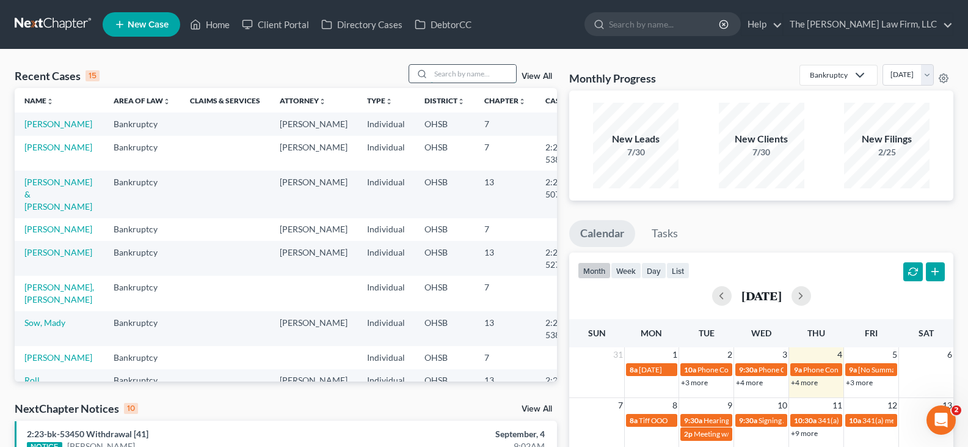
click at [455, 76] on input "search" at bounding box center [474, 74] width 86 height 18
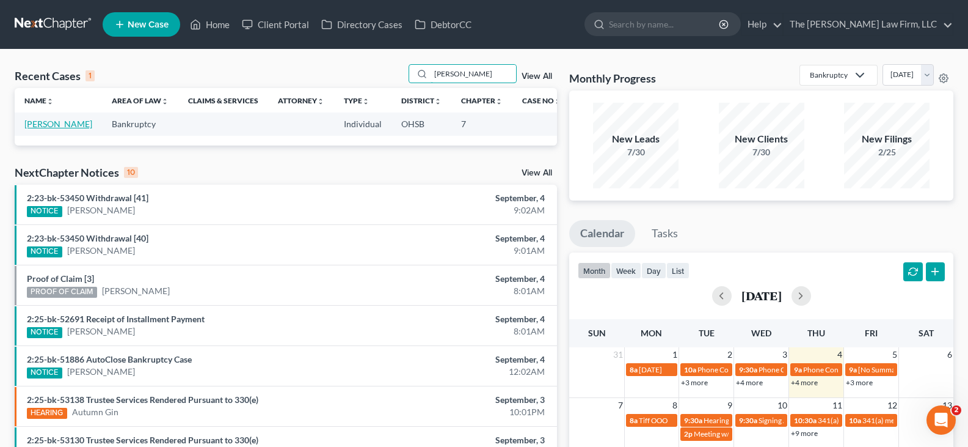
type input "[PERSON_NAME]"
click at [53, 125] on link "[PERSON_NAME]" at bounding box center [58, 124] width 68 height 10
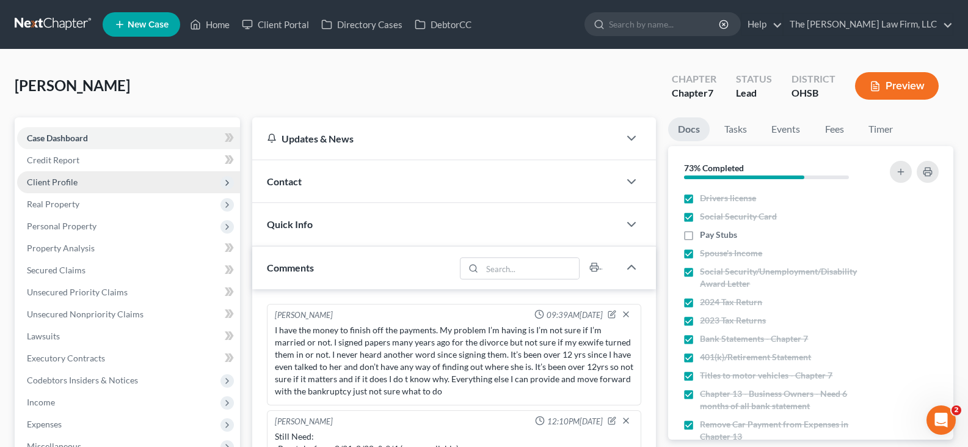
click at [70, 182] on span "Client Profile" at bounding box center [52, 182] width 51 height 10
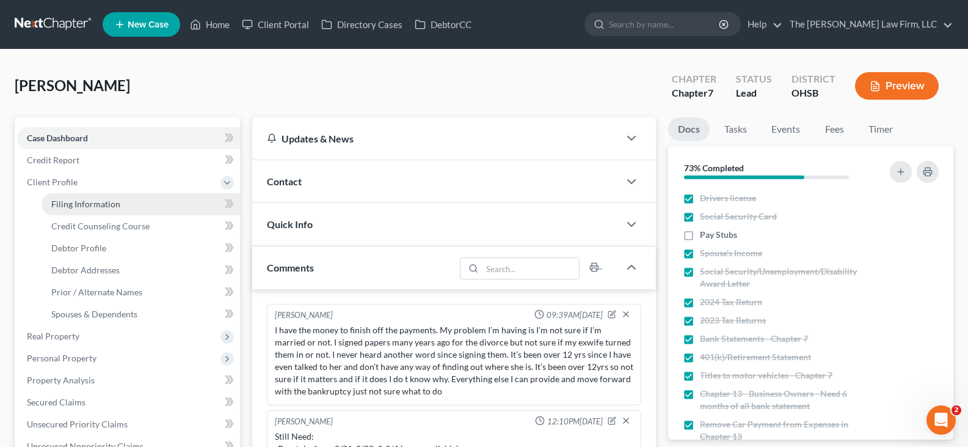
click at [89, 201] on span "Filing Information" at bounding box center [85, 204] width 69 height 10
select select "1"
select select "0"
select select "36"
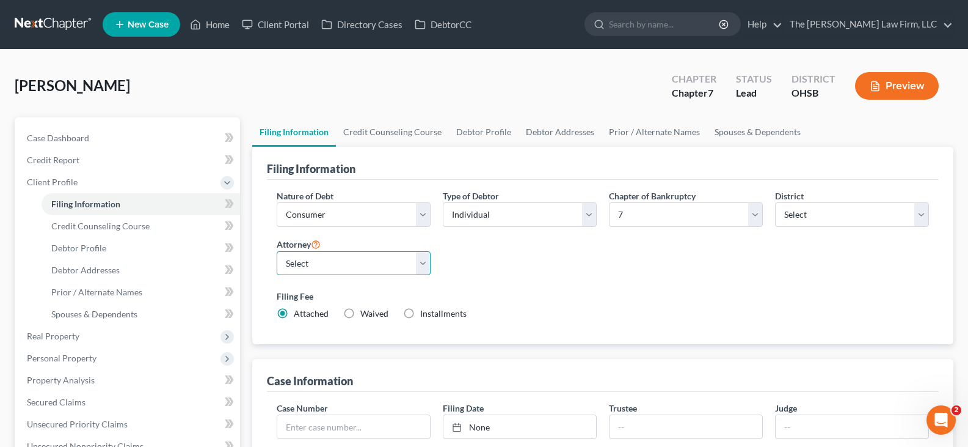
click at [423, 262] on select "Select [PERSON_NAME] - OHSB [PERSON_NAME] - OHNB [PERSON_NAME] - OHSB" at bounding box center [354, 263] width 154 height 24
select select "2"
click at [277, 251] on select "Select [PERSON_NAME] - OHSB [PERSON_NAME] - OHNB [PERSON_NAME] - OHSB" at bounding box center [354, 263] width 154 height 24
click at [411, 133] on link "Credit Counseling Course" at bounding box center [392, 131] width 113 height 29
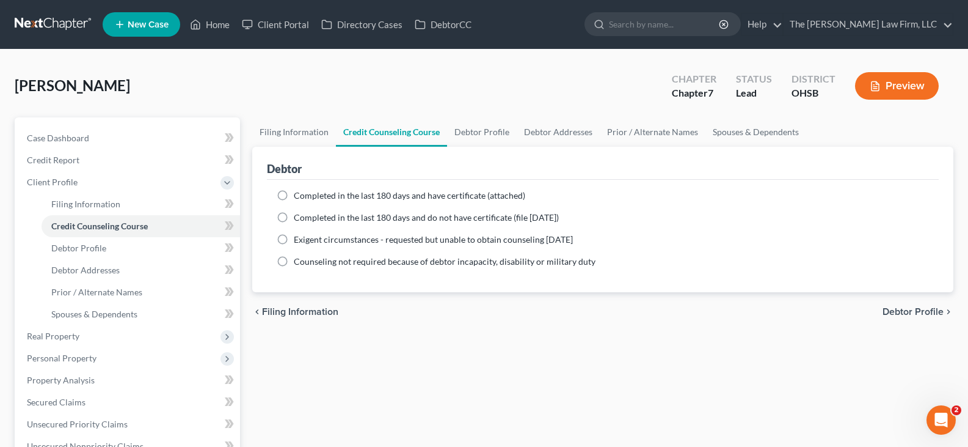
click at [294, 197] on label "Completed in the last 180 days and have certificate (attached)" at bounding box center [410, 195] width 232 height 12
click at [299, 197] on input "Completed in the last 180 days and have certificate (attached)" at bounding box center [303, 193] width 8 height 8
radio input "true"
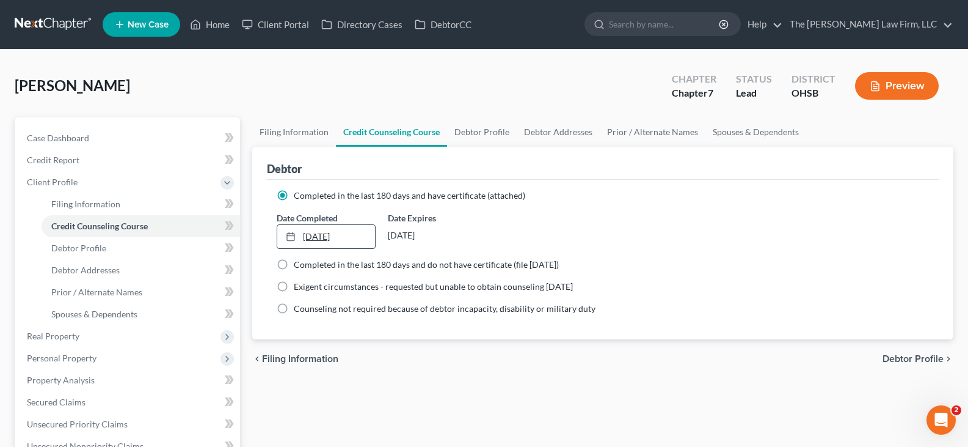
click at [291, 235] on icon at bounding box center [291, 237] width 10 height 10
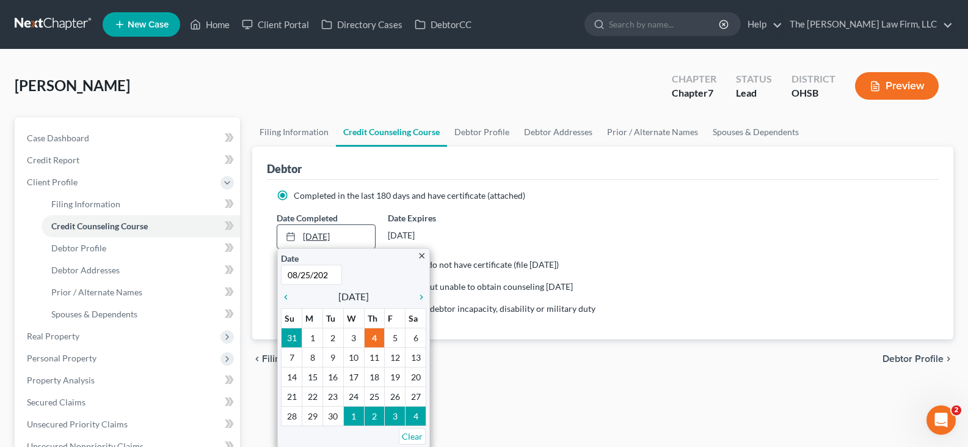
type input "[DATE]"
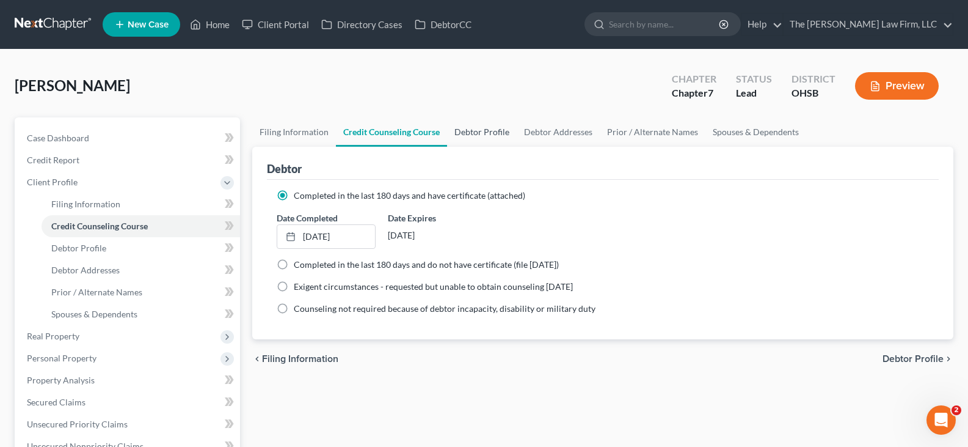
click at [485, 130] on link "Debtor Profile" at bounding box center [482, 131] width 70 height 29
select select "0"
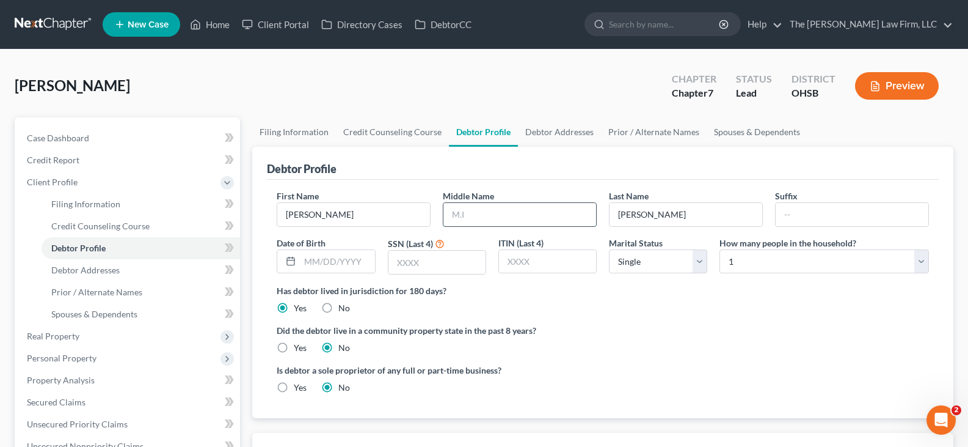
click at [470, 213] on input "text" at bounding box center [519, 214] width 153 height 23
type input "D"
click at [307, 263] on input "text" at bounding box center [337, 261] width 75 height 23
type input "[DATE]"
click at [431, 263] on input "text" at bounding box center [437, 261] width 97 height 23
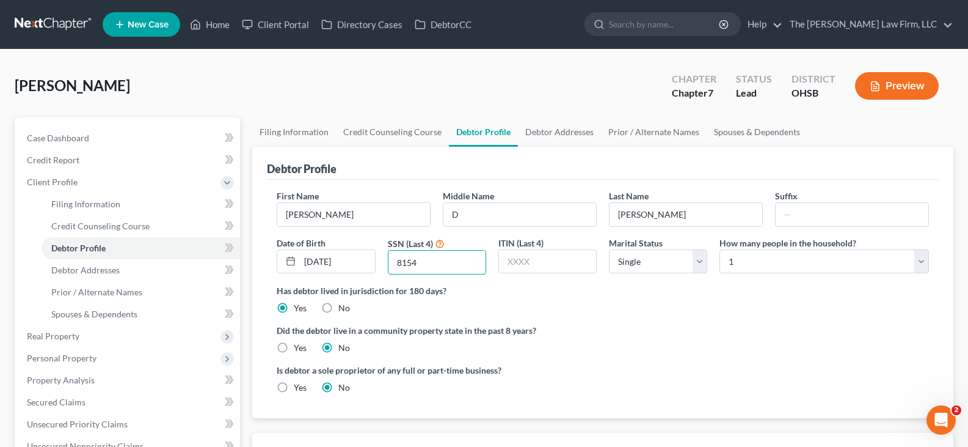
type input "8154"
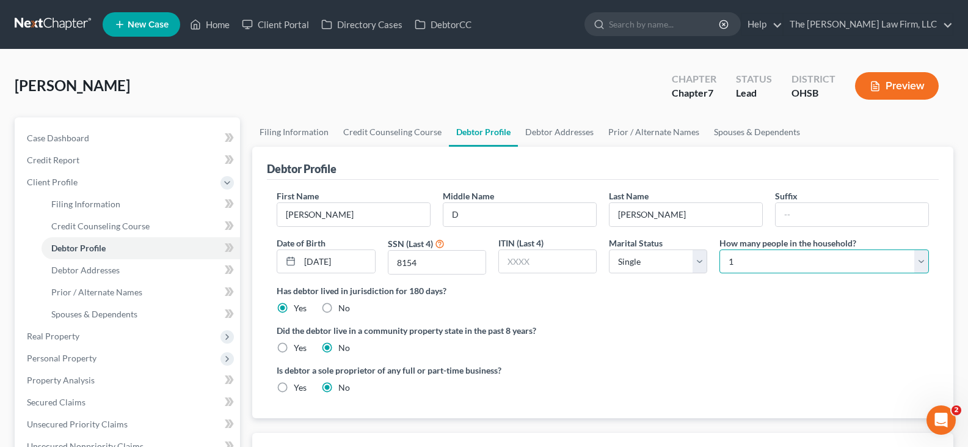
click at [921, 265] on select "Select 1 2 3 4 5 6 7 8 9 10 11 12 13 14 15 16 17 18 19 20" at bounding box center [825, 261] width 210 height 24
select select "4"
click at [720, 249] on select "Select 1 2 3 4 5 6 7 8 9 10 11 12 13 14 15 16 17 18 19 20" at bounding box center [825, 261] width 210 height 24
click at [564, 133] on link "Debtor Addresses" at bounding box center [559, 131] width 83 height 29
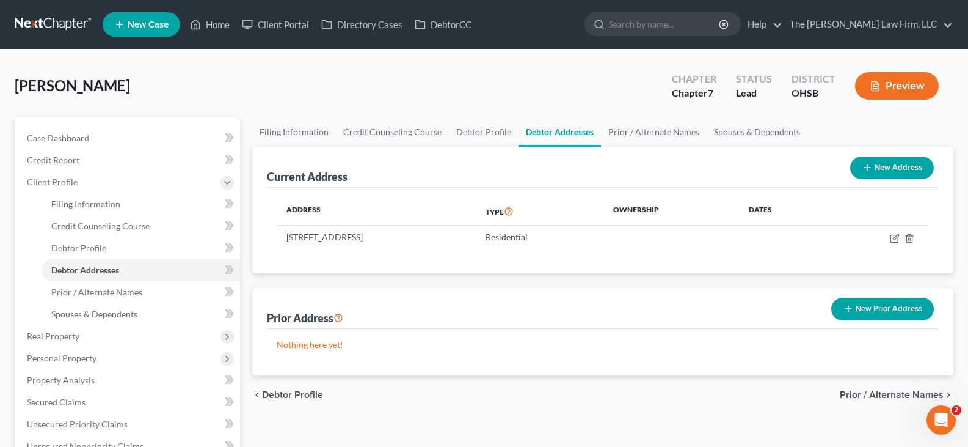
click at [849, 307] on icon "button" at bounding box center [849, 309] width 10 height 10
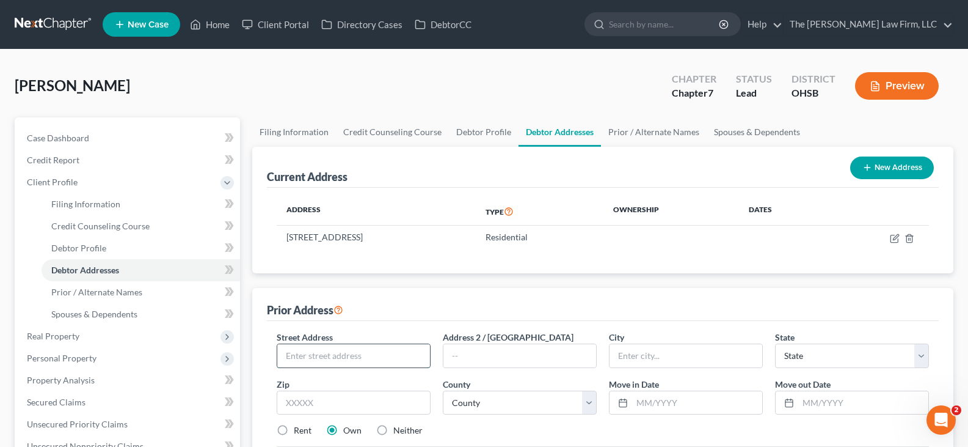
click at [400, 354] on input "text" at bounding box center [353, 355] width 153 height 23
type input "[STREET_ADDRESS]"
click at [517, 403] on select "County" at bounding box center [520, 402] width 154 height 24
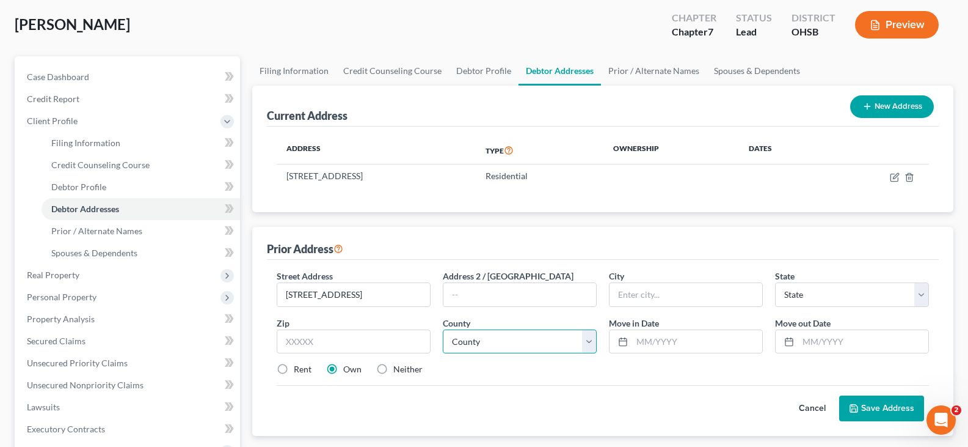
click at [514, 343] on select "County" at bounding box center [520, 341] width 154 height 24
click at [589, 340] on select "County" at bounding box center [520, 341] width 154 height 24
click at [443, 329] on select "County" at bounding box center [520, 341] width 154 height 24
click at [588, 343] on select "County" at bounding box center [520, 341] width 154 height 24
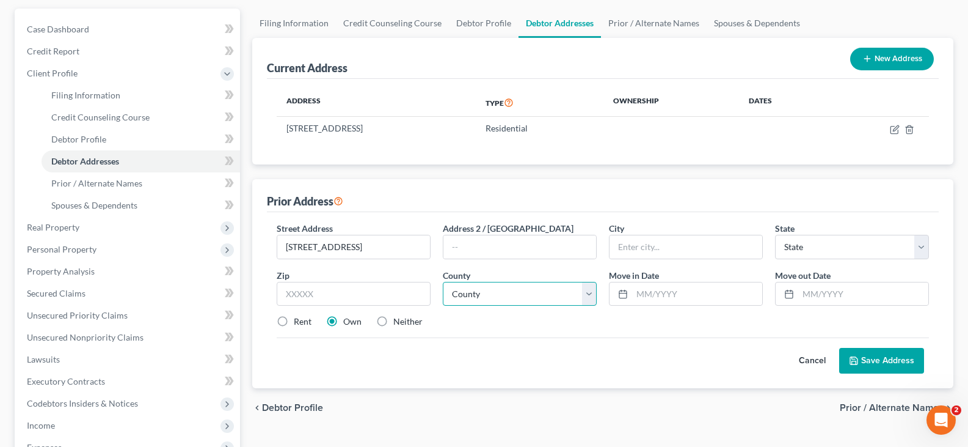
scroll to position [122, 0]
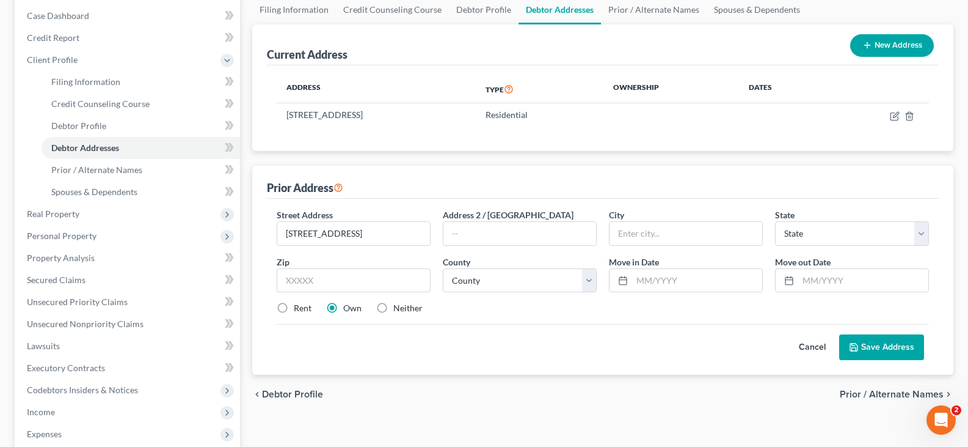
click at [294, 308] on label "Rent" at bounding box center [303, 308] width 18 height 12
click at [299, 308] on input "Rent" at bounding box center [303, 306] width 8 height 8
radio input "true"
click at [374, 282] on input "text" at bounding box center [354, 280] width 154 height 24
type input "43207"
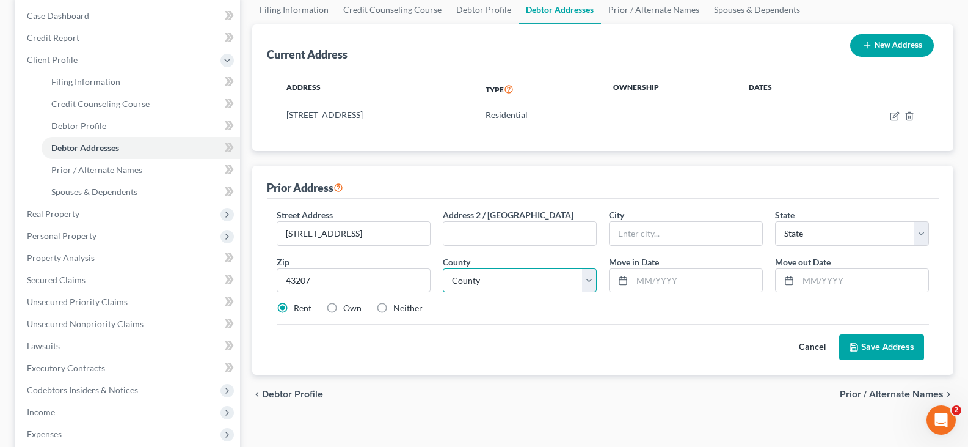
click at [591, 278] on select "County" at bounding box center [520, 280] width 154 height 24
type input "Columbus"
select select "36"
select select "24"
click at [443, 268] on select "County [GEOGRAPHIC_DATA] [GEOGRAPHIC_DATA] [GEOGRAPHIC_DATA] [GEOGRAPHIC_DATA] …" at bounding box center [520, 280] width 154 height 24
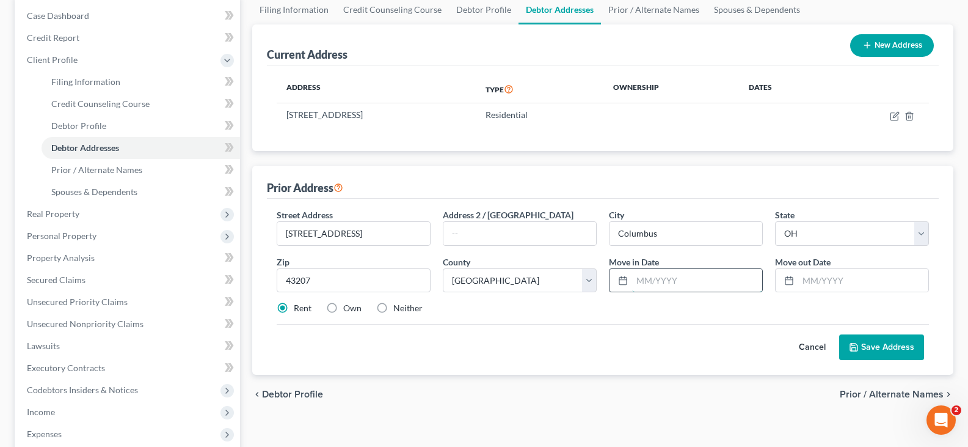
click at [643, 282] on input "text" at bounding box center [697, 280] width 130 height 23
type input "01/2022"
click at [806, 277] on input "text" at bounding box center [863, 280] width 130 height 23
type input "07/2025"
click at [865, 344] on button "Save Address" at bounding box center [881, 347] width 85 height 26
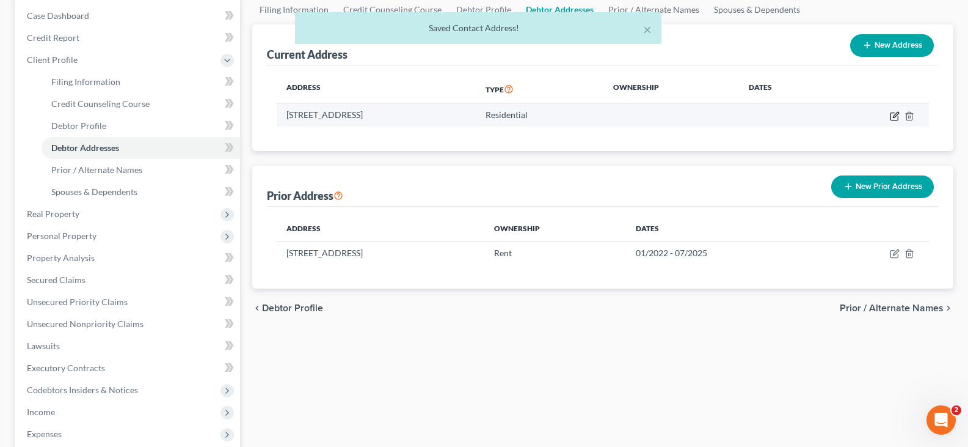
click at [894, 116] on icon "button" at bounding box center [895, 116] width 10 height 10
select select "36"
select select "0"
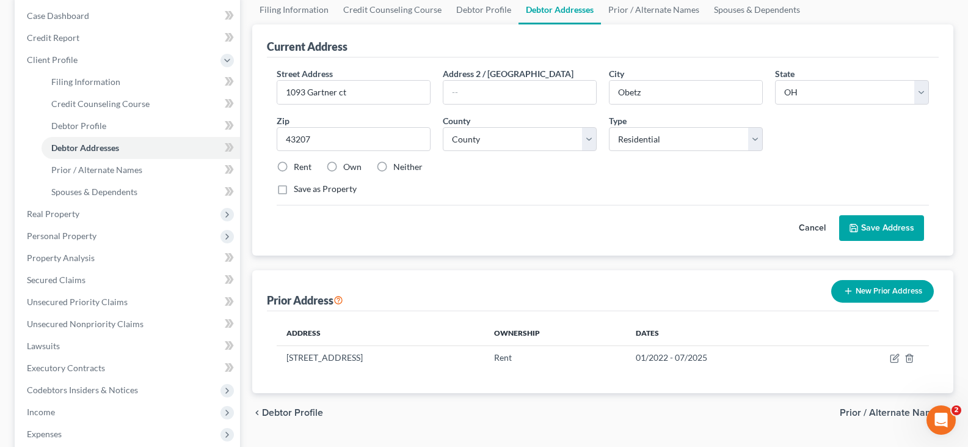
click at [294, 165] on label "Rent" at bounding box center [303, 167] width 18 height 12
click at [299, 165] on input "Rent" at bounding box center [303, 165] width 8 height 8
radio input "true"
click at [591, 141] on select "County [GEOGRAPHIC_DATA] [GEOGRAPHIC_DATA] [GEOGRAPHIC_DATA] [GEOGRAPHIC_DATA] …" at bounding box center [520, 139] width 154 height 24
select select "24"
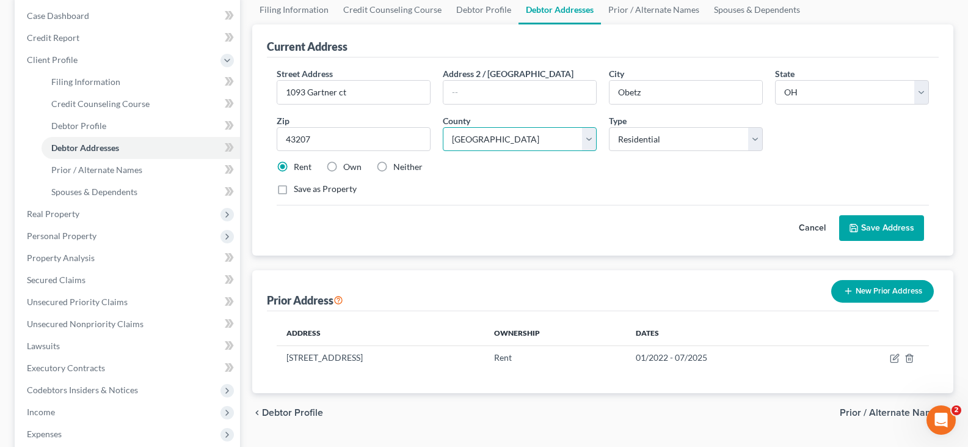
click at [443, 127] on select "County [GEOGRAPHIC_DATA] [GEOGRAPHIC_DATA] [GEOGRAPHIC_DATA] [GEOGRAPHIC_DATA] …" at bounding box center [520, 139] width 154 height 24
click at [863, 227] on button "Save Address" at bounding box center [881, 228] width 85 height 26
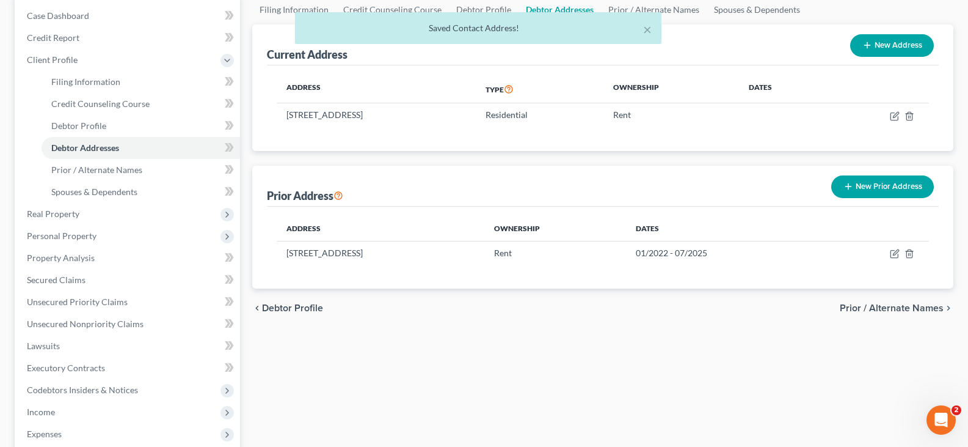
scroll to position [61, 0]
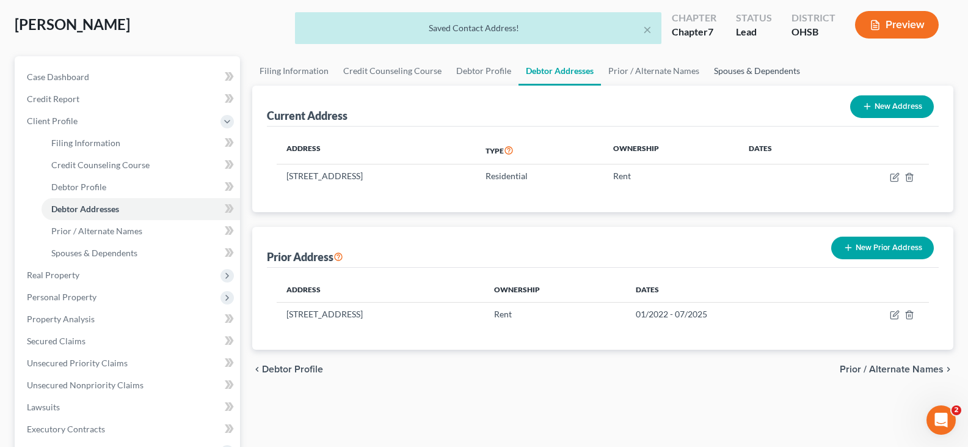
click at [720, 71] on link "Spouses & Dependents" at bounding box center [757, 70] width 101 height 29
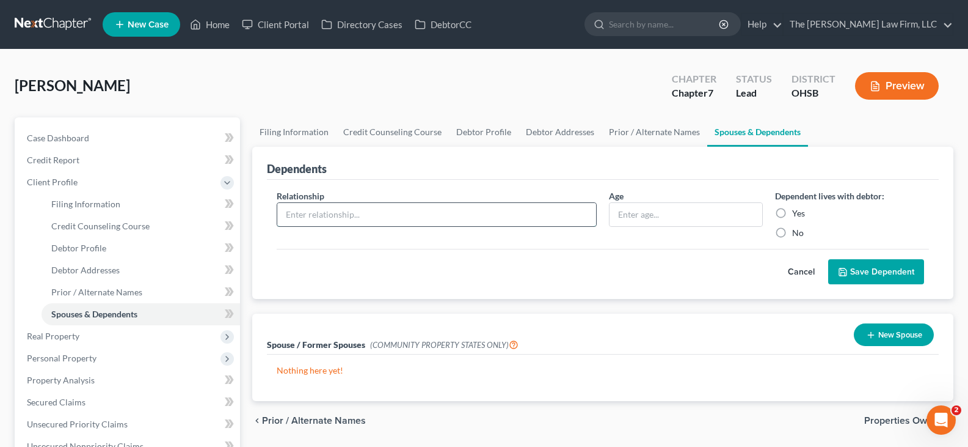
click at [430, 214] on input "text" at bounding box center [436, 214] width 319 height 23
type input "child"
click at [638, 219] on input "text" at bounding box center [686, 214] width 153 height 23
type input "11 years"
click at [792, 212] on label "Yes" at bounding box center [798, 213] width 13 height 12
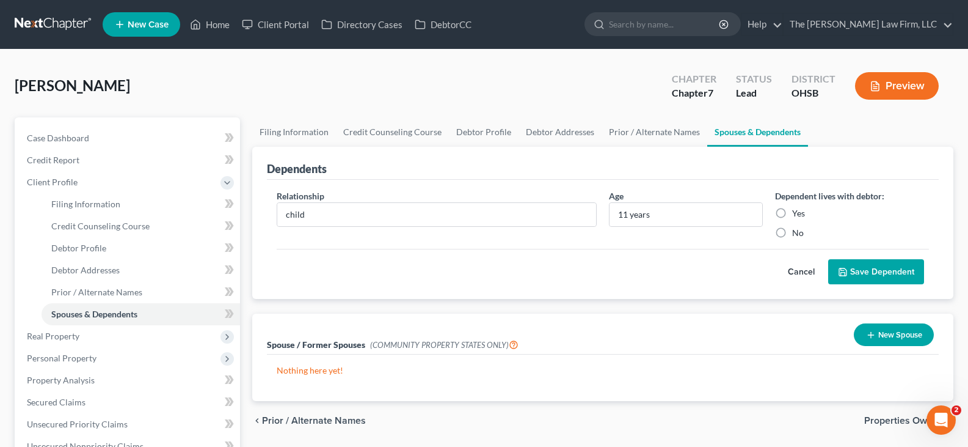
click at [797, 212] on input "Yes" at bounding box center [801, 211] width 8 height 8
radio input "true"
click at [852, 270] on button "Save Dependent" at bounding box center [876, 272] width 96 height 26
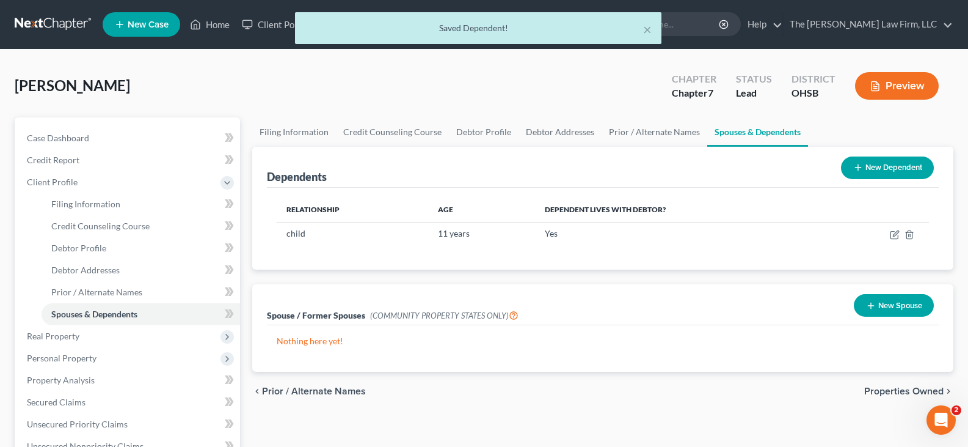
click at [860, 162] on icon at bounding box center [858, 167] width 10 height 10
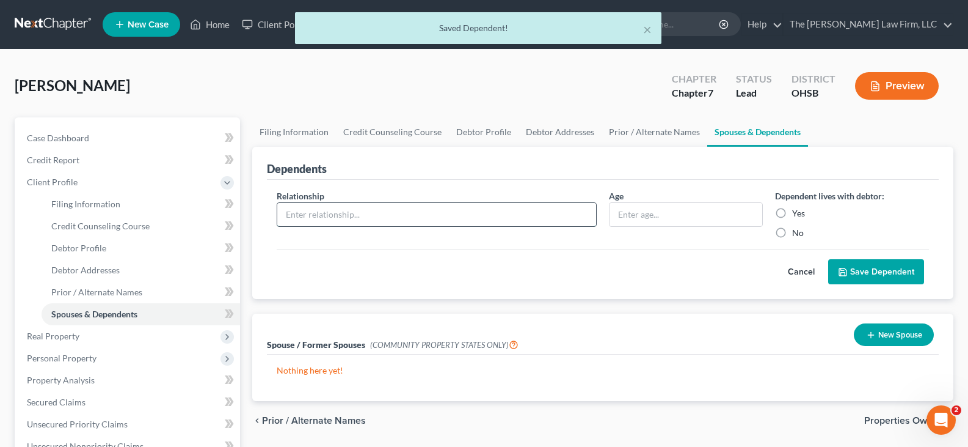
click at [425, 212] on input "text" at bounding box center [436, 214] width 319 height 23
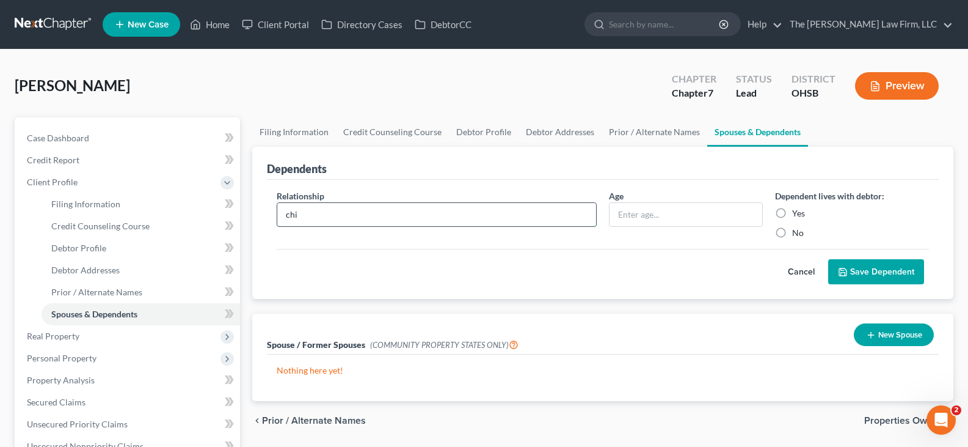
type input "child"
click at [629, 214] on input "text" at bounding box center [686, 214] width 153 height 23
type input "15 years"
click at [792, 211] on label "Yes" at bounding box center [798, 213] width 13 height 12
click at [797, 211] on input "Yes" at bounding box center [801, 211] width 8 height 8
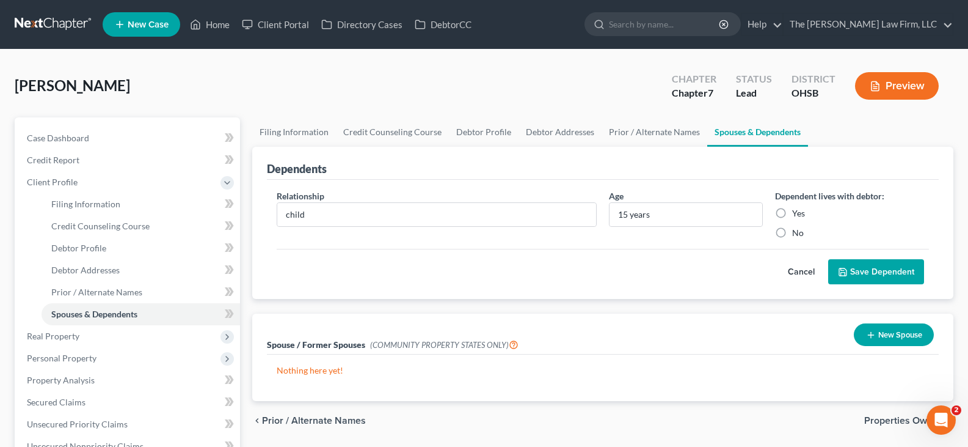
radio input "true"
click at [858, 273] on button "Save Dependent" at bounding box center [876, 272] width 96 height 26
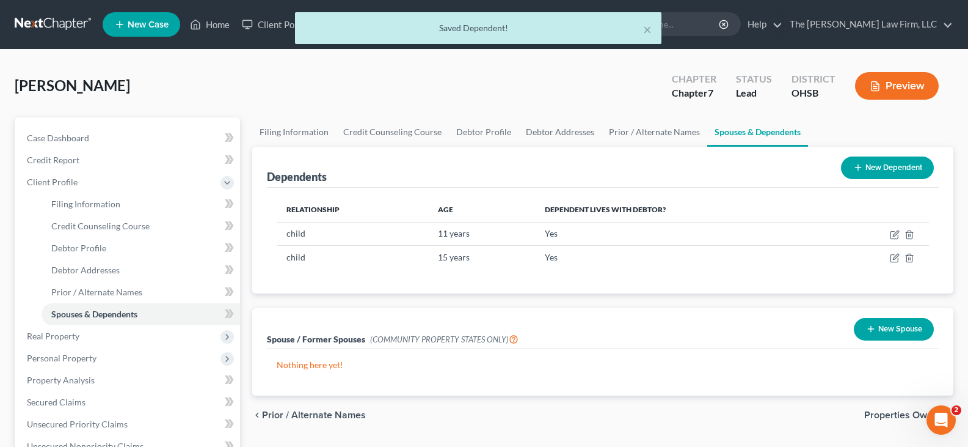
click at [855, 166] on icon at bounding box center [858, 167] width 10 height 10
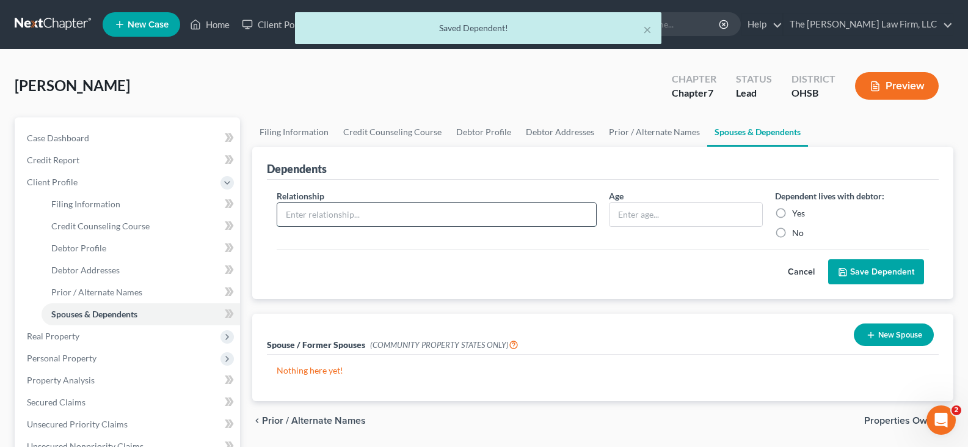
click at [498, 206] on input "text" at bounding box center [436, 214] width 319 height 23
type input "child"
click at [662, 216] on input "text" at bounding box center [686, 214] width 153 height 23
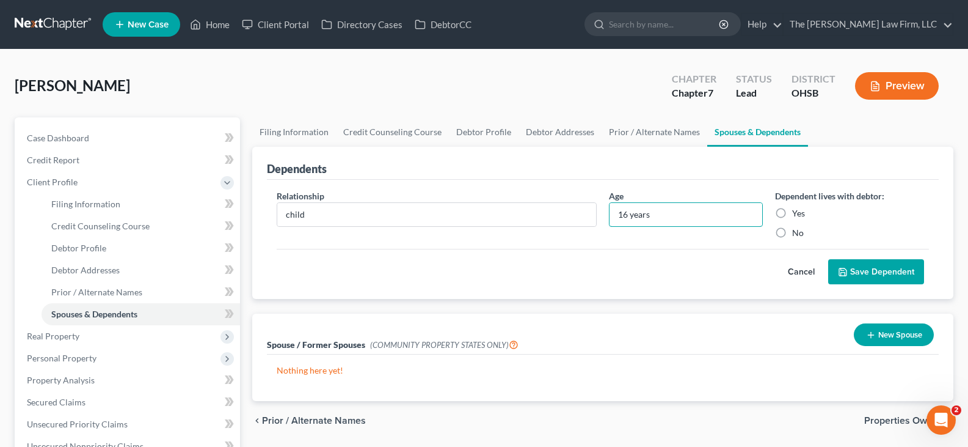
type input "16 years"
click at [792, 212] on label "Yes" at bounding box center [798, 213] width 13 height 12
click at [797, 212] on input "Yes" at bounding box center [801, 211] width 8 height 8
radio input "true"
click at [873, 271] on button "Save Dependent" at bounding box center [876, 272] width 96 height 26
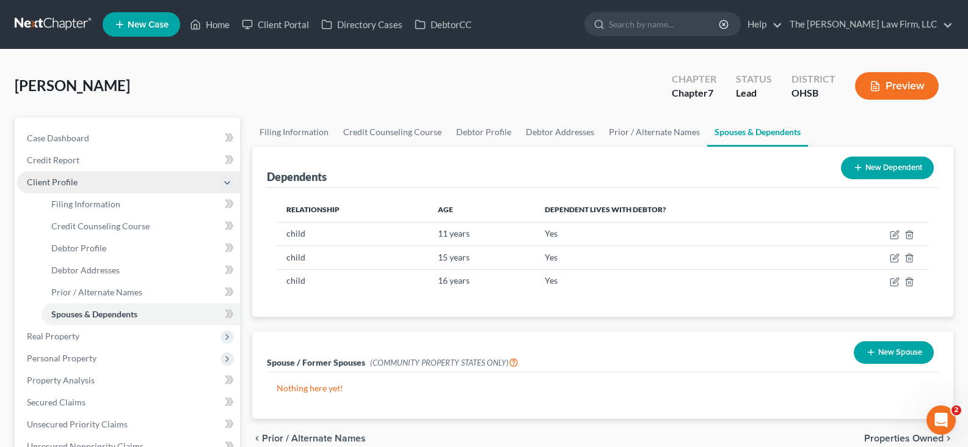
click at [86, 185] on span "Client Profile" at bounding box center [128, 182] width 223 height 22
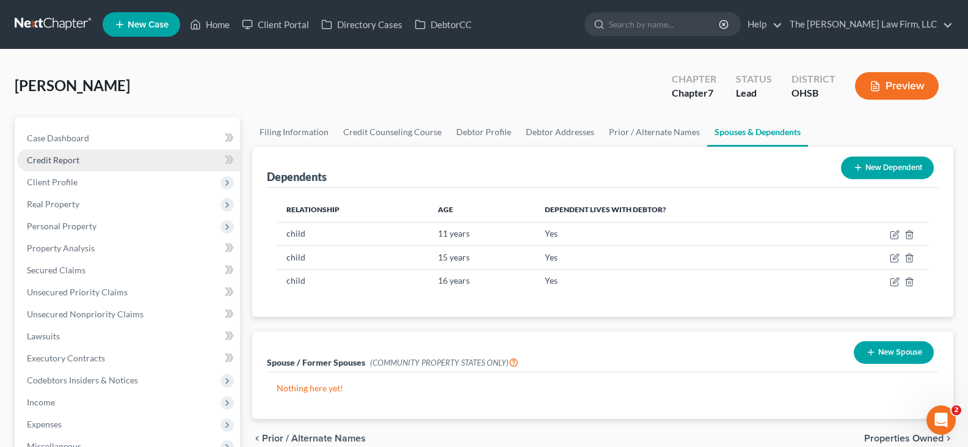
click at [77, 159] on span "Credit Report" at bounding box center [53, 160] width 53 height 10
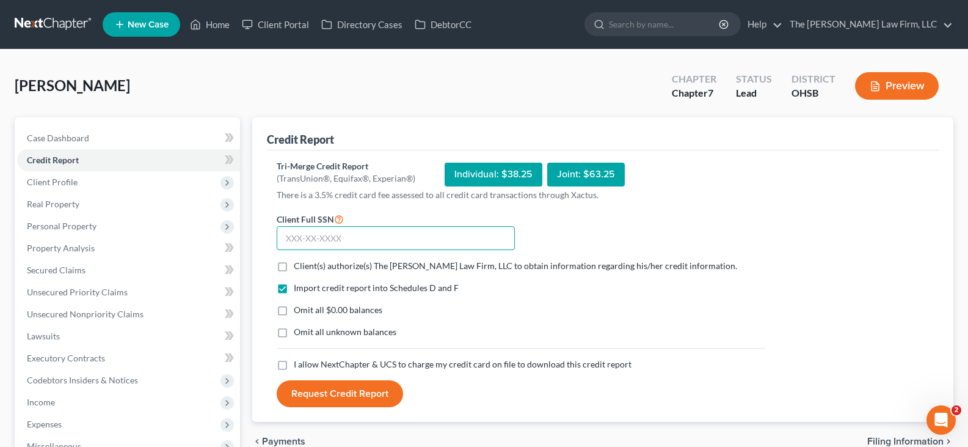
click at [288, 238] on input "text" at bounding box center [396, 238] width 238 height 24
type input "406-37-8154"
click at [294, 265] on label "Client(s) authorize(s) The [PERSON_NAME] Law Firm, LLC to obtain information re…" at bounding box center [515, 266] width 443 height 12
click at [299, 265] on input "Client(s) authorize(s) The [PERSON_NAME] Law Firm, LLC to obtain information re…" at bounding box center [303, 264] width 8 height 8
checkbox input "true"
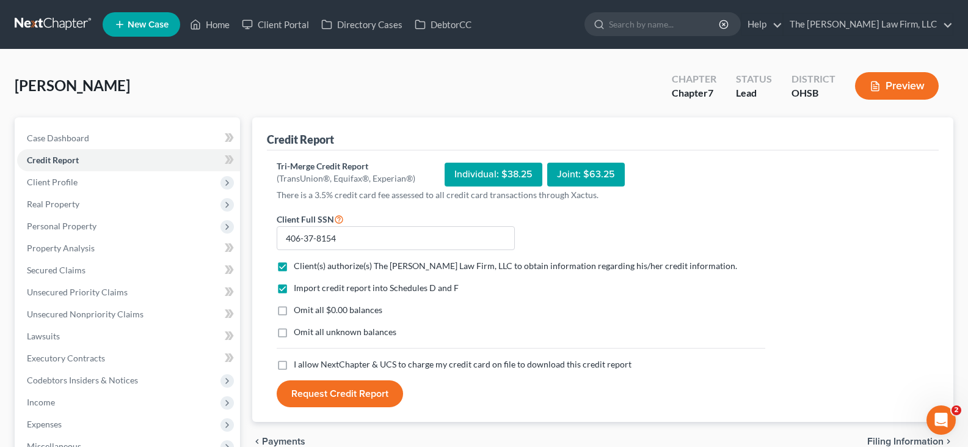
click at [294, 312] on label "Omit all $0.00 balances" at bounding box center [338, 310] width 89 height 12
click at [299, 312] on input "Omit all $0.00 balances" at bounding box center [303, 308] width 8 height 8
checkbox input "true"
click at [294, 363] on label "I allow NextChapter & UCS to charge my credit card on file to download this cre…" at bounding box center [463, 364] width 338 height 12
click at [299, 363] on input "I allow NextChapter & UCS to charge my credit card on file to download this cre…" at bounding box center [303, 362] width 8 height 8
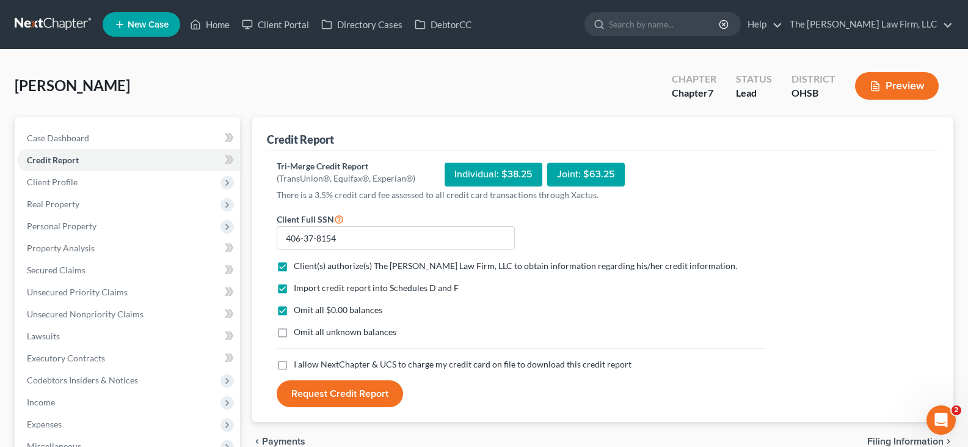
checkbox input "true"
click at [334, 391] on button "Request Credit Report" at bounding box center [340, 393] width 126 height 27
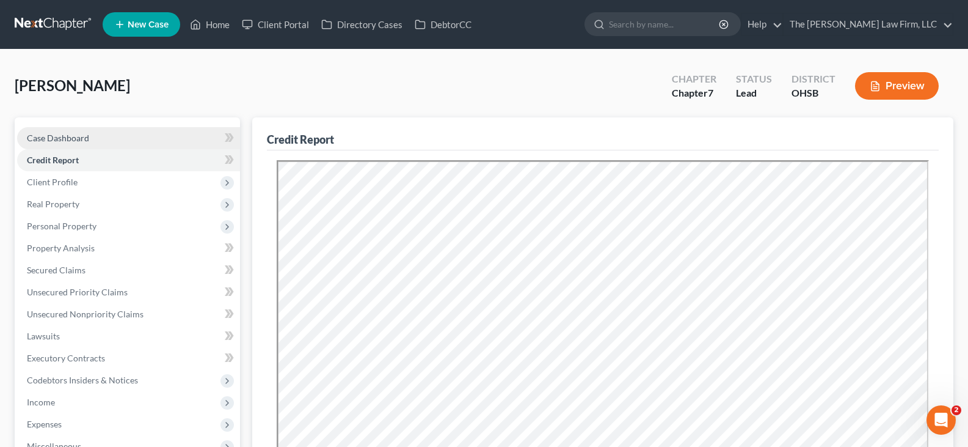
click at [56, 137] on span "Case Dashboard" at bounding box center [58, 138] width 62 height 10
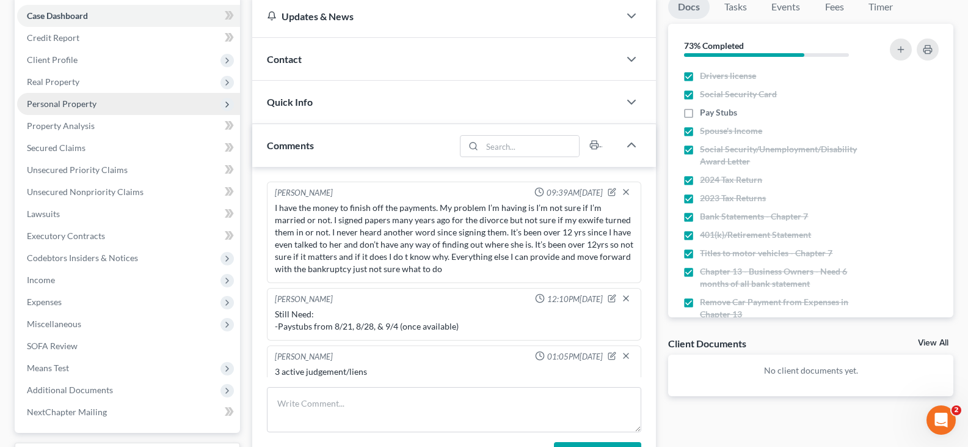
click at [71, 106] on span "Personal Property" at bounding box center [62, 103] width 70 height 10
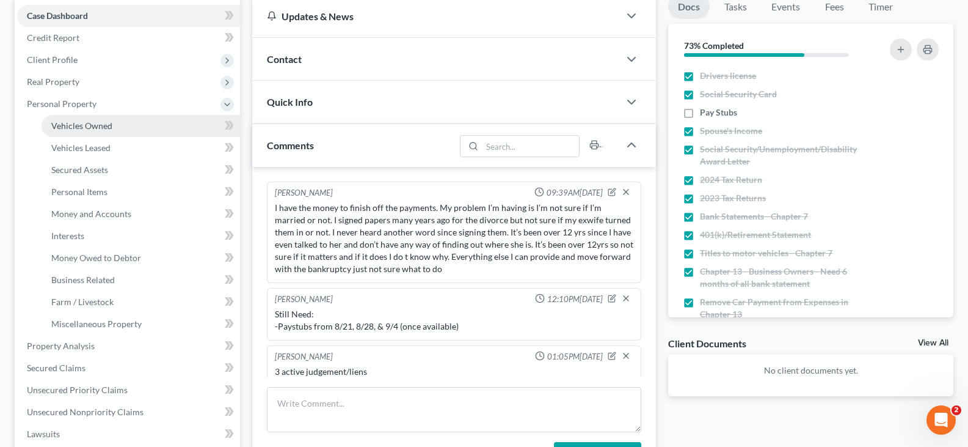
click at [75, 128] on span "Vehicles Owned" at bounding box center [81, 125] width 61 height 10
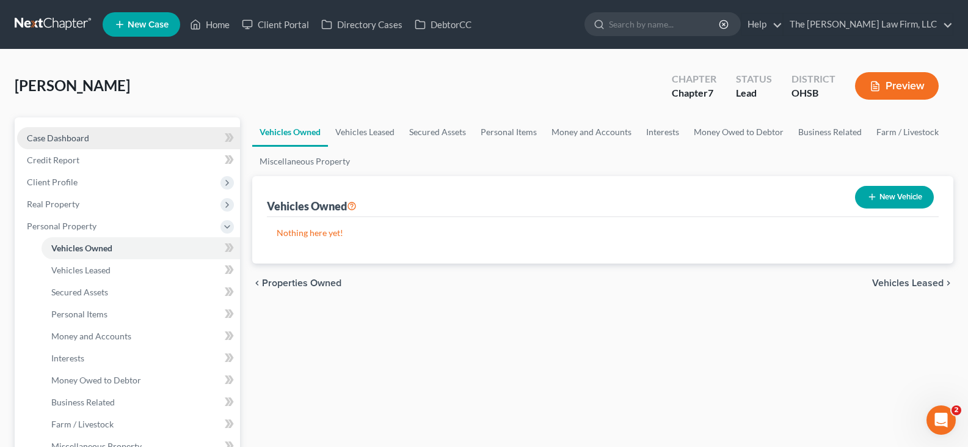
click at [75, 138] on span "Case Dashboard" at bounding box center [58, 138] width 62 height 10
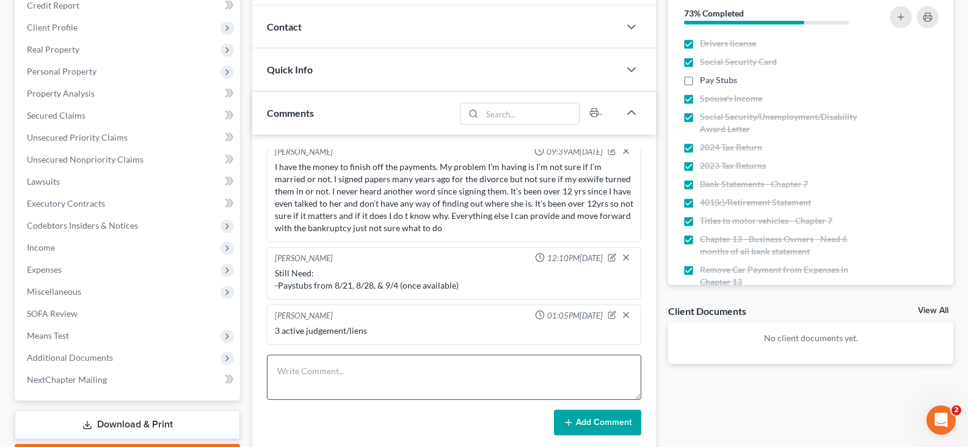
scroll to position [183, 0]
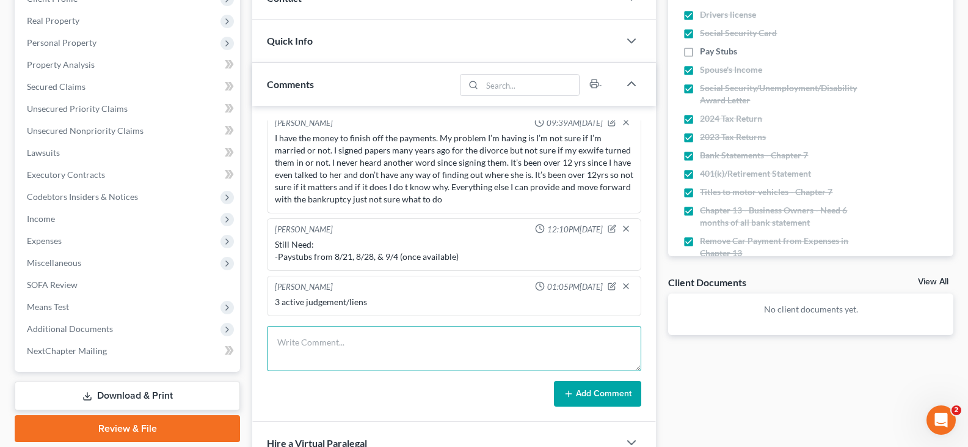
click at [448, 348] on textarea at bounding box center [454, 348] width 374 height 45
type textarea "No car per client intake"
click at [589, 393] on button "Add Comment" at bounding box center [597, 394] width 87 height 26
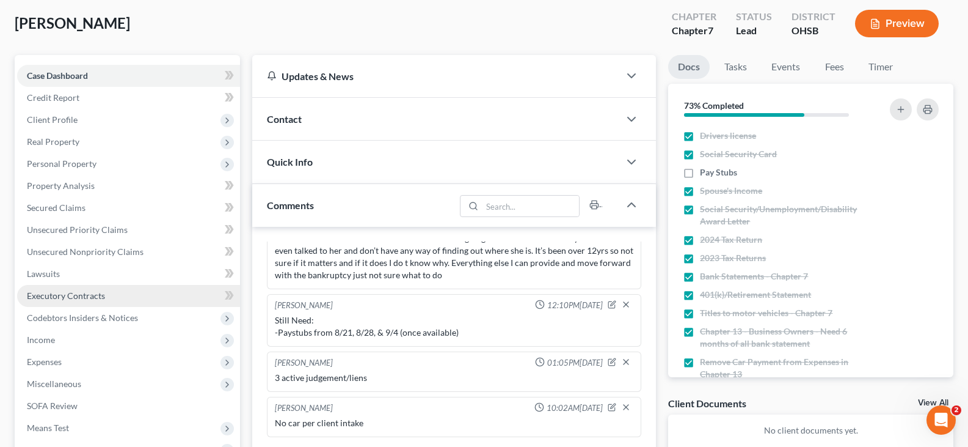
scroll to position [61, 0]
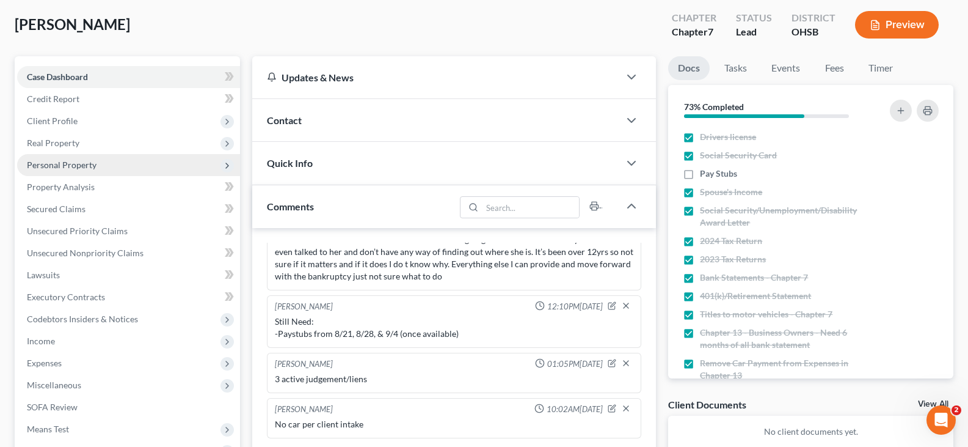
click at [55, 167] on span "Personal Property" at bounding box center [62, 164] width 70 height 10
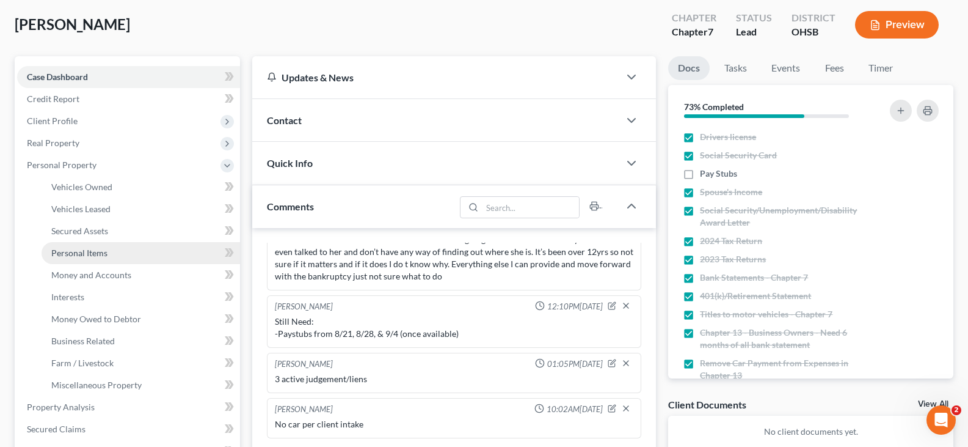
click at [76, 254] on span "Personal Items" at bounding box center [79, 252] width 56 height 10
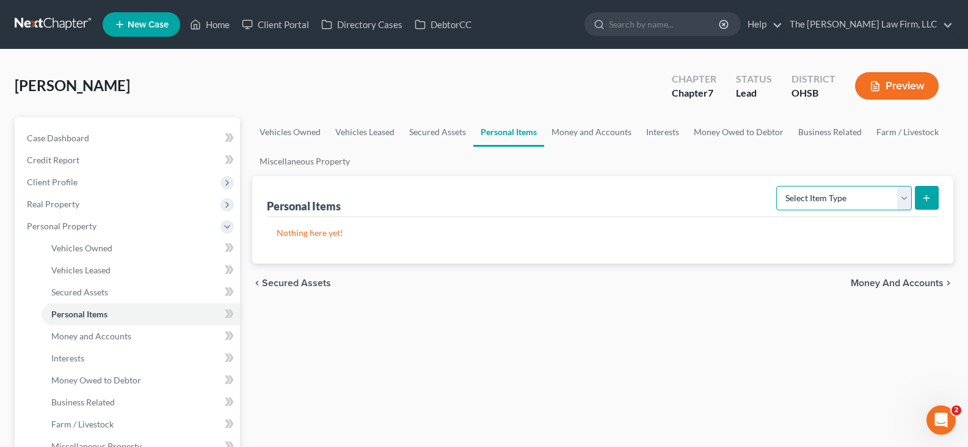
click at [905, 199] on select "Select Item Type Clothing Collectibles Of Value Electronics Firearms Household …" at bounding box center [844, 198] width 136 height 24
select select "clothing"
click at [778, 186] on select "Select Item Type Clothing Collectibles Of Value Electronics Firearms Household …" at bounding box center [844, 198] width 136 height 24
click at [929, 193] on icon "submit" at bounding box center [927, 198] width 10 height 10
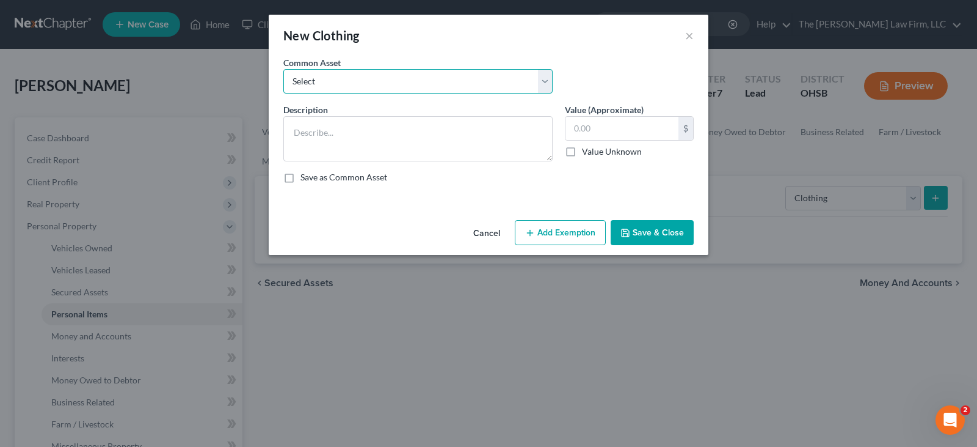
drag, startPoint x: 420, startPoint y: 79, endPoint x: 414, endPoint y: 86, distance: 9.2
click at [420, 79] on select "Select Clothes, shoes and wearing apparel" at bounding box center [417, 81] width 269 height 24
select select "0"
click at [283, 69] on select "Select Clothes, shoes and wearing apparel" at bounding box center [417, 81] width 269 height 24
type textarea "Clothes, shoes and wearing apparel"
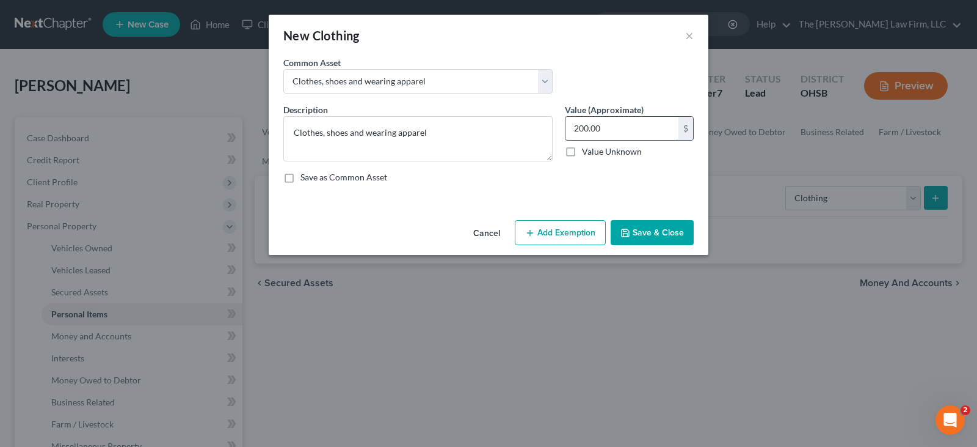
click at [583, 133] on input "200.00" at bounding box center [622, 128] width 113 height 23
type input "1,000"
click at [585, 231] on button "Add Exemption" at bounding box center [560, 233] width 91 height 26
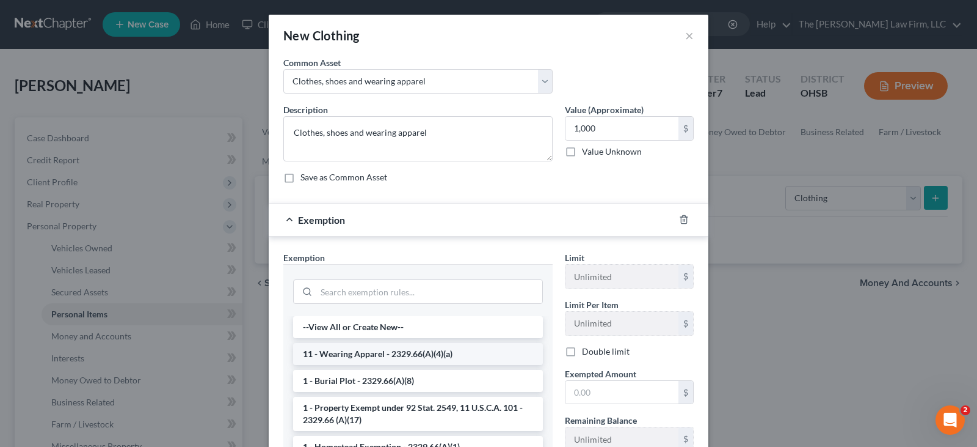
click at [474, 355] on li "11 - Wearing Apparel - 2329.66(A)(4)(a)" at bounding box center [418, 354] width 250 height 22
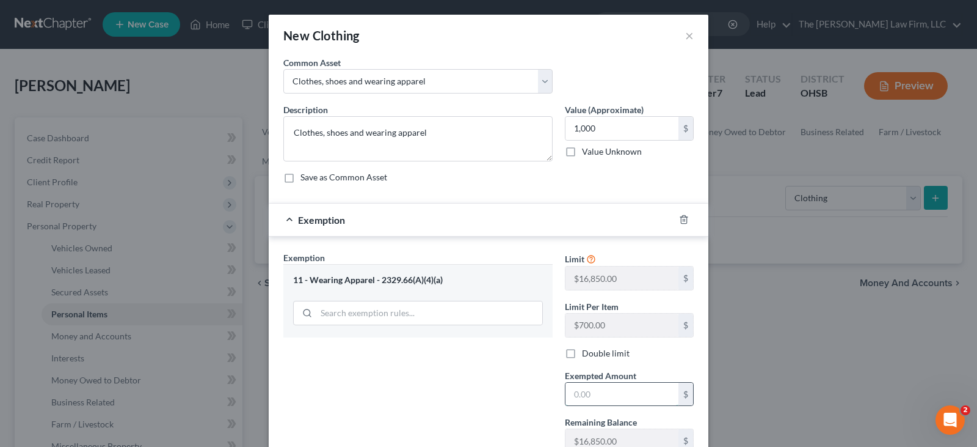
click at [585, 396] on input "text" at bounding box center [622, 393] width 113 height 23
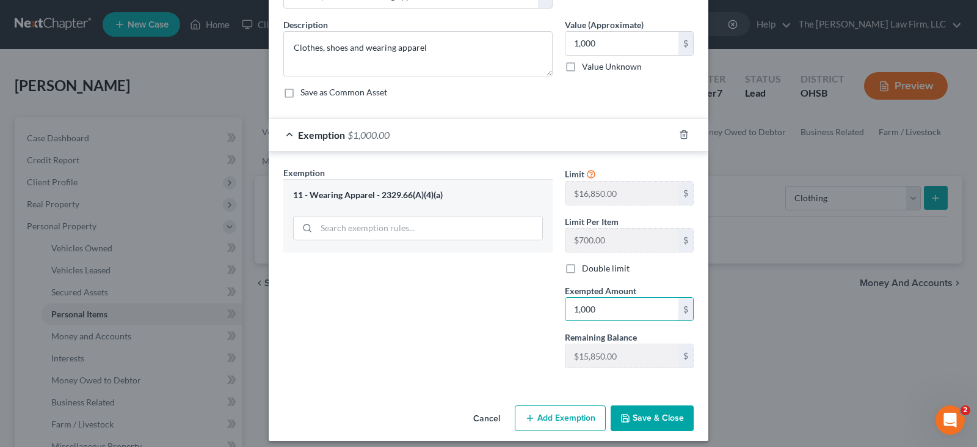
scroll to position [93, 0]
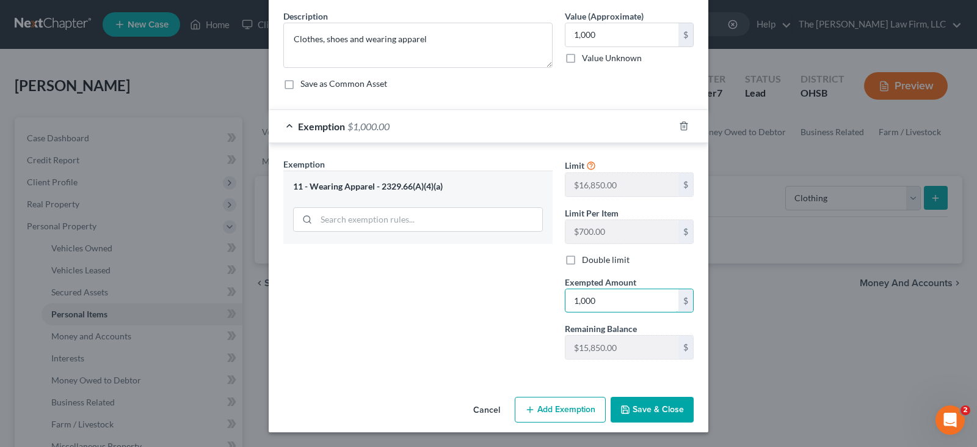
type input "1,000"
click at [638, 411] on button "Save & Close" at bounding box center [652, 409] width 83 height 26
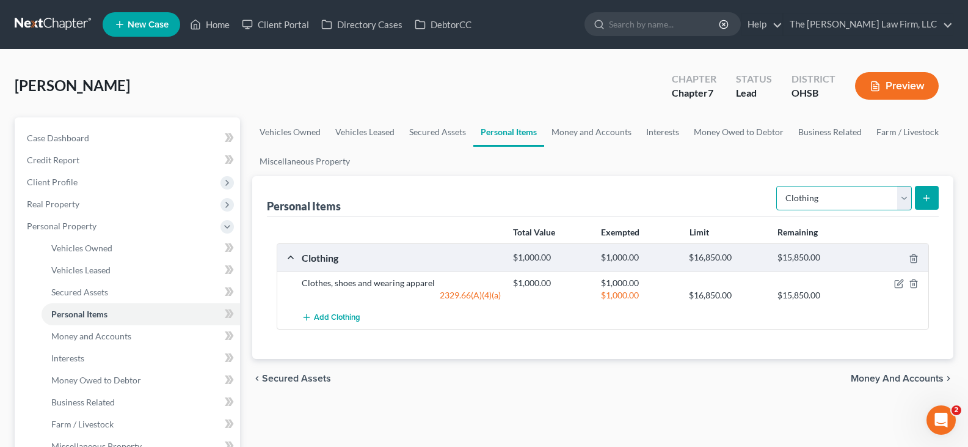
click at [902, 202] on select "Select Item Type Clothing Collectibles Of Value Electronics Firearms Household …" at bounding box center [844, 198] width 136 height 24
select select "electronics"
click at [778, 186] on select "Select Item Type Clothing Collectibles Of Value Electronics Firearms Household …" at bounding box center [844, 198] width 136 height 24
click at [927, 200] on line "submit" at bounding box center [927, 197] width 0 height 5
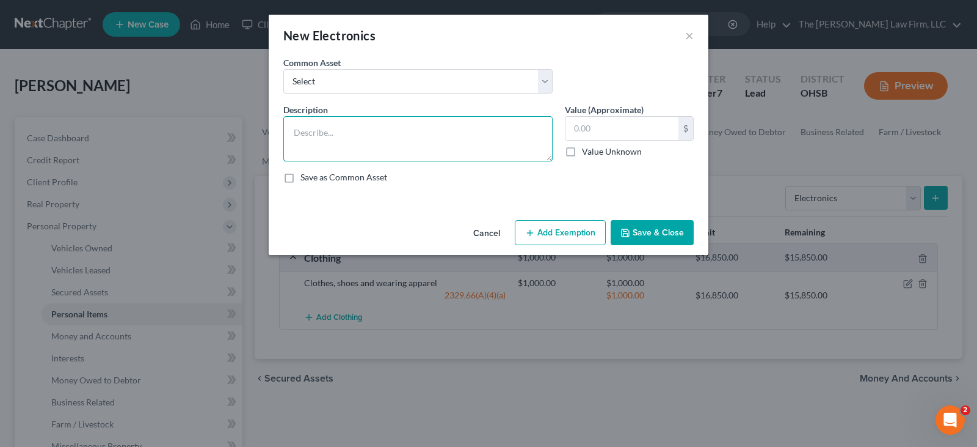
click at [385, 120] on textarea at bounding box center [417, 138] width 269 height 45
paste textarea "Cell phone but not paid off"
type textarea "Cell phone but not paid off"
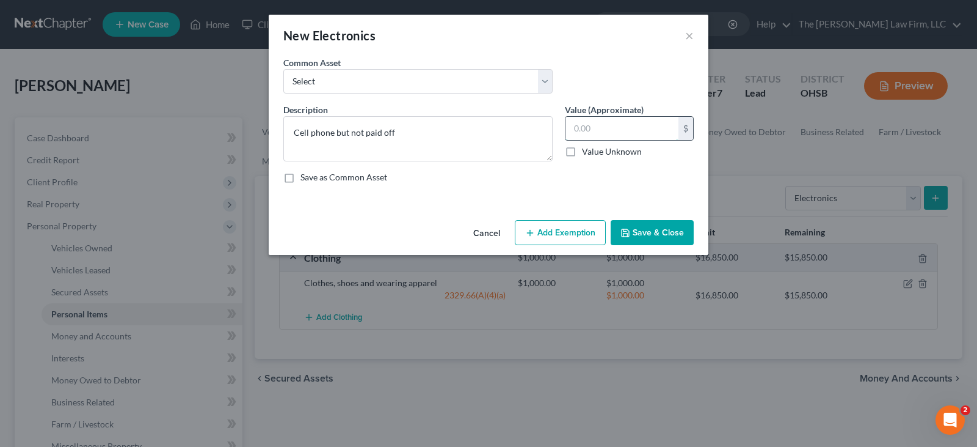
click at [620, 130] on input "text" at bounding box center [622, 128] width 113 height 23
type input "100"
click at [595, 233] on button "Add Exemption" at bounding box center [560, 233] width 91 height 26
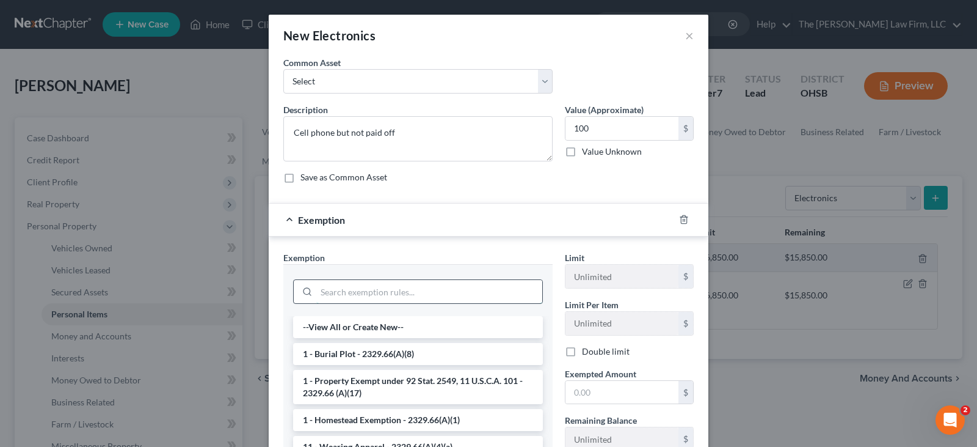
click at [470, 291] on input "search" at bounding box center [429, 291] width 226 height 23
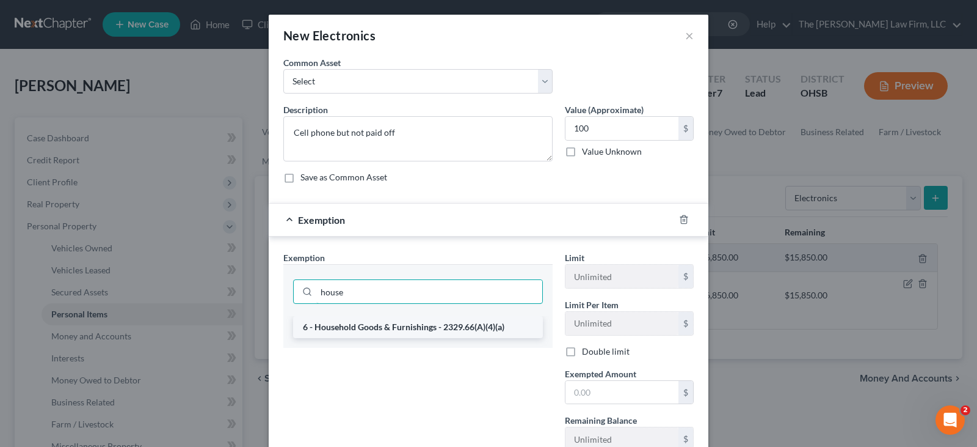
type input "house"
click at [439, 327] on li "6 - Household Goods & Furnishings - 2329.66(A)(4)(a)" at bounding box center [418, 327] width 250 height 22
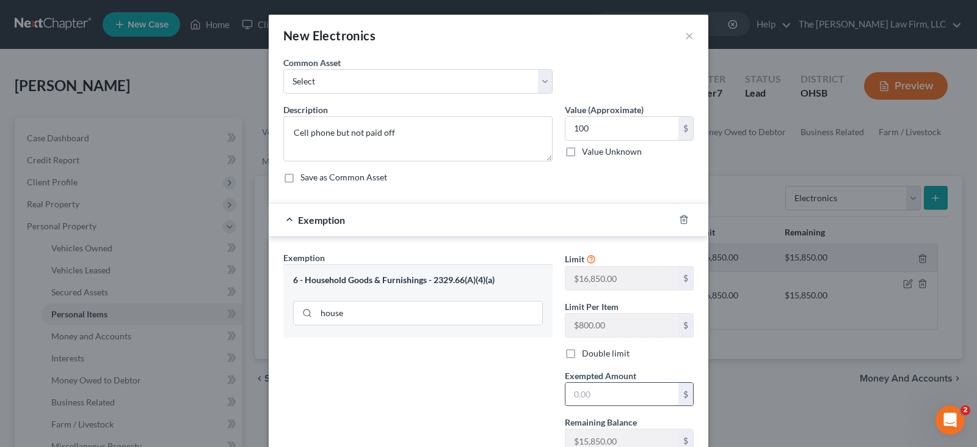
click at [585, 397] on input "text" at bounding box center [622, 393] width 113 height 23
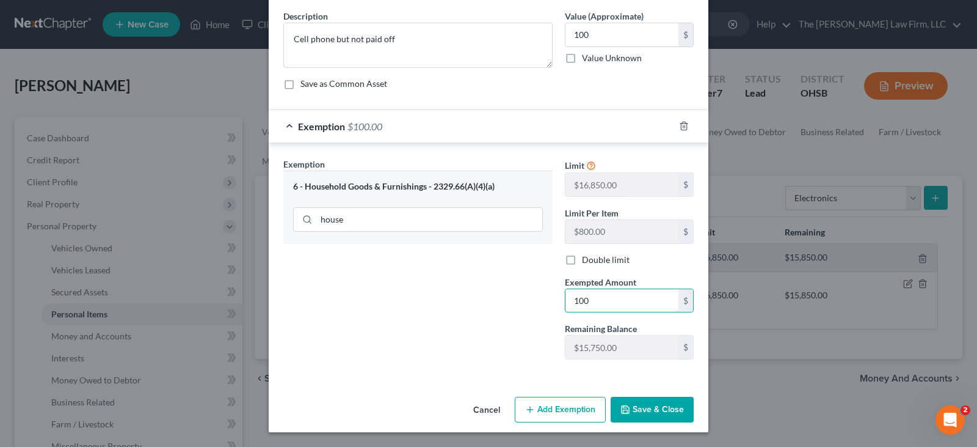
type input "100"
click at [635, 411] on button "Save & Close" at bounding box center [652, 409] width 83 height 26
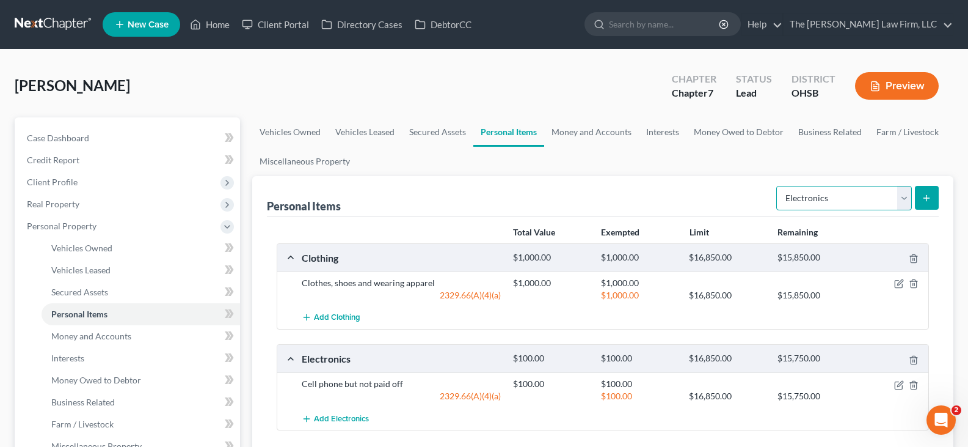
click at [907, 202] on select "Select Item Type Clothing Collectibles Of Value Electronics Firearms Household …" at bounding box center [844, 198] width 136 height 24
select select "household_goods"
click at [778, 186] on select "Select Item Type Clothing Collectibles Of Value Electronics Firearms Household …" at bounding box center [844, 198] width 136 height 24
click at [927, 198] on line "submit" at bounding box center [926, 198] width 5 height 0
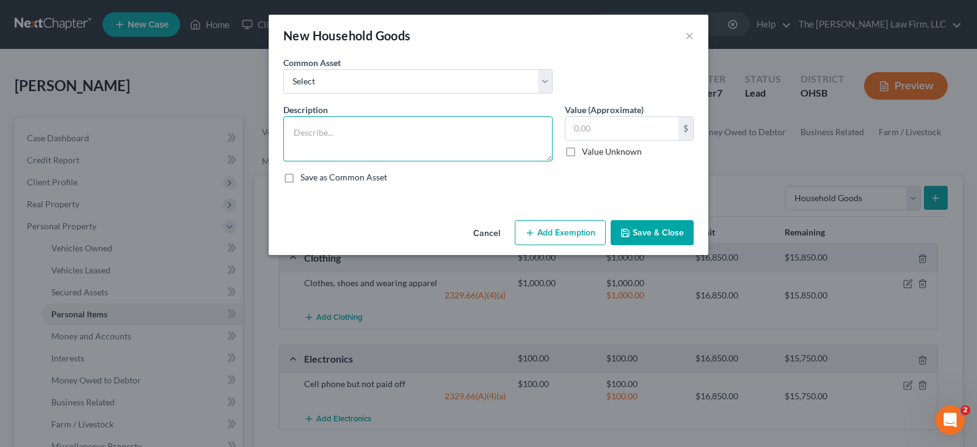
click at [353, 133] on textarea at bounding box center [417, 138] width 269 height 45
paste textarea "Motorcycle parts and tools"
type textarea "Motorcycle parts and tools"
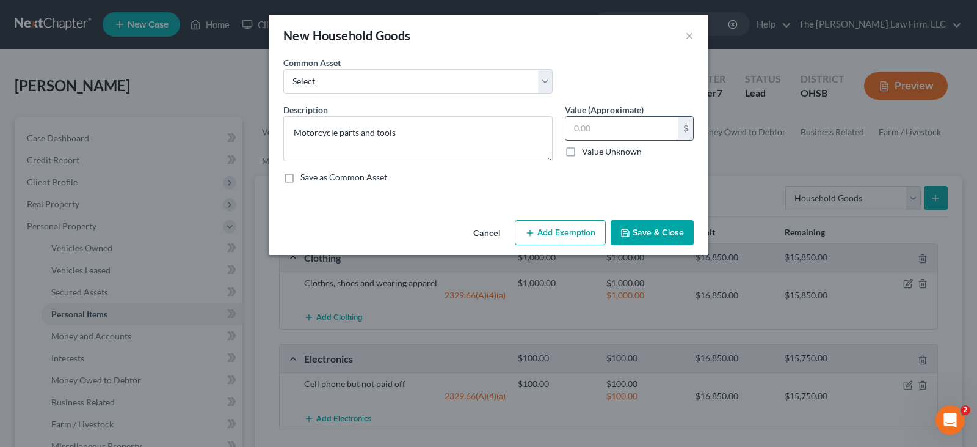
click at [591, 128] on input "text" at bounding box center [622, 128] width 113 height 23
type input "1,000"
click at [571, 235] on button "Add Exemption" at bounding box center [560, 233] width 91 height 26
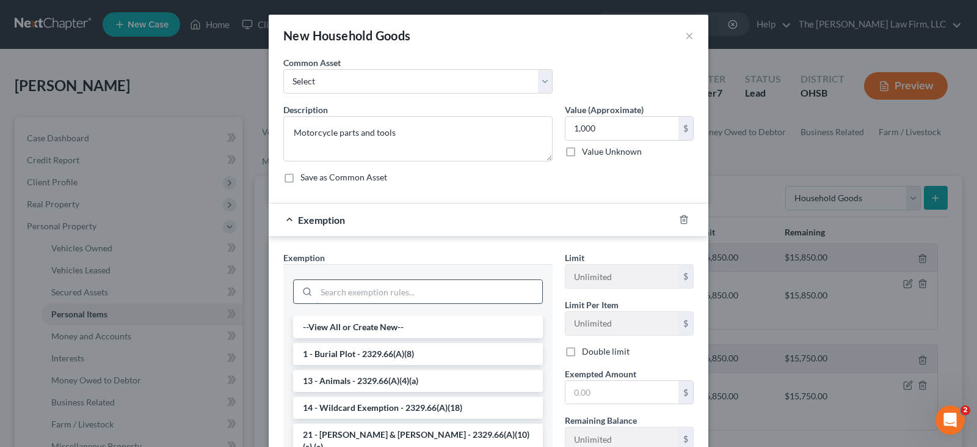
click at [486, 294] on input "search" at bounding box center [429, 291] width 226 height 23
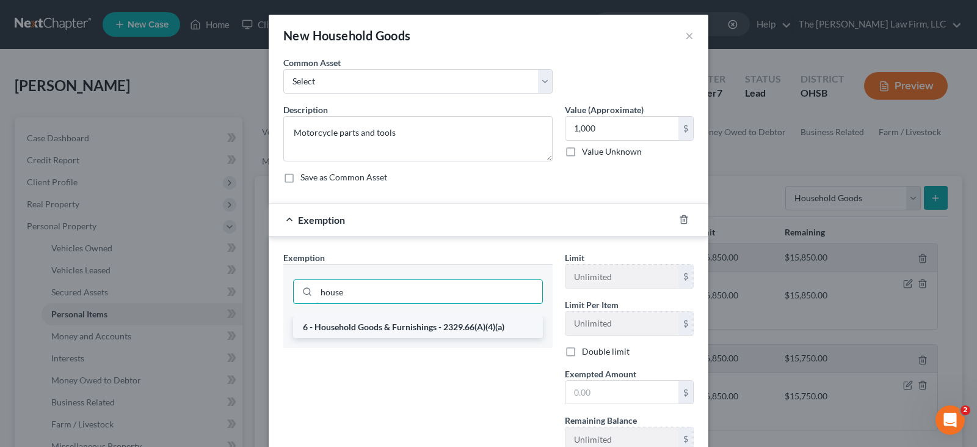
type input "house"
click at [452, 325] on li "6 - Household Goods & Furnishings - 2329.66(A)(4)(a)" at bounding box center [418, 327] width 250 height 22
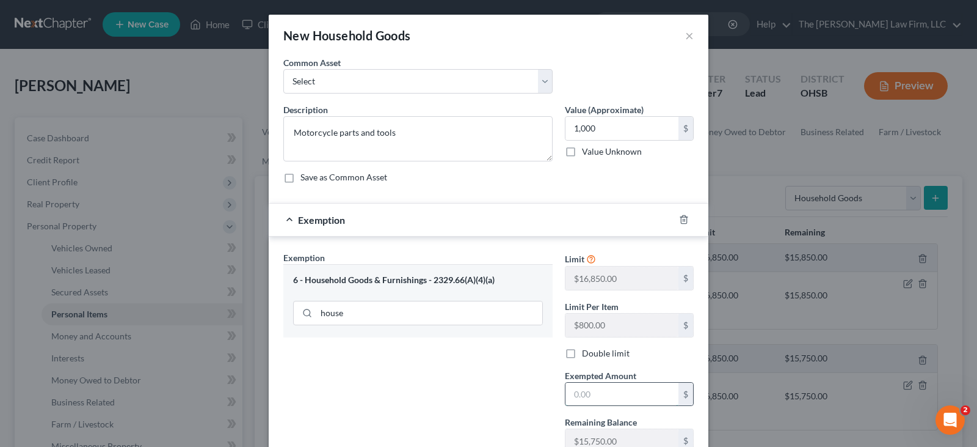
click at [575, 389] on input "text" at bounding box center [622, 393] width 113 height 23
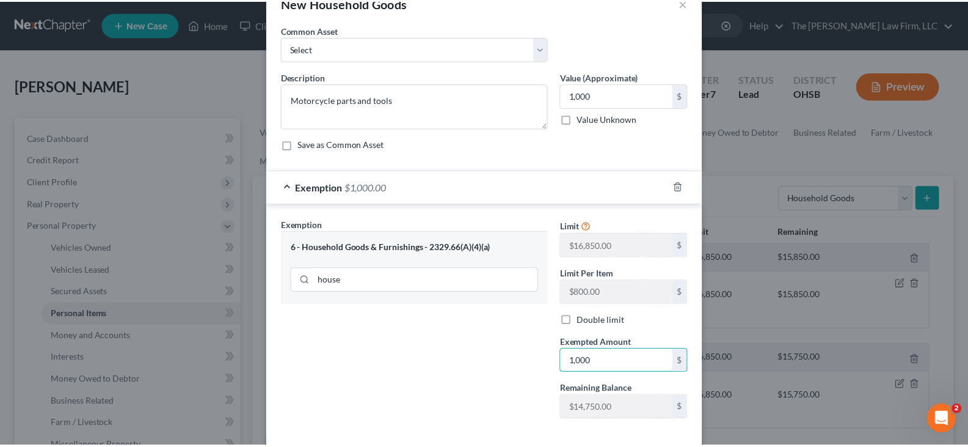
scroll to position [61, 0]
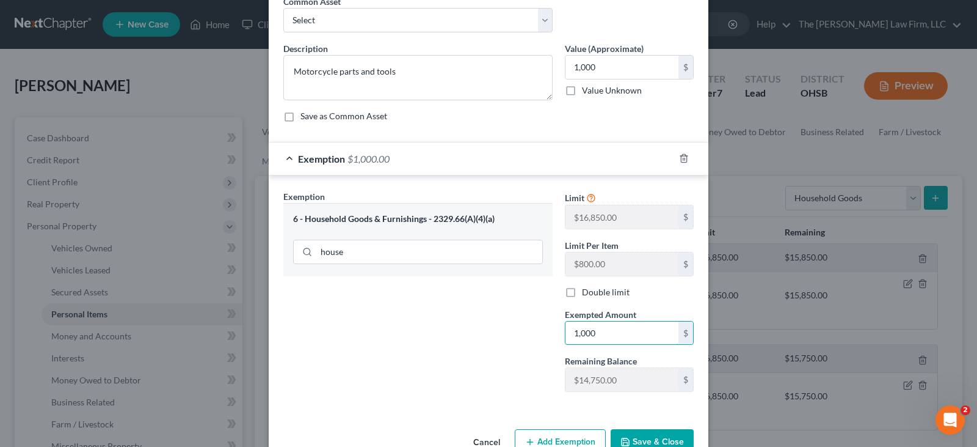
type input "1,000"
click at [637, 438] on button "Save & Close" at bounding box center [652, 442] width 83 height 26
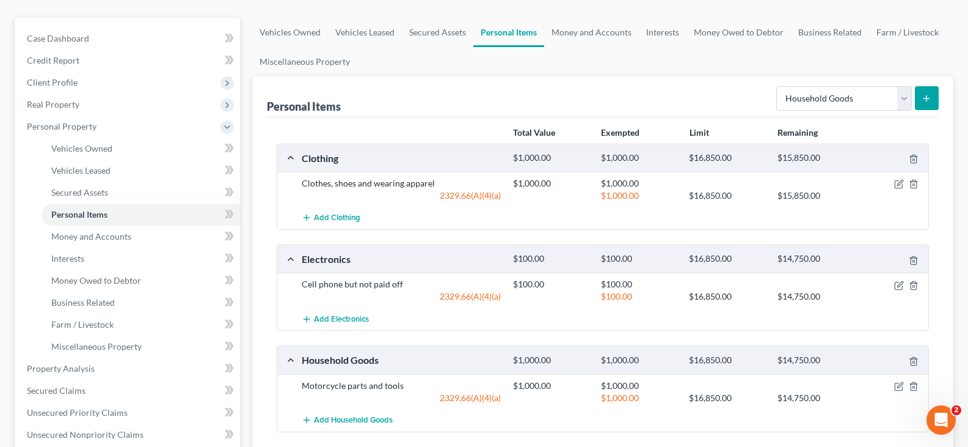
scroll to position [0, 0]
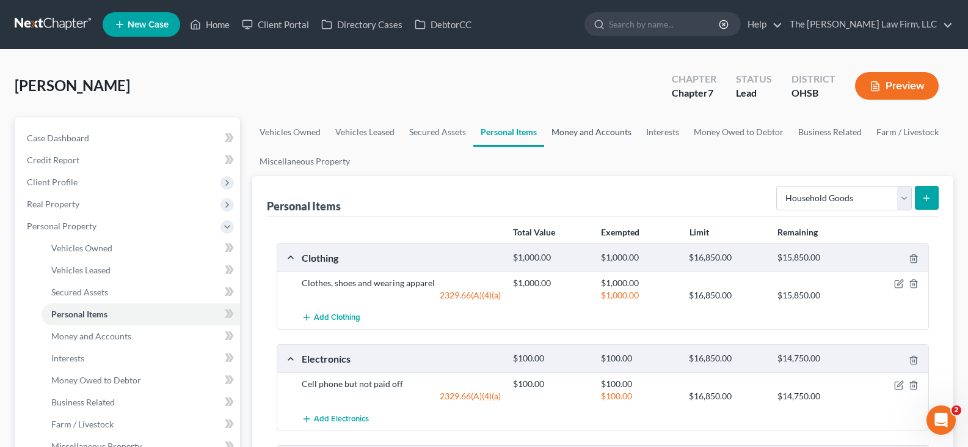
click at [603, 131] on link "Money and Accounts" at bounding box center [591, 131] width 95 height 29
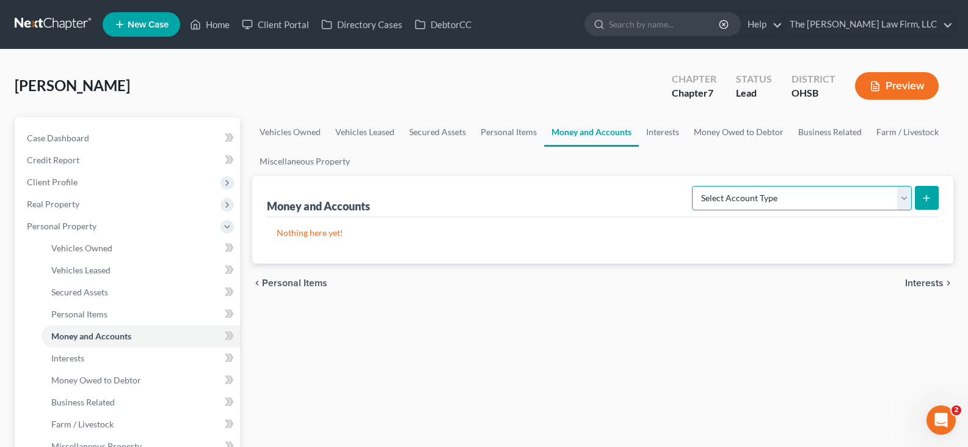
click at [902, 200] on select "Select Account Type Brokerage Cash on Hand Certificates of Deposit Checking Acc…" at bounding box center [802, 198] width 220 height 24
select select "checking"
click at [695, 186] on select "Select Account Type Brokerage Cash on Hand Certificates of Deposit Checking Acc…" at bounding box center [802, 198] width 220 height 24
click at [922, 203] on button "submit" at bounding box center [927, 198] width 24 height 24
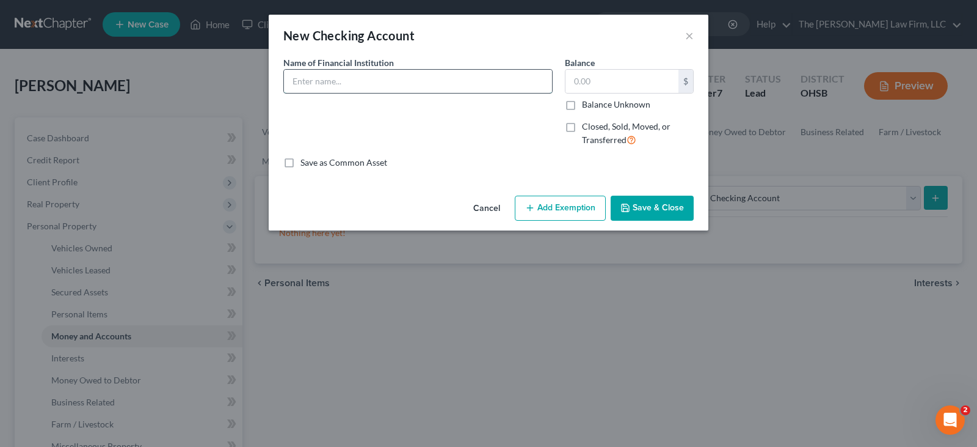
click at [483, 83] on input "text" at bounding box center [418, 81] width 268 height 23
type input "Huntington 3673"
click at [665, 206] on button "Save & Close" at bounding box center [652, 208] width 83 height 26
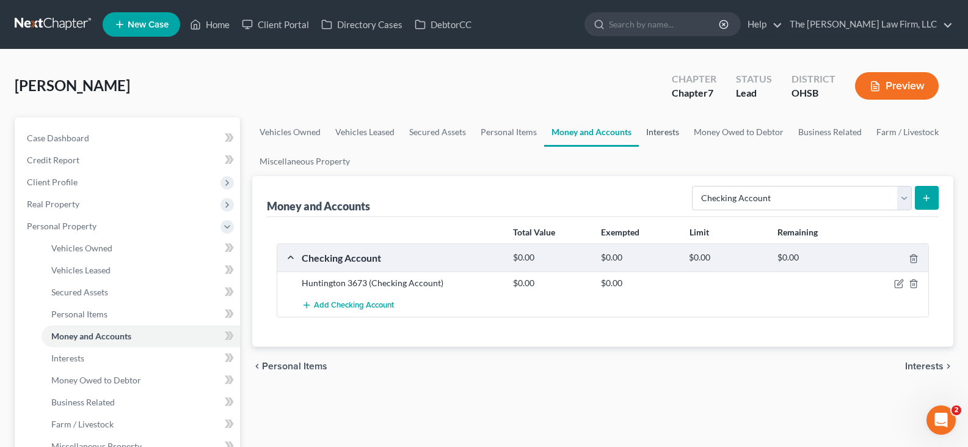
click at [664, 134] on link "Interests" at bounding box center [663, 131] width 48 height 29
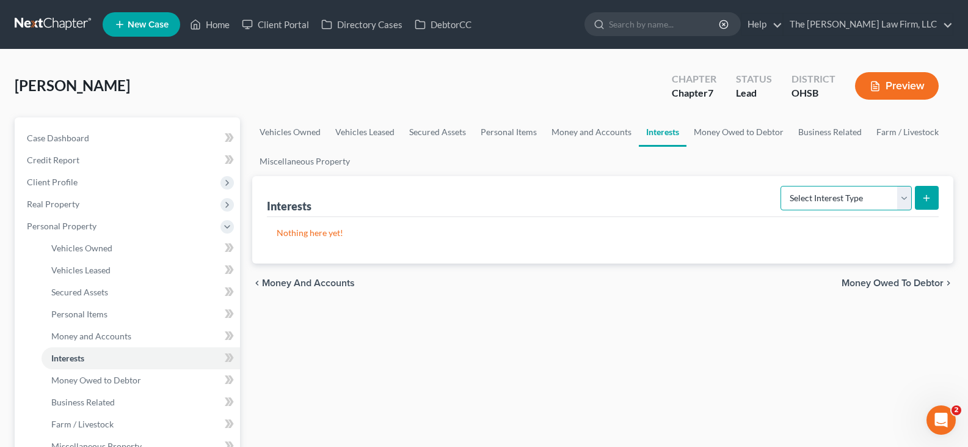
click at [906, 200] on select "Select Interest Type 401K Annuity Bond Education IRA Government Bond Government…" at bounding box center [846, 198] width 131 height 24
select select "other_retirement_plan"
click at [782, 186] on select "Select Interest Type 401K Annuity Bond Education IRA Government Bond Government…" at bounding box center [846, 198] width 131 height 24
click at [927, 198] on line "submit" at bounding box center [926, 198] width 5 height 0
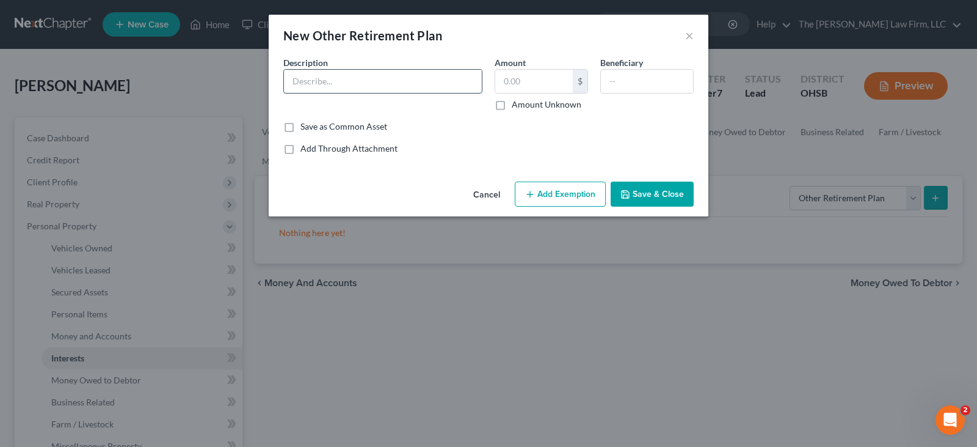
click at [320, 81] on input "text" at bounding box center [383, 81] width 198 height 23
type input "Buckeye Ready Mix LLC Profit Sharing Plan"
click at [538, 84] on input "text" at bounding box center [534, 81] width 78 height 23
type input "7,293.51"
click at [635, 192] on button "Save & Close" at bounding box center [652, 194] width 83 height 26
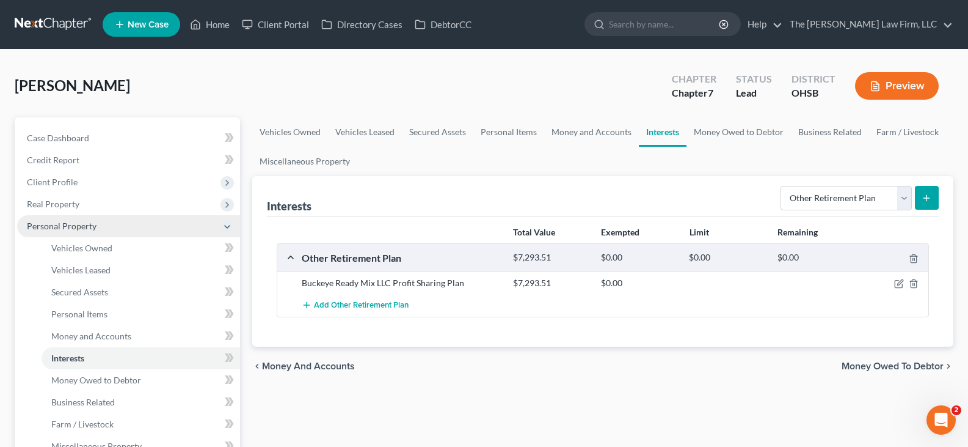
click at [111, 225] on span "Personal Property" at bounding box center [128, 226] width 223 height 22
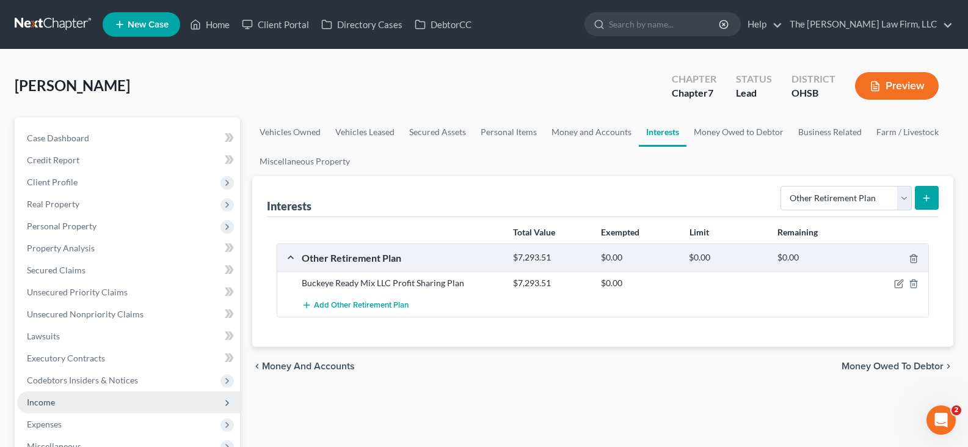
click at [47, 403] on span "Income" at bounding box center [41, 401] width 28 height 10
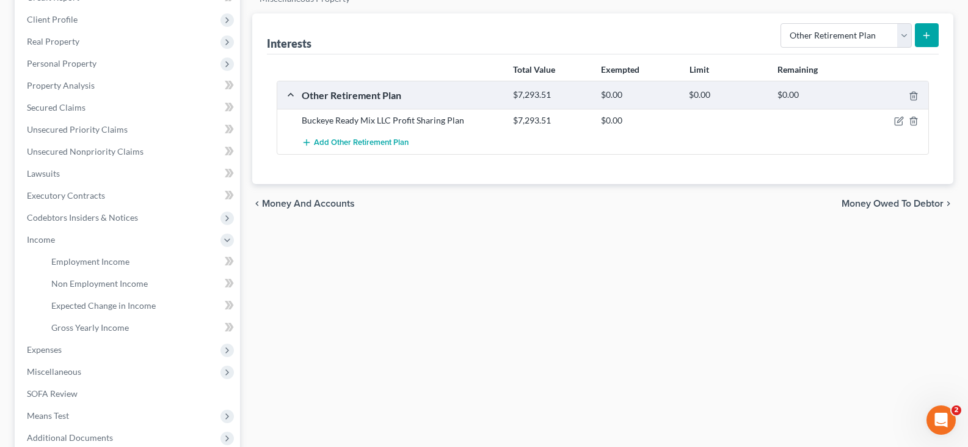
scroll to position [183, 0]
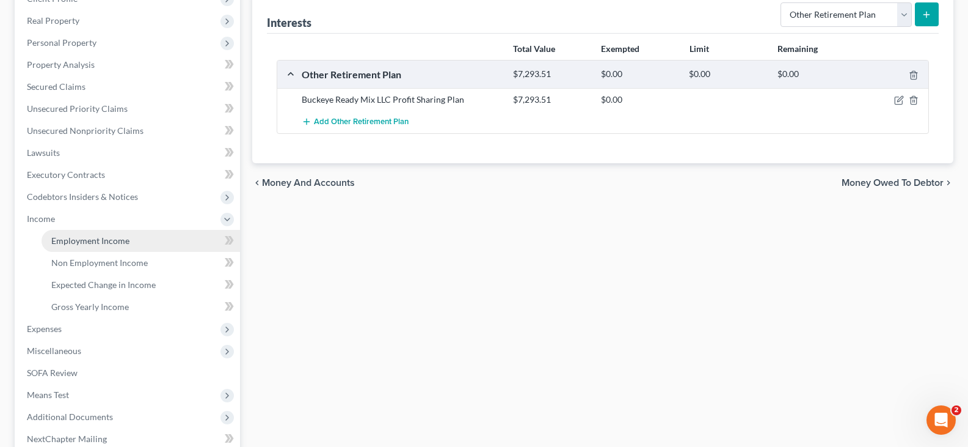
click at [106, 241] on span "Employment Income" at bounding box center [90, 240] width 78 height 10
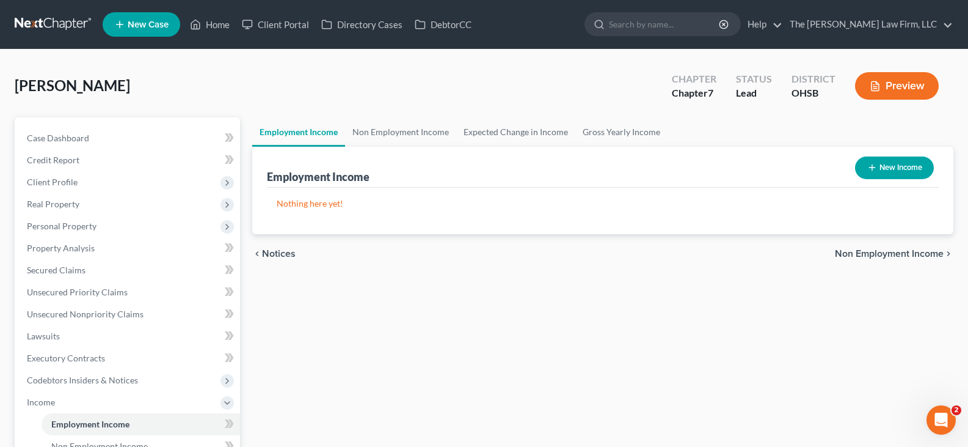
click at [869, 169] on icon "button" at bounding box center [872, 167] width 10 height 10
select select "0"
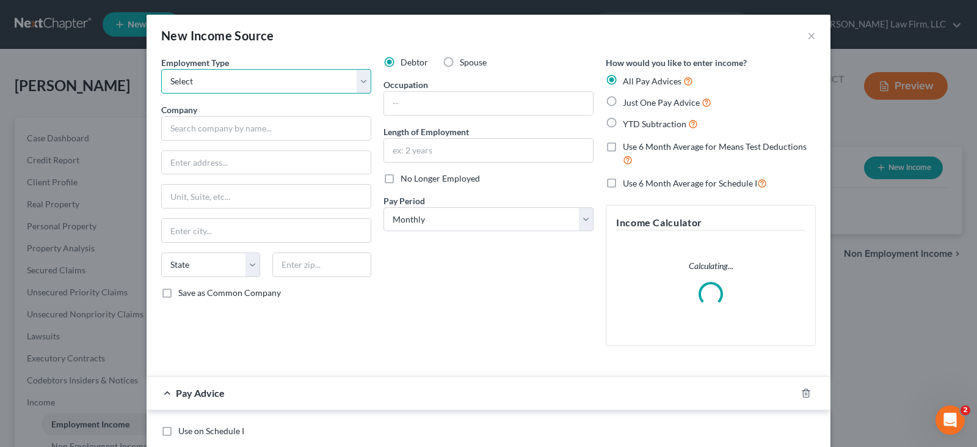
drag, startPoint x: 272, startPoint y: 79, endPoint x: 272, endPoint y: 90, distance: 11.0
click at [272, 79] on select "Select Full or [DEMOGRAPHIC_DATA] Employment Self Employment" at bounding box center [266, 81] width 210 height 24
select select "0"
click at [161, 69] on select "Select Full or [DEMOGRAPHIC_DATA] Employment Self Employment" at bounding box center [266, 81] width 210 height 24
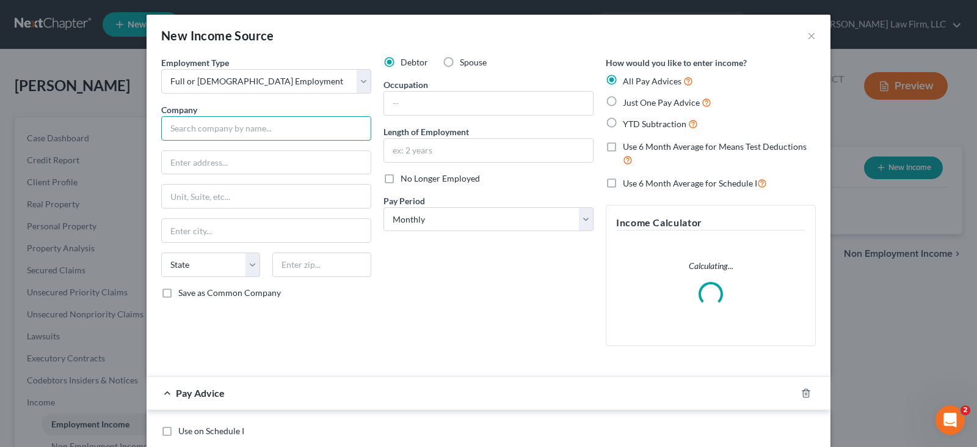
click at [269, 132] on input "text" at bounding box center [266, 128] width 210 height 24
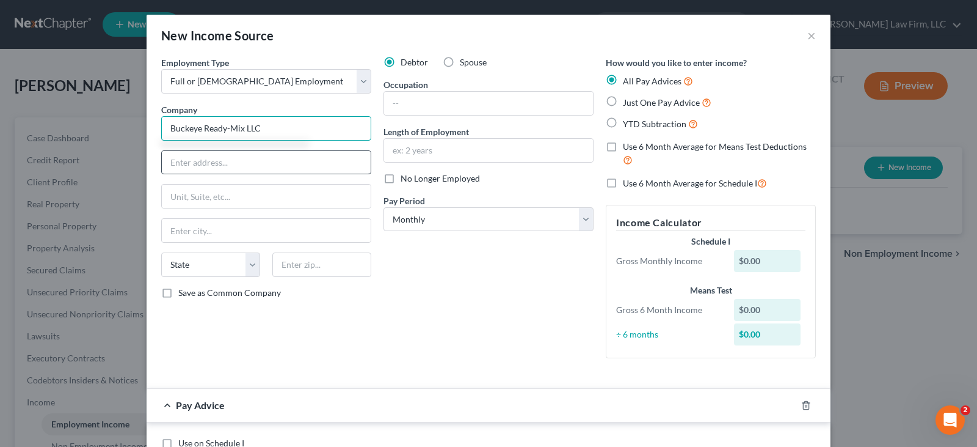
type input "Buckeye Ready-Mix LLC"
click at [261, 164] on input "text" at bounding box center [266, 162] width 209 height 23
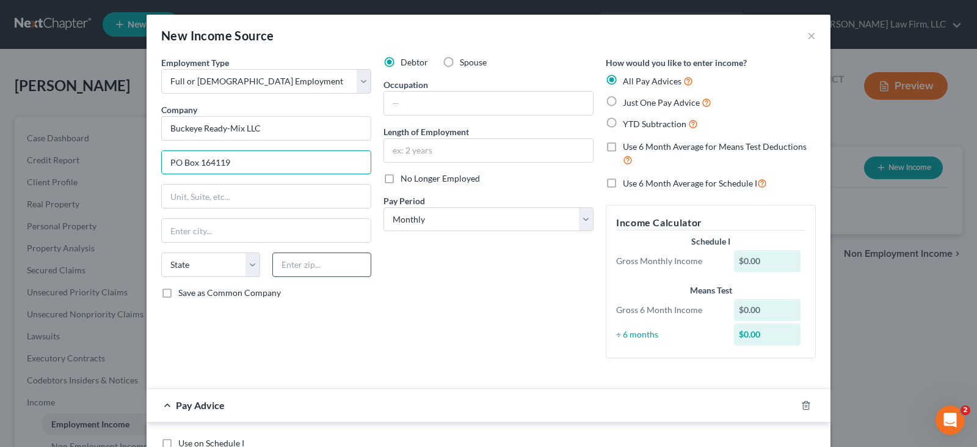
type input "PO Box 164119"
click at [302, 268] on input "text" at bounding box center [321, 264] width 99 height 24
type input "43216"
type input "Columbus"
select select "36"
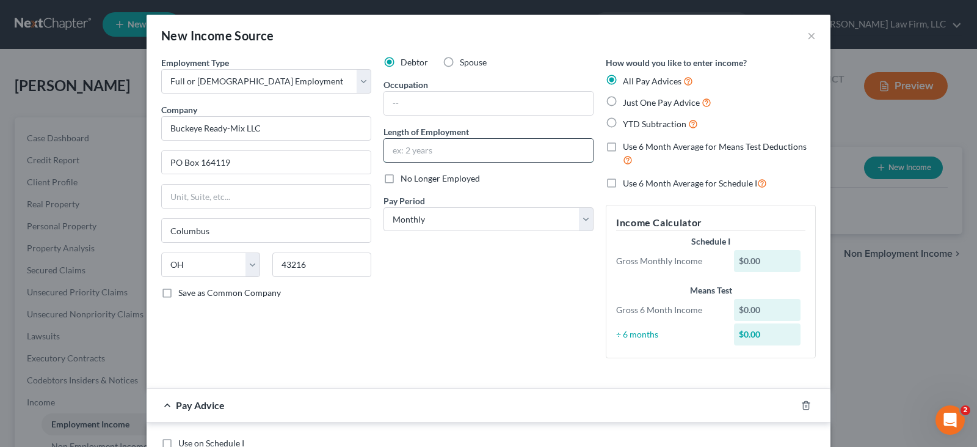
click at [400, 153] on input "text" at bounding box center [488, 150] width 209 height 23
click at [506, 105] on input "text" at bounding box center [488, 103] width 209 height 23
paste input "Mixer driver"
type input "Mixer driver"
click at [460, 151] on input "text" at bounding box center [488, 150] width 209 height 23
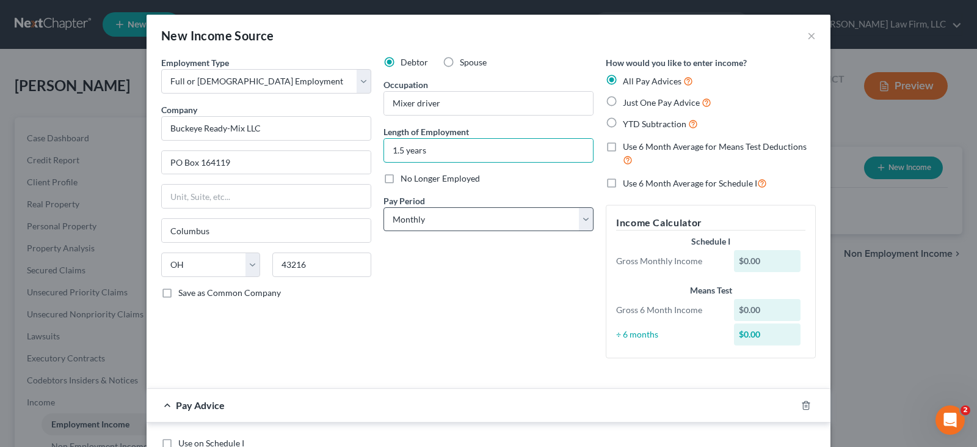
type input "1.5 years"
click at [465, 222] on select "Select Monthly Twice Monthly Every Other Week Weekly" at bounding box center [489, 219] width 210 height 24
select select "3"
click at [384, 207] on select "Select Monthly Twice Monthly Every Other Week Weekly" at bounding box center [489, 219] width 210 height 24
click at [623, 123] on label "YTD Subtraction" at bounding box center [660, 124] width 75 height 14
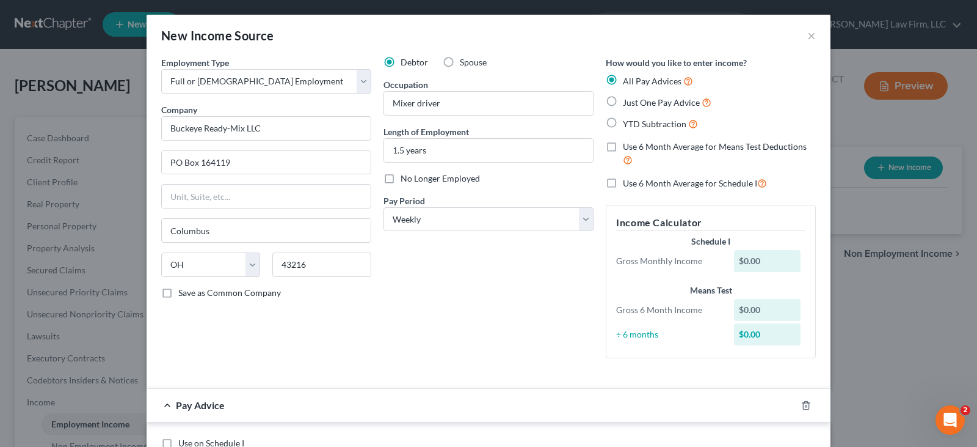
click at [628, 123] on input "YTD Subtraction" at bounding box center [632, 121] width 8 height 8
radio input "true"
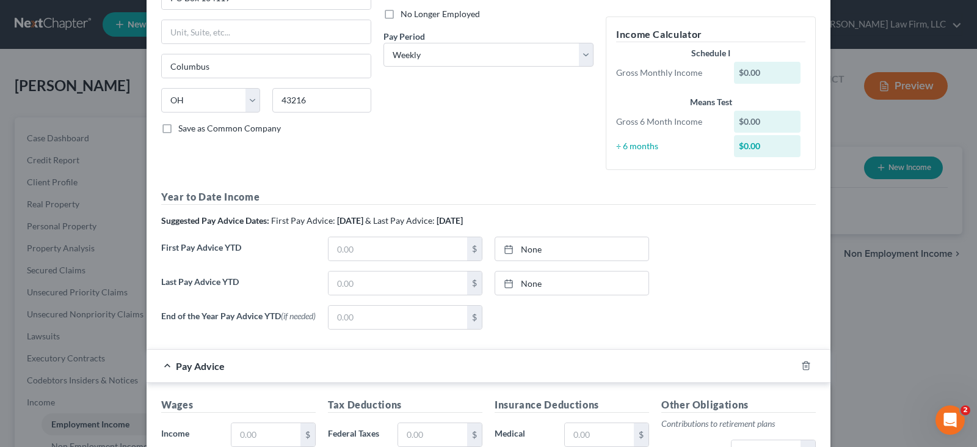
scroll to position [183, 0]
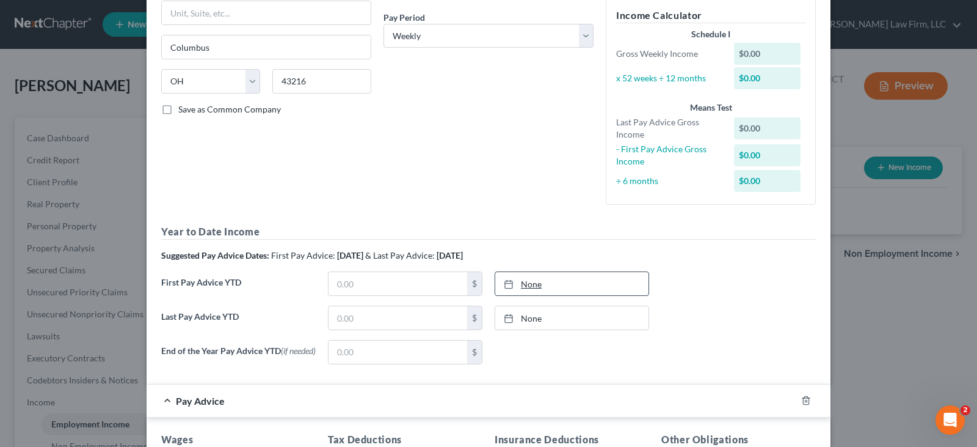
click at [508, 282] on rect at bounding box center [508, 283] width 7 height 7
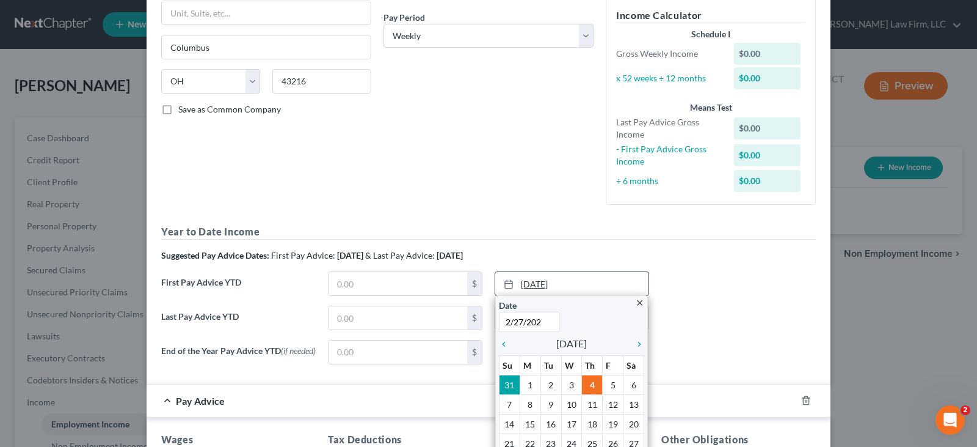
type input "[DATE]"
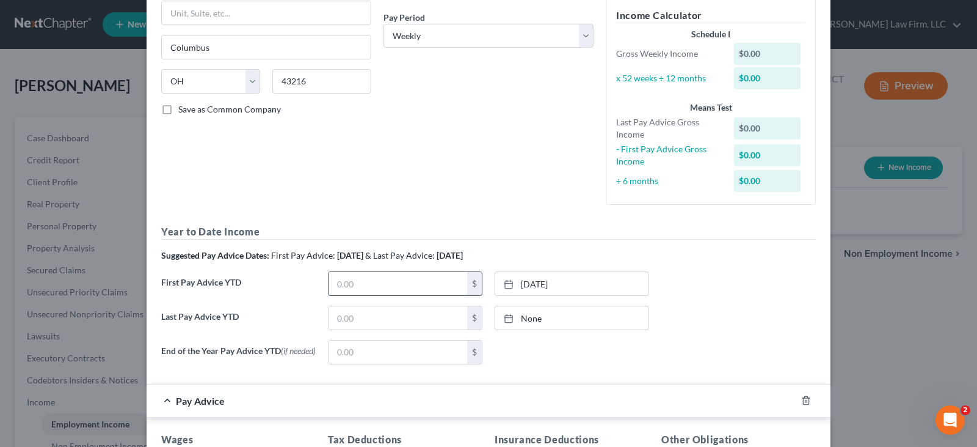
click at [429, 283] on input "text" at bounding box center [398, 283] width 139 height 23
type input "9,647.16"
click at [505, 318] on icon at bounding box center [509, 318] width 10 height 10
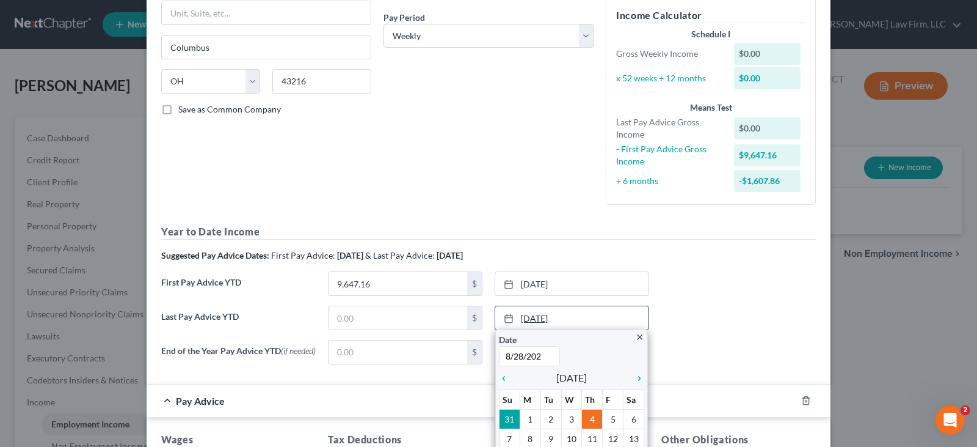
type input "[DATE]"
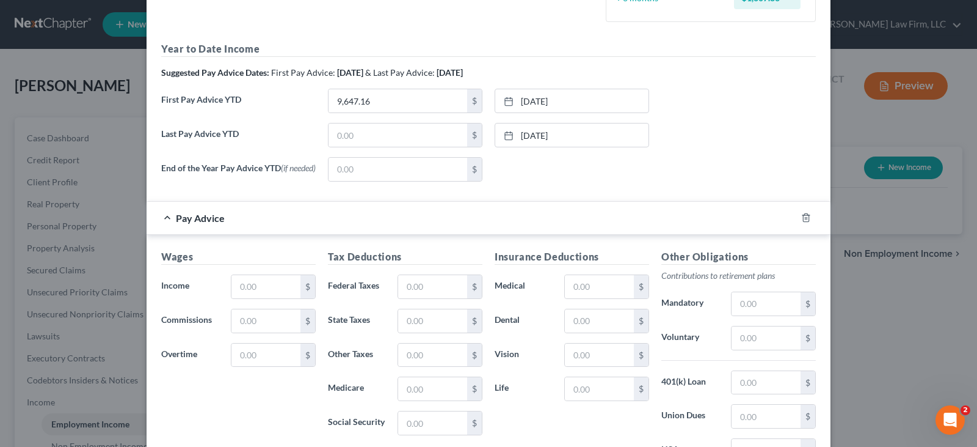
scroll to position [367, 0]
click at [257, 289] on input "text" at bounding box center [266, 285] width 69 height 23
click at [252, 290] on input "text" at bounding box center [266, 285] width 69 height 23
type input "1,449.57"
click at [742, 342] on input "text" at bounding box center [766, 337] width 69 height 23
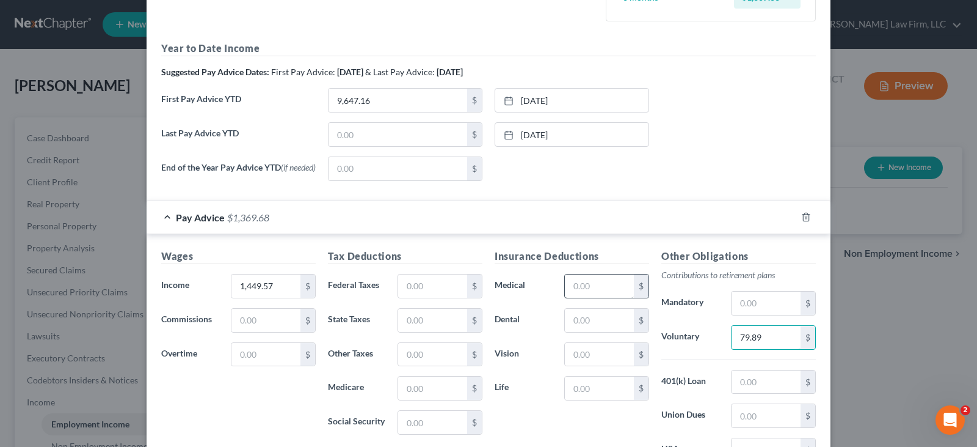
type input "79.89"
click at [584, 293] on input "text" at bounding box center [599, 285] width 69 height 23
type input "31.00"
click at [589, 355] on input "text" at bounding box center [599, 354] width 69 height 23
type input "0.50"
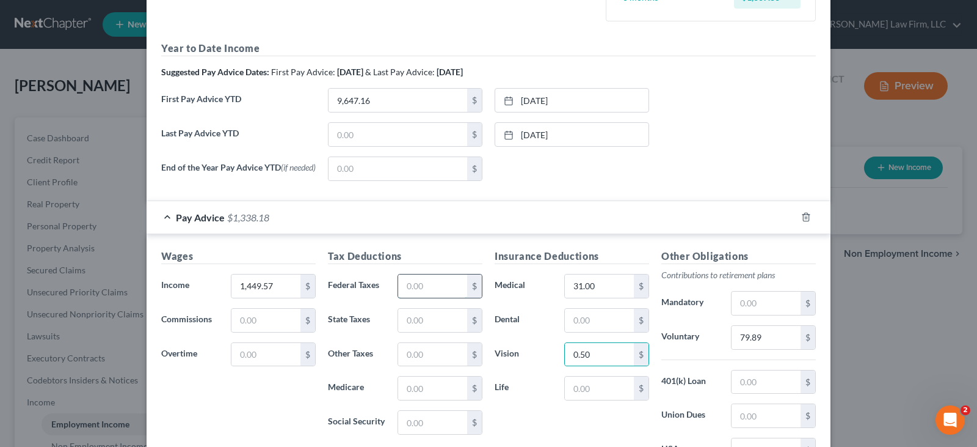
click at [424, 290] on input "text" at bounding box center [432, 285] width 69 height 23
type input "253.62"
click at [425, 429] on input "text" at bounding box center [432, 422] width 69 height 23
type input "121.88"
click at [404, 390] on input "text" at bounding box center [432, 387] width 69 height 23
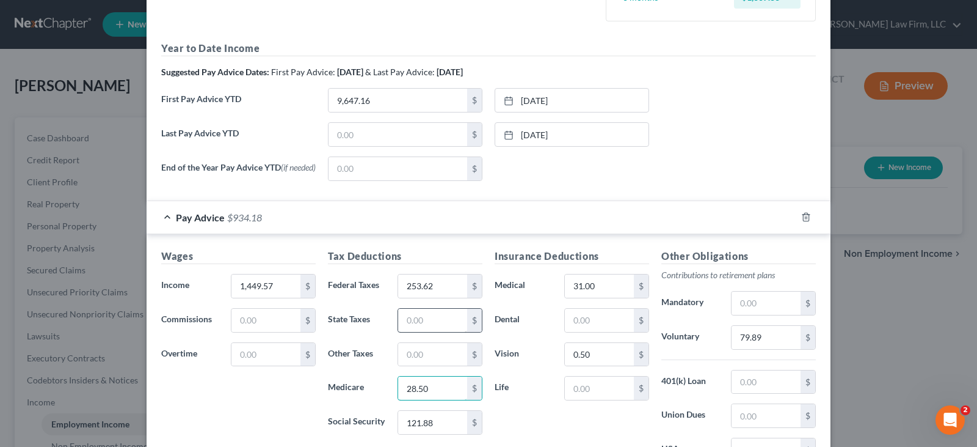
type input "28.50"
click at [422, 322] on input "text" at bounding box center [432, 319] width 69 height 23
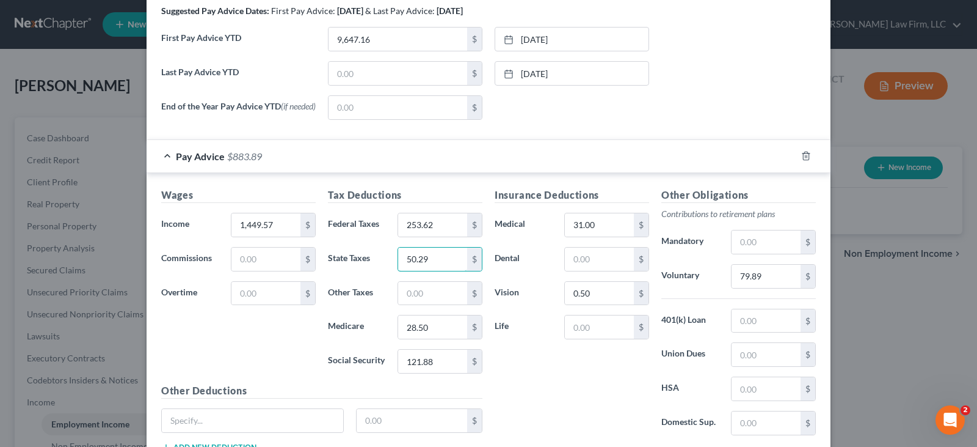
scroll to position [489, 0]
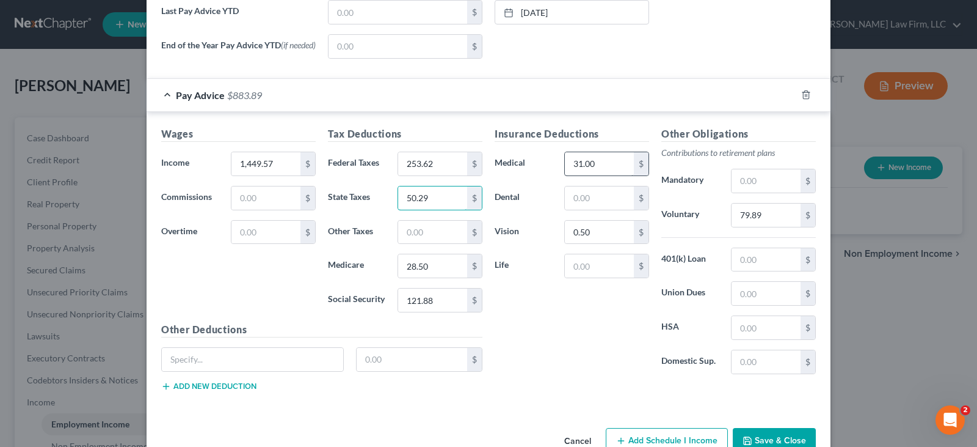
type input "50.29"
click at [600, 166] on input "31.00" at bounding box center [599, 163] width 69 height 23
click at [750, 219] on input "79.89" at bounding box center [766, 214] width 69 height 23
click at [453, 168] on input "253.62" at bounding box center [432, 163] width 69 height 23
click at [439, 200] on input "50.29" at bounding box center [432, 197] width 69 height 23
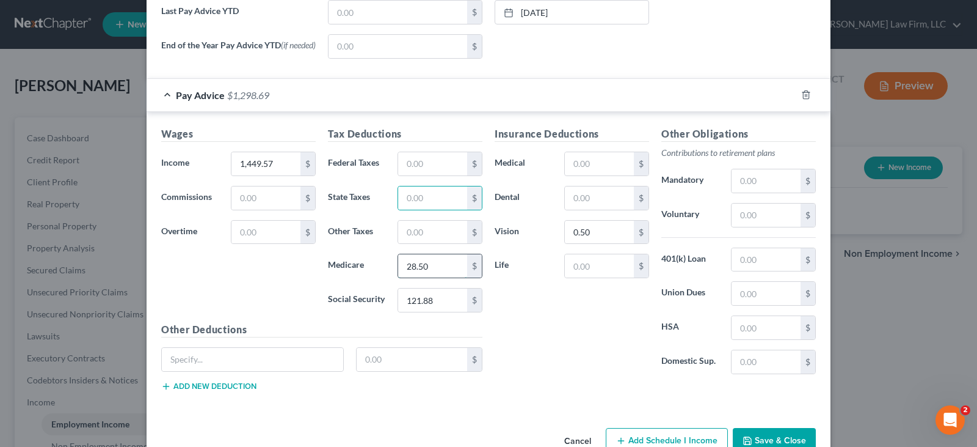
click at [441, 269] on input "28.50" at bounding box center [432, 265] width 69 height 23
click at [443, 305] on input "121.88" at bounding box center [432, 299] width 69 height 23
click at [274, 164] on input "1,449.57" at bounding box center [266, 163] width 69 height 23
type input "1,997.27"
click at [404, 164] on input "text" at bounding box center [432, 163] width 69 height 23
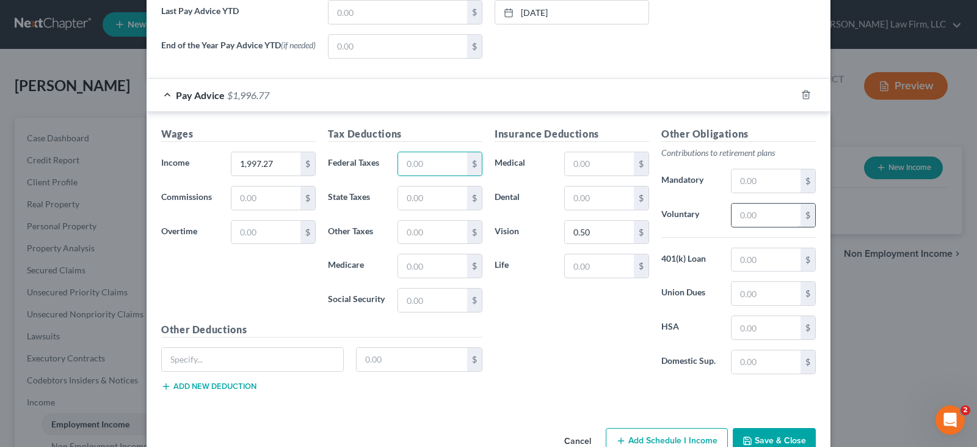
click at [741, 220] on input "text" at bounding box center [766, 214] width 69 height 23
type input "79.89"
click at [613, 166] on input "text" at bounding box center [599, 163] width 69 height 23
type input "31.00"
click at [447, 169] on input "text" at bounding box center [432, 163] width 69 height 23
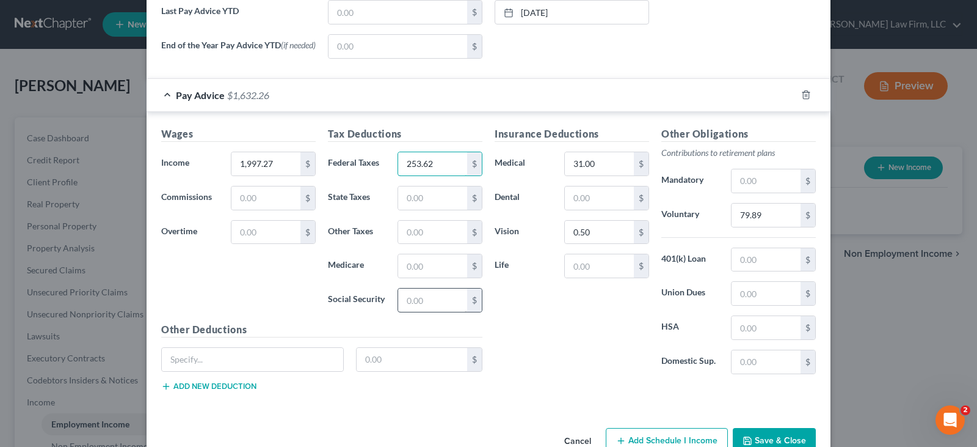
type input "253.62"
click at [444, 305] on input "text" at bounding box center [432, 299] width 69 height 23
type input "121.88"
click at [438, 269] on input "text" at bounding box center [432, 265] width 69 height 23
type input "28.50"
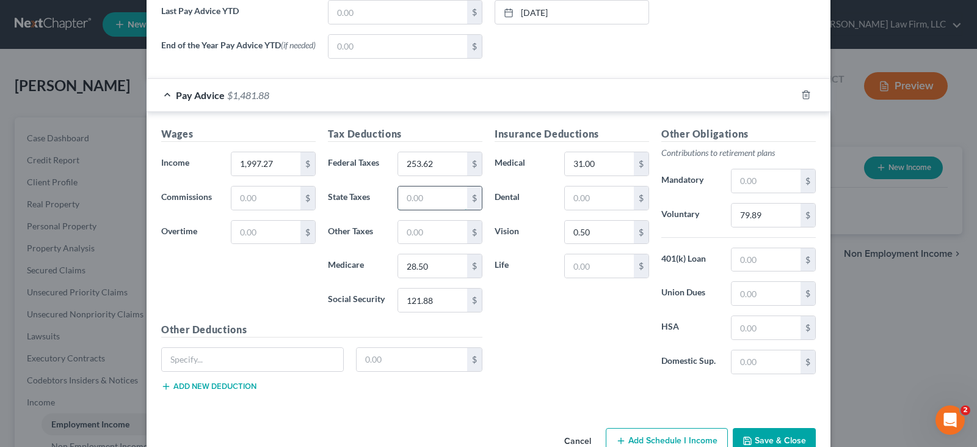
click at [446, 200] on input "text" at bounding box center [432, 197] width 69 height 23
type input "50.29"
click at [278, 361] on input "text" at bounding box center [252, 359] width 181 height 23
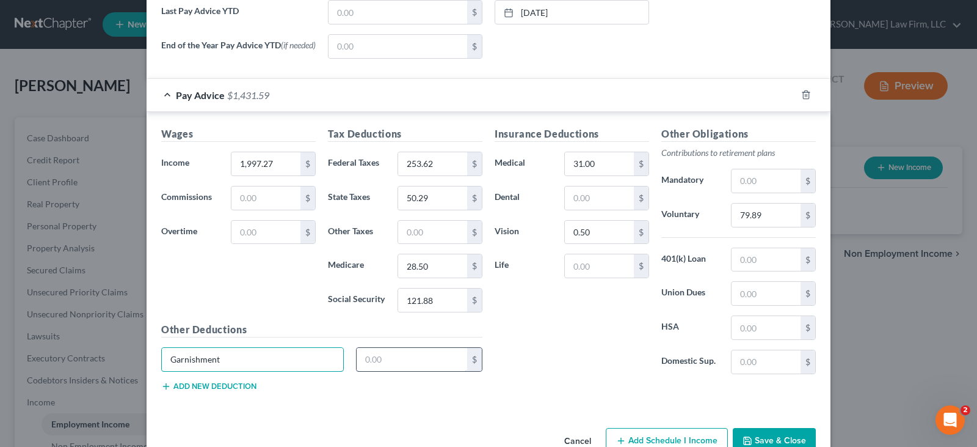
type input "Garnishment"
click at [396, 359] on input "text" at bounding box center [412, 359] width 111 height 23
type input "385.74"
click at [244, 388] on button "Add new deduction" at bounding box center [208, 386] width 95 height 10
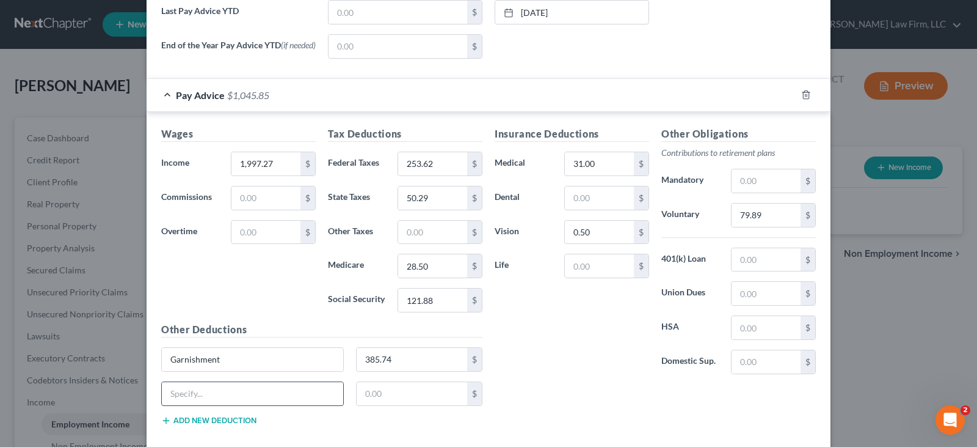
click at [247, 396] on input "text" at bounding box center [252, 393] width 181 height 23
type input "401LN"
click at [362, 399] on input "text" at bounding box center [412, 393] width 111 height 23
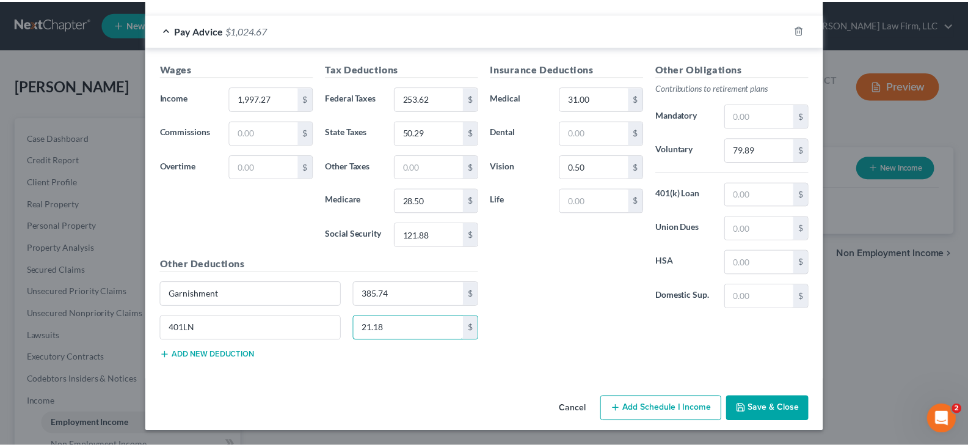
scroll to position [556, 0]
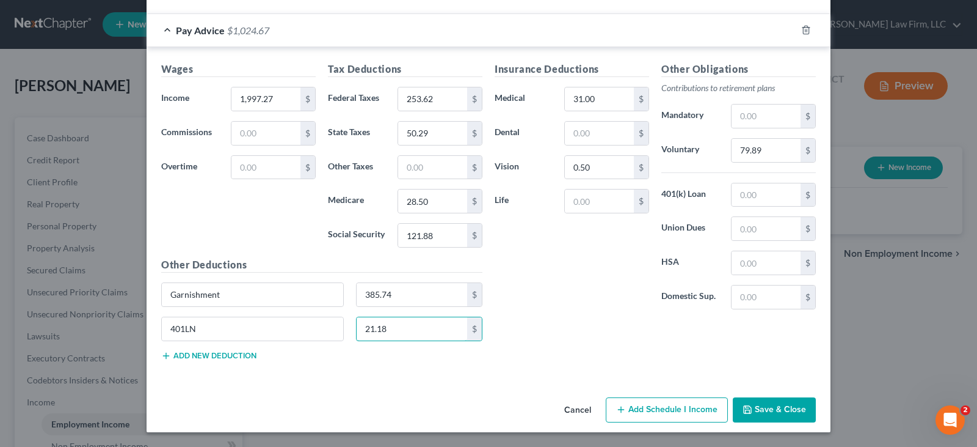
type input "21.18"
click at [754, 411] on button "Save & Close" at bounding box center [774, 410] width 83 height 26
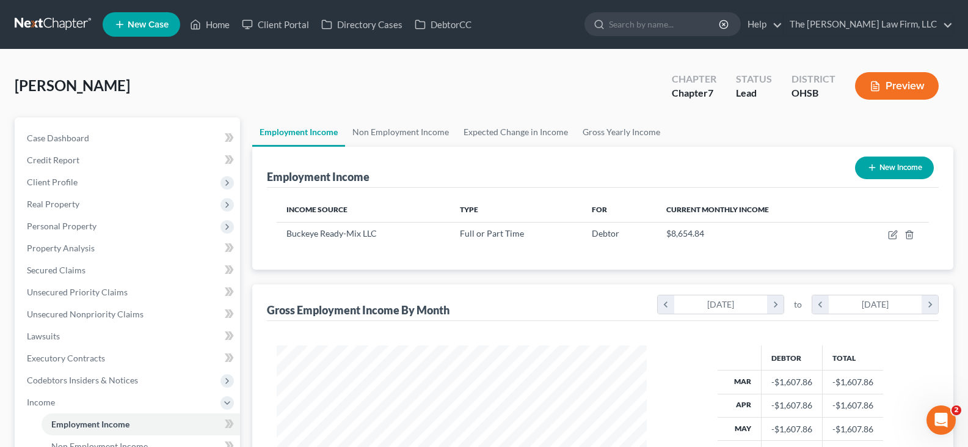
scroll to position [219, 395]
click at [624, 132] on link "Gross Yearly Income" at bounding box center [621, 131] width 92 height 29
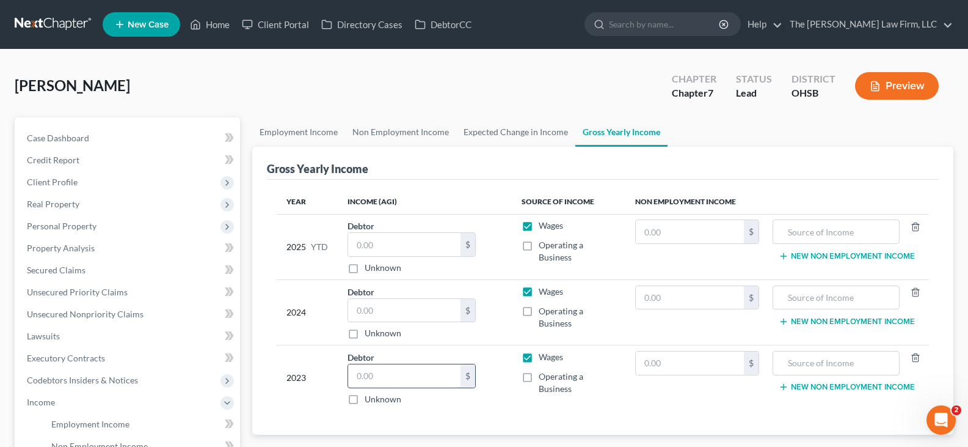
click at [410, 379] on input "text" at bounding box center [404, 375] width 112 height 23
type input "61,044"
click at [433, 310] on input "text" at bounding box center [404, 310] width 112 height 23
type input "70,211"
click at [435, 243] on input "text" at bounding box center [404, 244] width 112 height 23
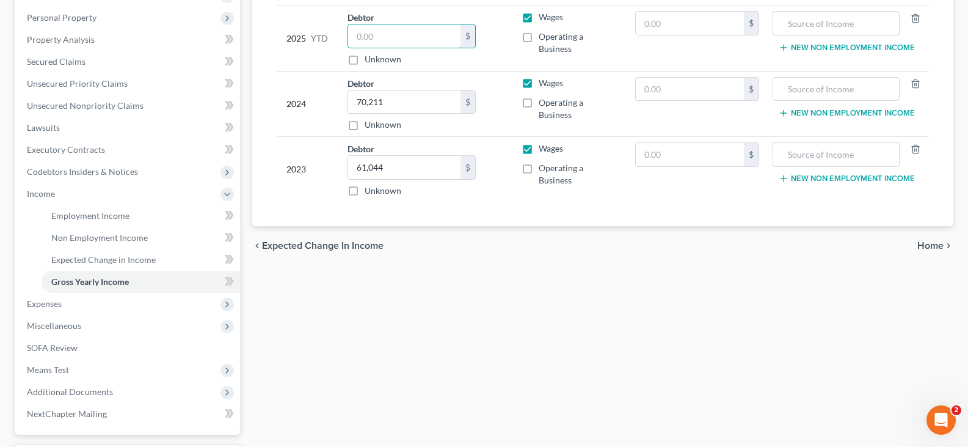
scroll to position [244, 0]
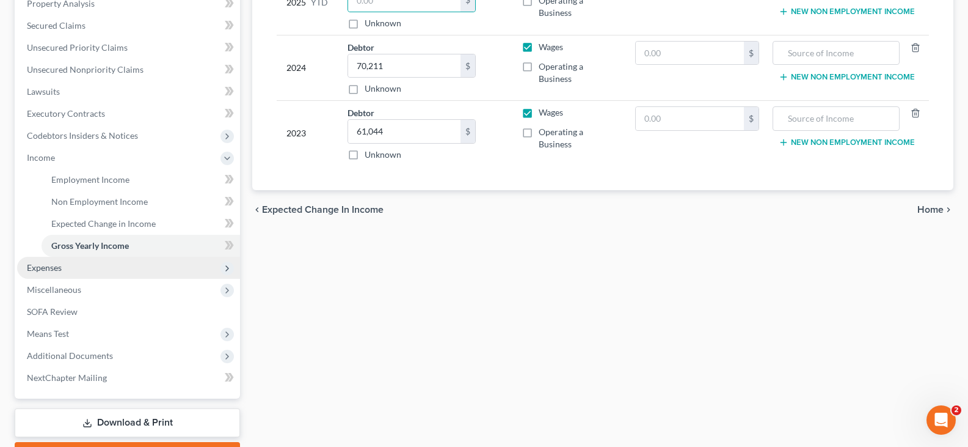
click at [72, 269] on span "Expenses" at bounding box center [128, 268] width 223 height 22
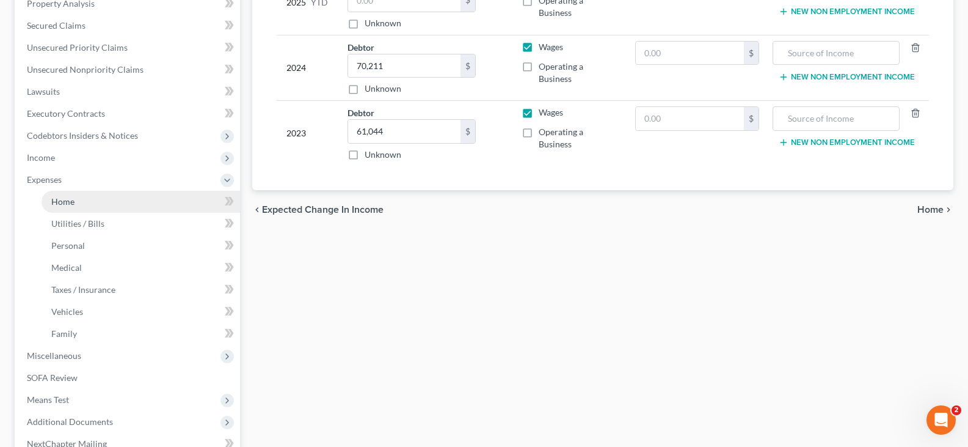
click at [75, 203] on link "Home" at bounding box center [141, 202] width 199 height 22
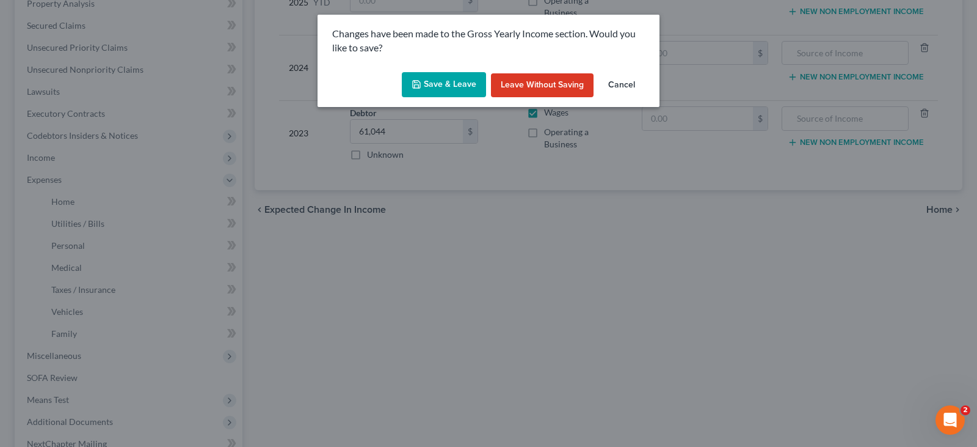
click at [435, 84] on button "Save & Leave" at bounding box center [444, 85] width 84 height 26
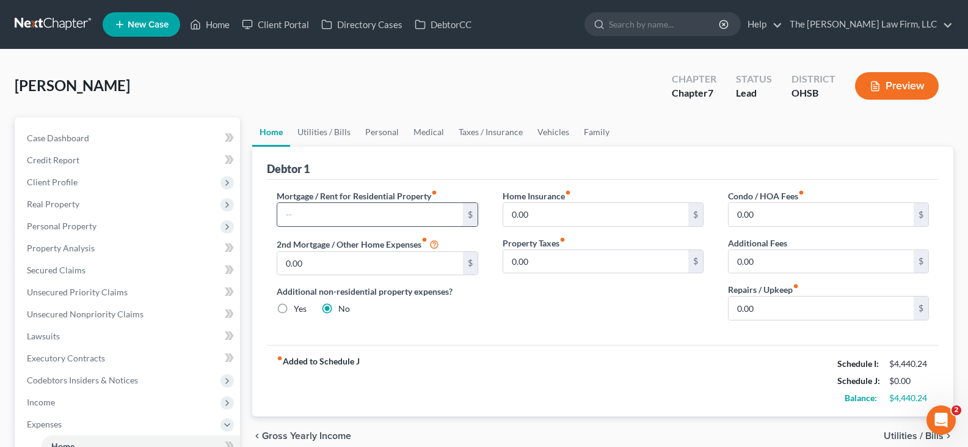
click at [400, 213] on input "text" at bounding box center [369, 214] width 185 height 23
type input "1,000"
click at [312, 133] on link "Utilities / Bills" at bounding box center [324, 131] width 68 height 29
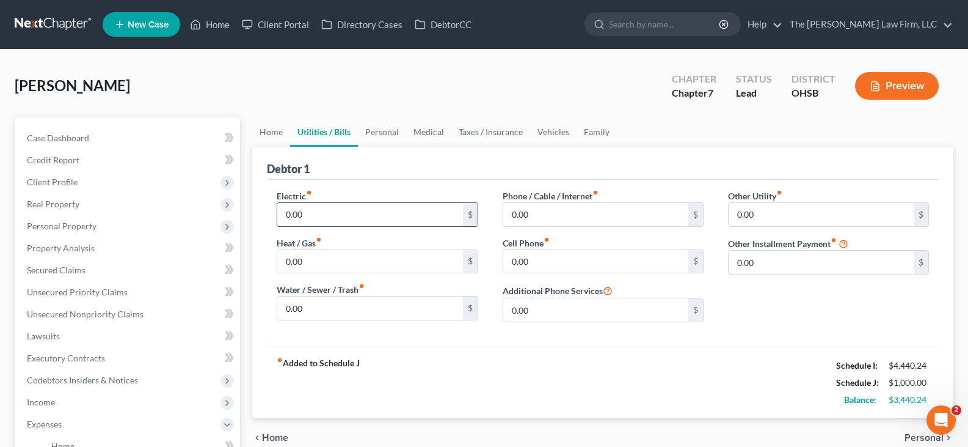
click at [323, 214] on input "0.00" at bounding box center [369, 214] width 185 height 23
type input "250"
type input "25"
type input "75"
type input "45"
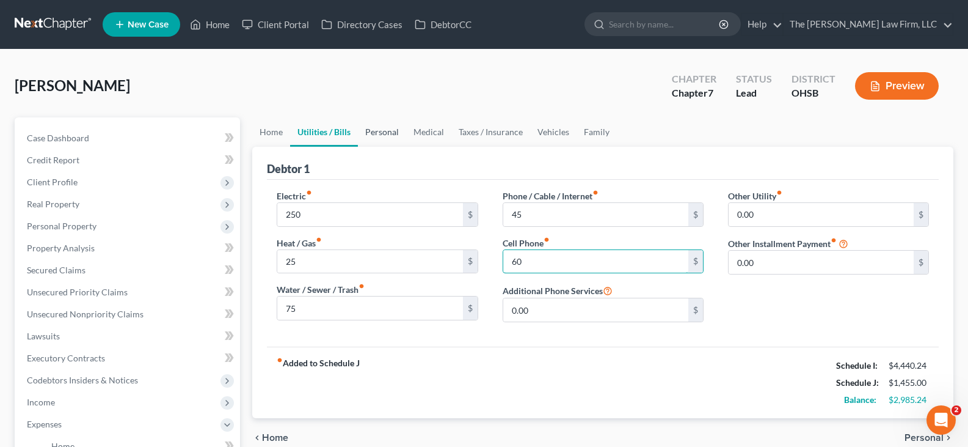
type input "60"
click at [383, 134] on link "Personal" at bounding box center [382, 131] width 48 height 29
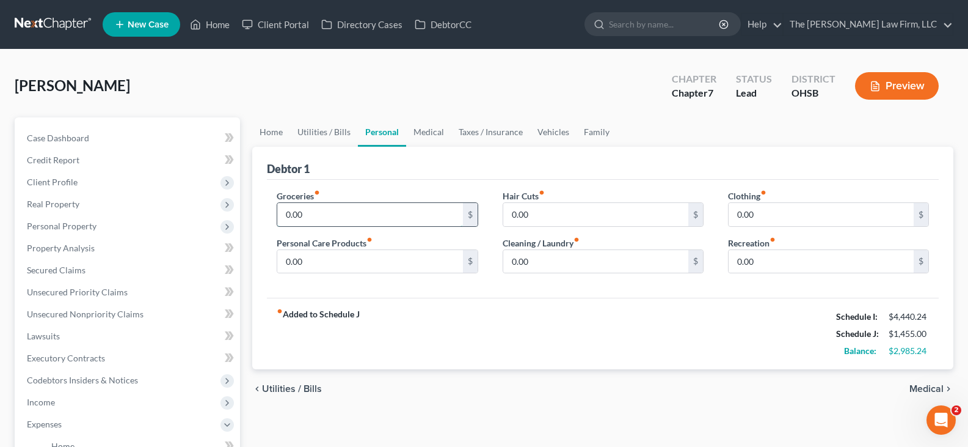
click at [337, 213] on input "0.00" at bounding box center [369, 214] width 185 height 23
type input "500"
type input "40"
type input "20"
type input "30"
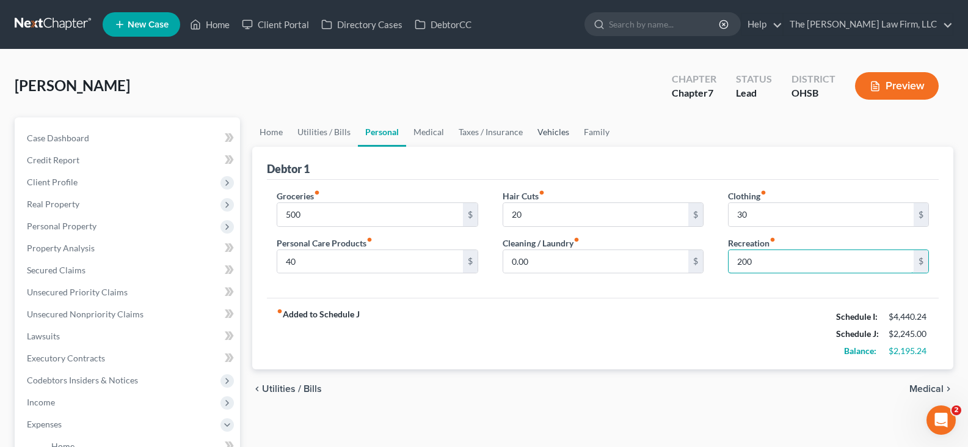
type input "200"
click at [549, 131] on link "Vehicles" at bounding box center [553, 131] width 46 height 29
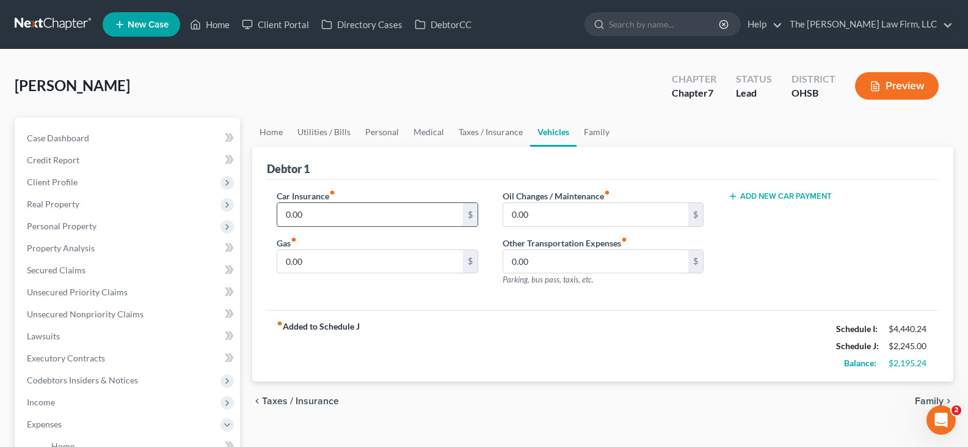
click at [343, 216] on input "0.00" at bounding box center [369, 214] width 185 height 23
type input "60"
click at [309, 261] on input "0.00" at bounding box center [369, 261] width 185 height 23
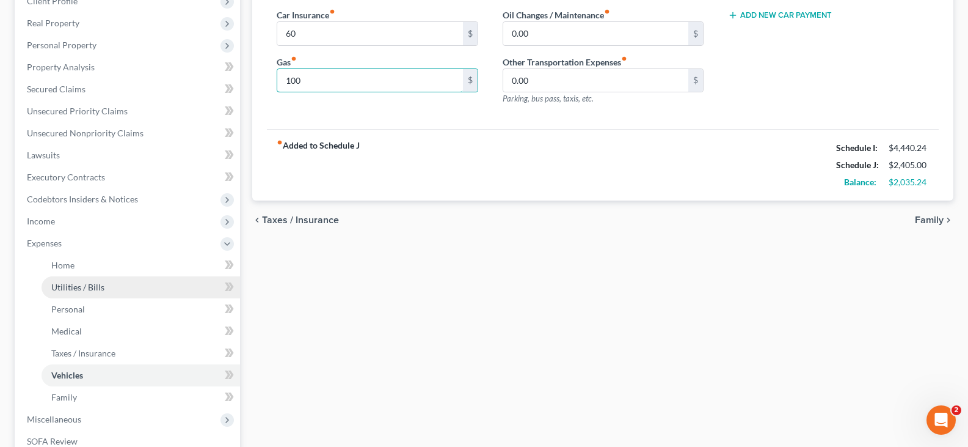
scroll to position [183, 0]
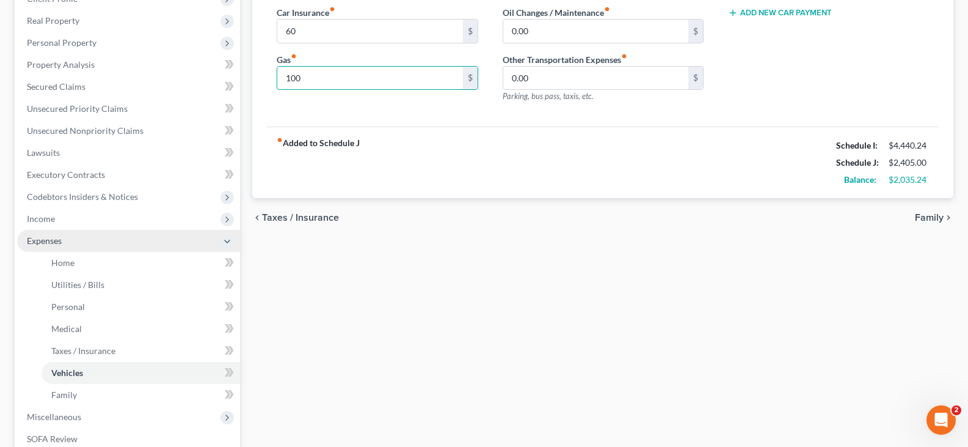
type input "100"
click at [103, 240] on span "Expenses" at bounding box center [128, 241] width 223 height 22
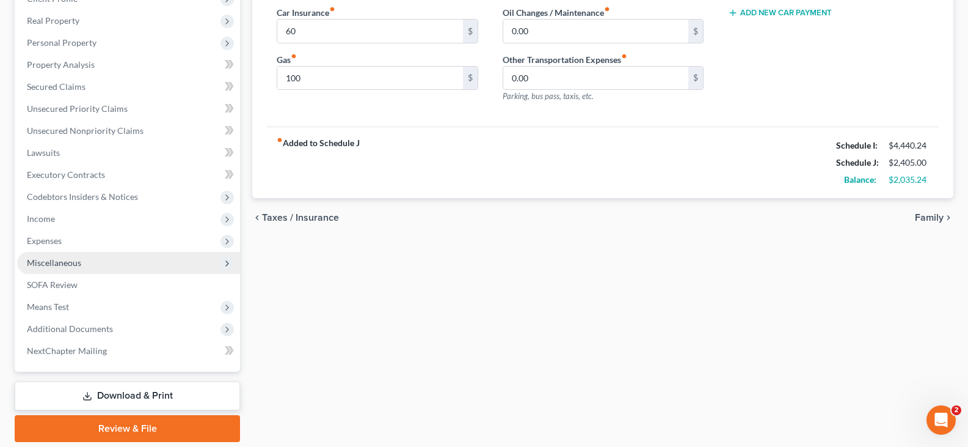
click at [78, 265] on span "Miscellaneous" at bounding box center [54, 262] width 54 height 10
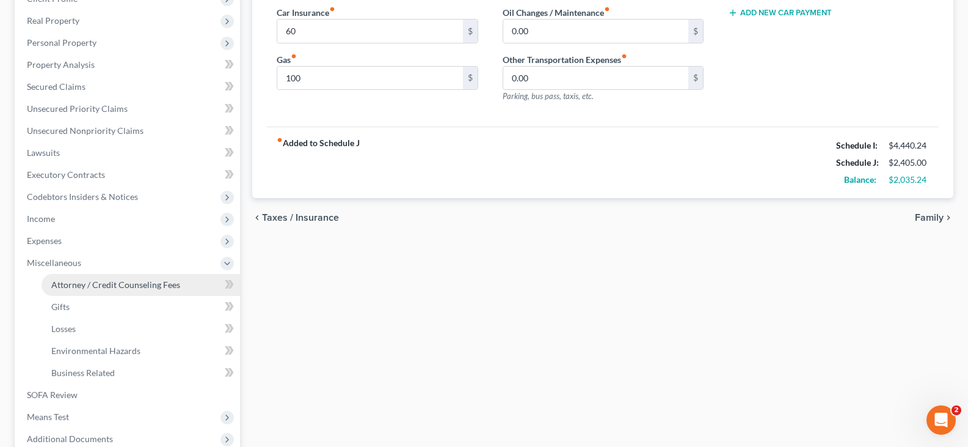
click at [118, 289] on span "Attorney / Credit Counseling Fees" at bounding box center [115, 284] width 129 height 10
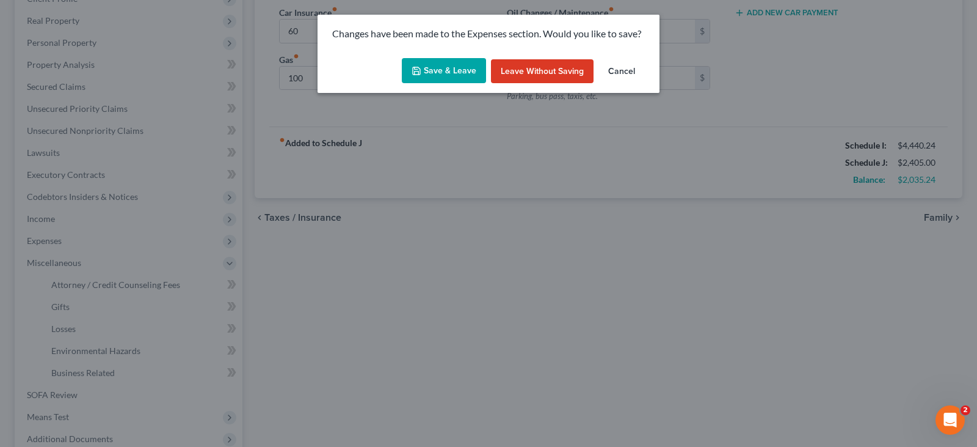
click at [425, 70] on button "Save & Leave" at bounding box center [444, 71] width 84 height 26
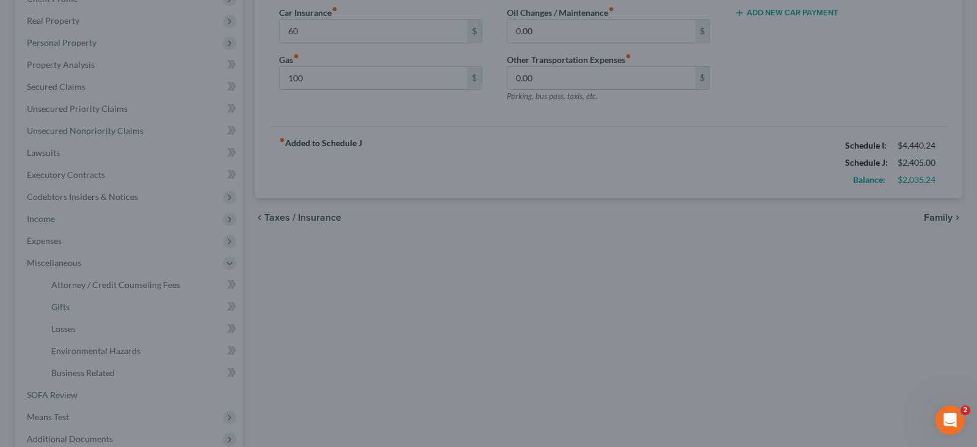
type input "60.00"
type input "100.00"
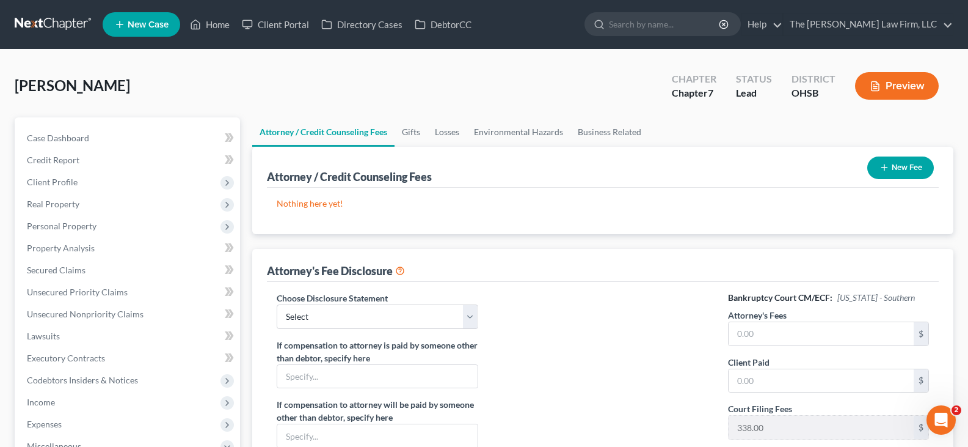
click at [884, 168] on icon "button" at bounding box center [885, 167] width 10 height 10
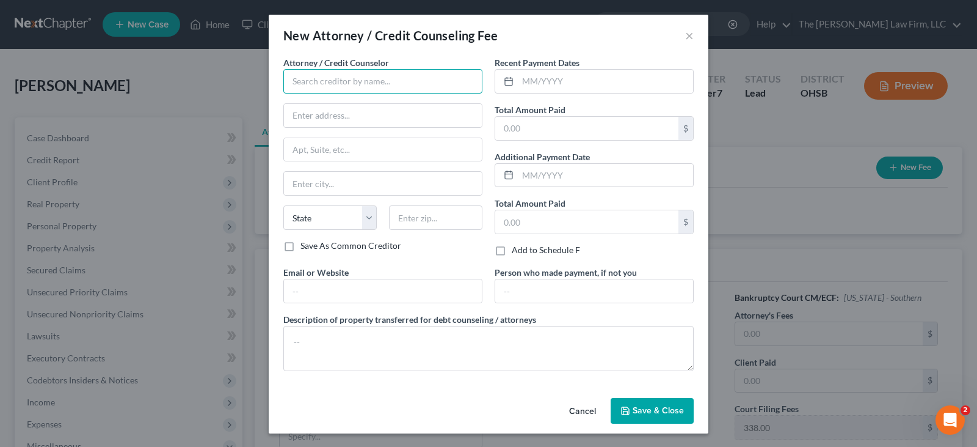
click at [409, 83] on input "text" at bounding box center [382, 81] width 199 height 24
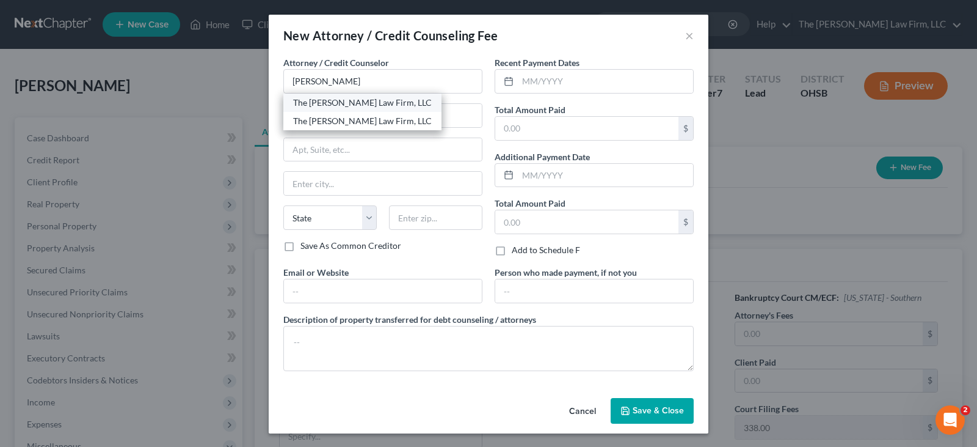
click at [333, 101] on div "The [PERSON_NAME] Law Firm, LLC" at bounding box center [362, 103] width 139 height 12
type input "The [PERSON_NAME] Law Firm, LLC"
type input "[STREET_ADDRESS]"
type input "Suite B1"
type input "Columbus"
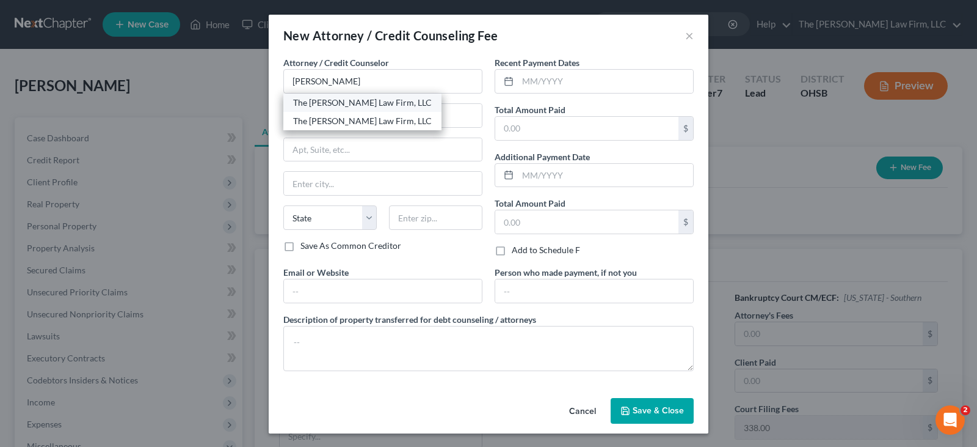
select select "36"
type input "43235"
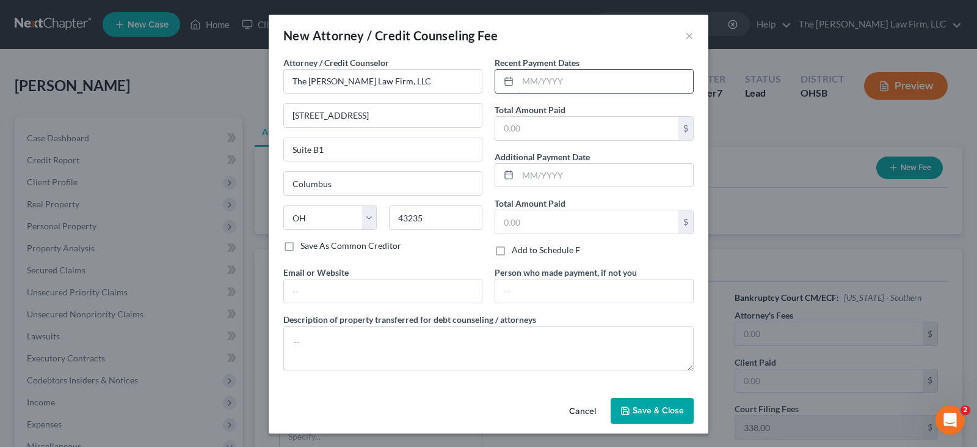
click at [536, 78] on input "text" at bounding box center [605, 81] width 175 height 23
type input "09/2025"
click at [542, 131] on input "text" at bounding box center [586, 128] width 183 height 23
type input "1,285"
click at [385, 293] on input "text" at bounding box center [383, 290] width 198 height 23
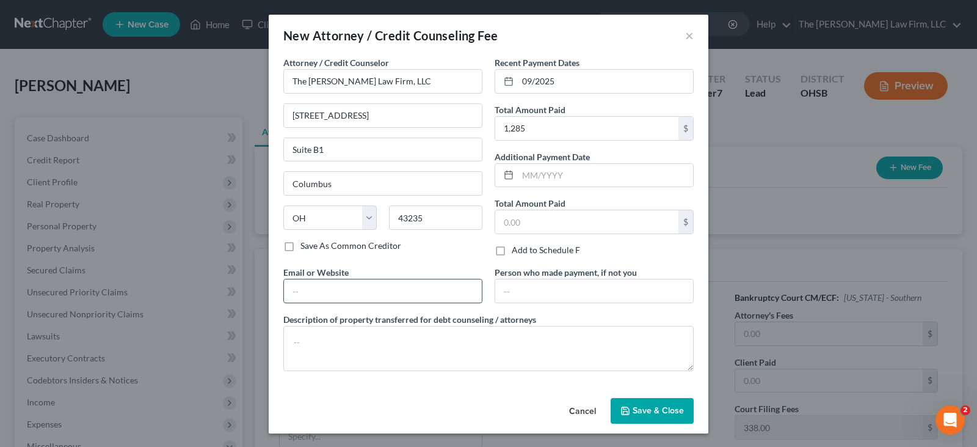
type input "[EMAIL_ADDRESS][DOMAIN_NAME]"
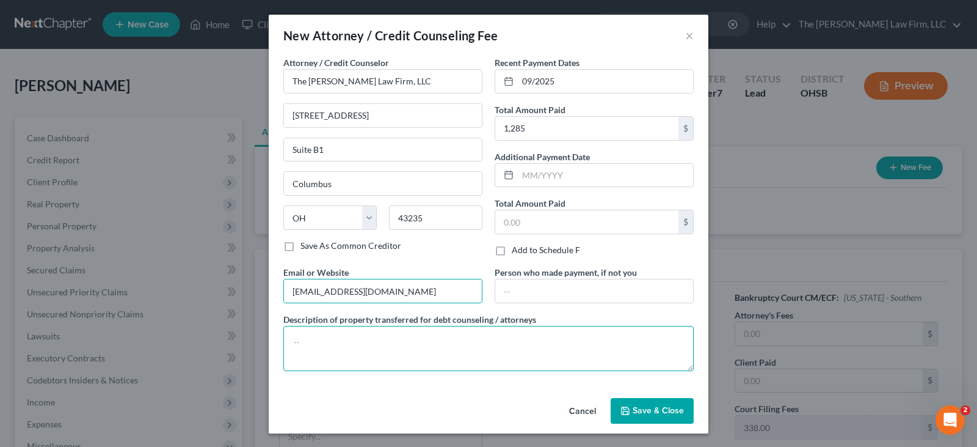
click at [399, 341] on textarea at bounding box center [488, 348] width 411 height 45
type textarea "Attorney Fee"
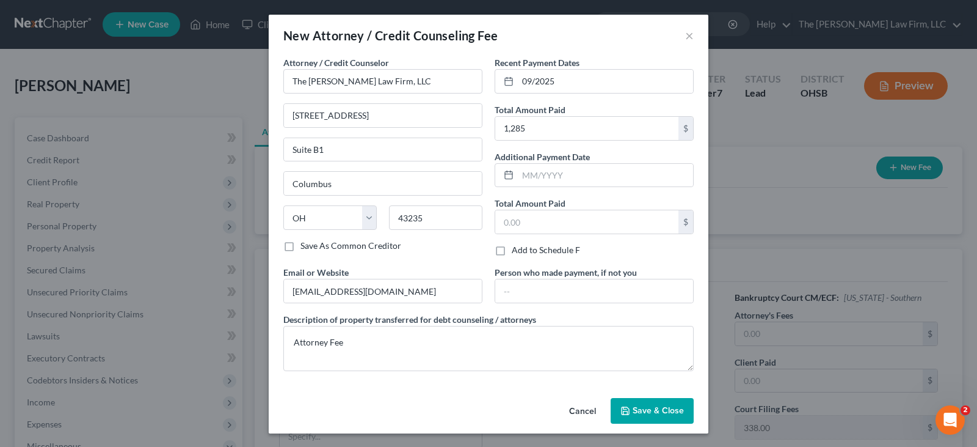
click at [663, 411] on span "Save & Close" at bounding box center [658, 410] width 51 height 10
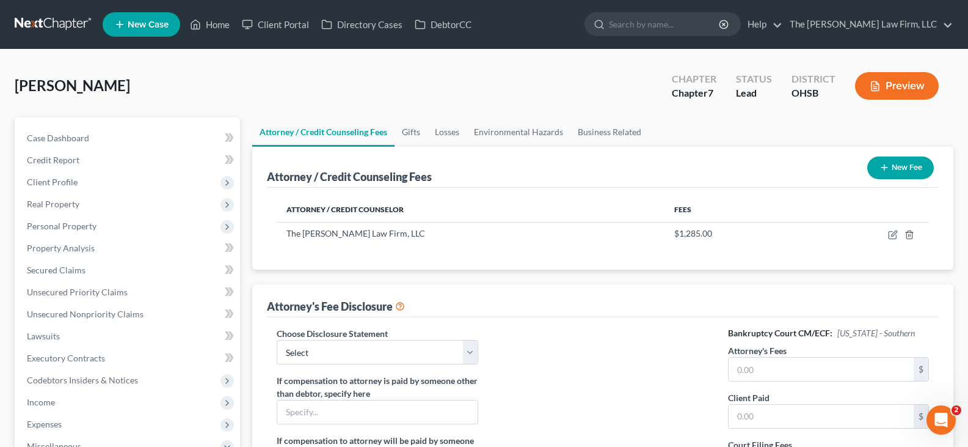
click at [884, 169] on icon "button" at bounding box center [885, 167] width 10 height 10
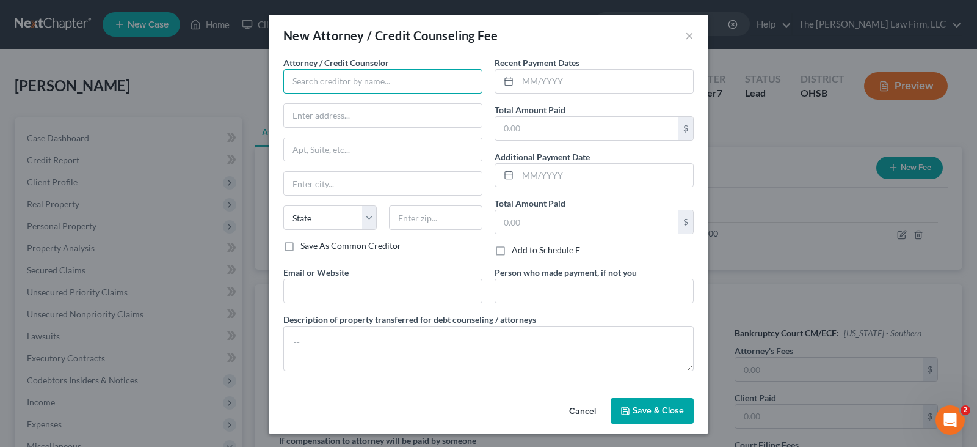
click at [322, 82] on input "text" at bounding box center [382, 81] width 199 height 24
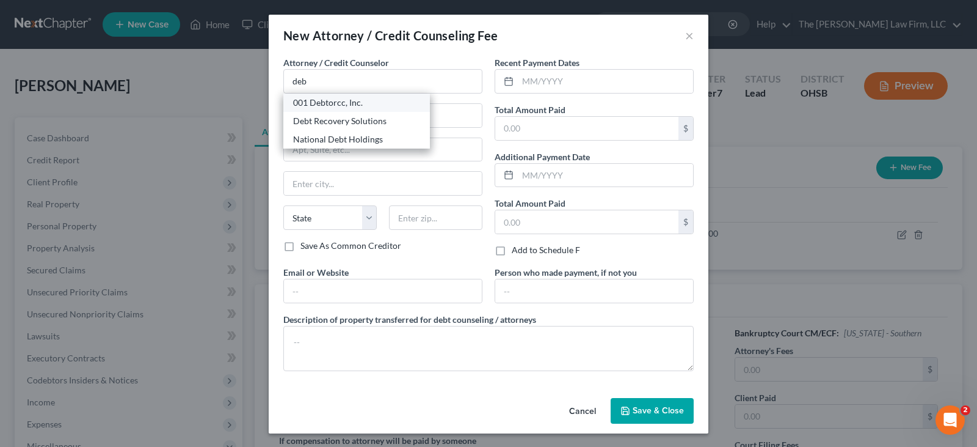
click at [328, 105] on div "001 Debtorcc, Inc." at bounding box center [356, 103] width 127 height 12
type input "001 Debtorcc, Inc."
type input "[STREET_ADDRESS]"
type input "[GEOGRAPHIC_DATA]"
select select "33"
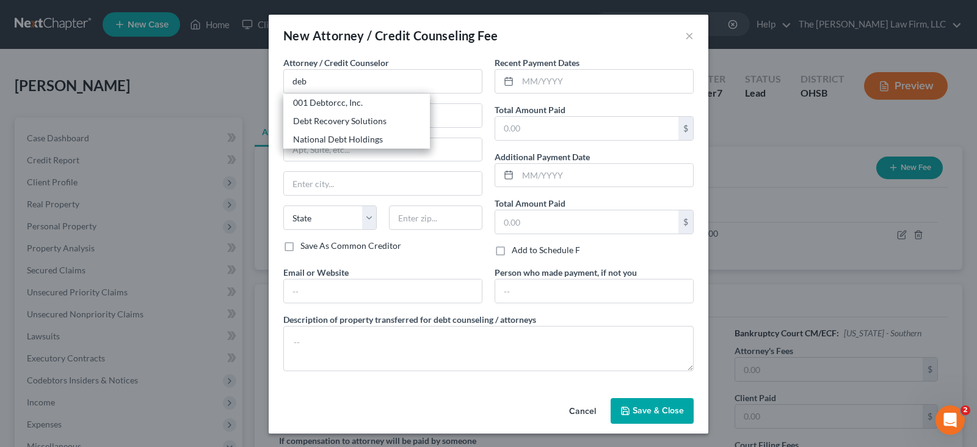
type input "07306"
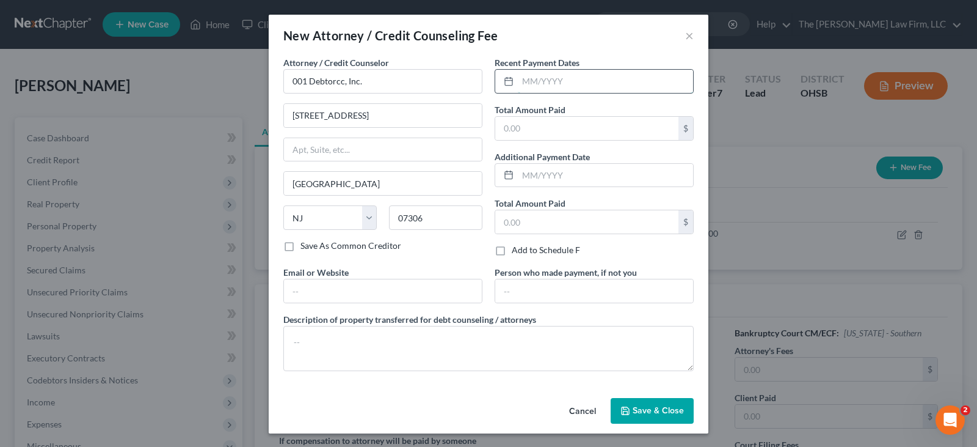
click at [518, 81] on input "text" at bounding box center [605, 81] width 175 height 23
click at [524, 81] on input "text" at bounding box center [605, 81] width 175 height 23
type input "08/2025"
click at [533, 124] on input "text" at bounding box center [586, 128] width 183 height 23
type input "19.95"
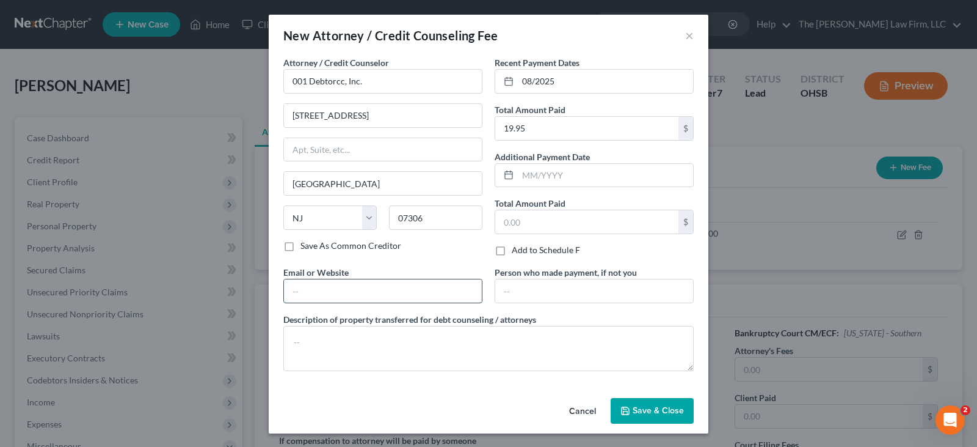
click at [466, 290] on input "text" at bounding box center [383, 290] width 198 height 23
type input "[DOMAIN_NAME]"
click at [387, 347] on textarea at bounding box center [488, 348] width 411 height 45
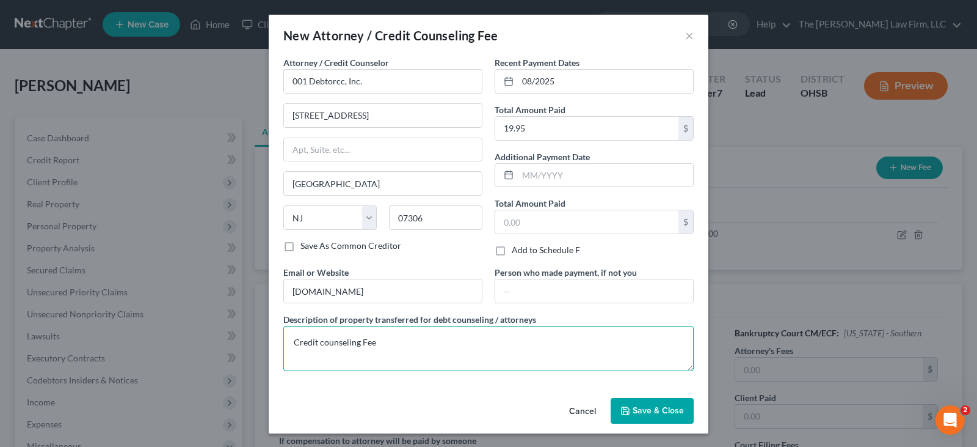
click at [318, 343] on textarea "Credit counseling Fee" at bounding box center [488, 348] width 411 height 45
type textarea "Credit Counseling Fee"
click at [668, 411] on span "Save & Close" at bounding box center [658, 410] width 51 height 10
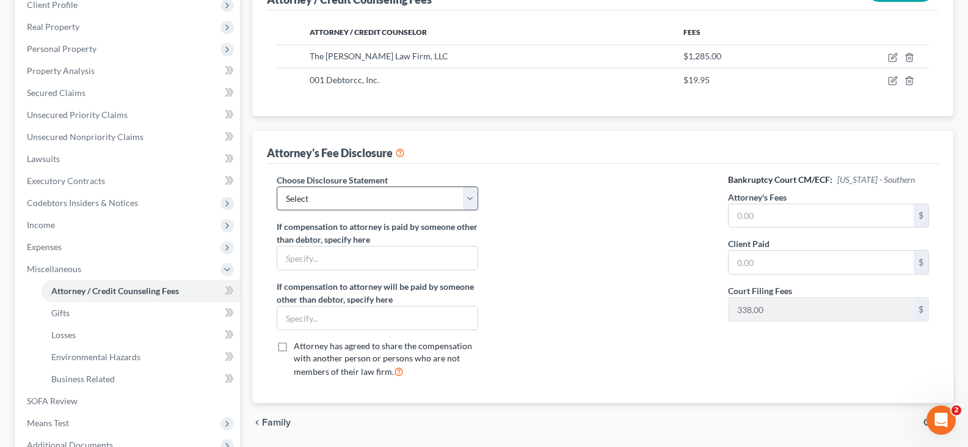
scroll to position [183, 0]
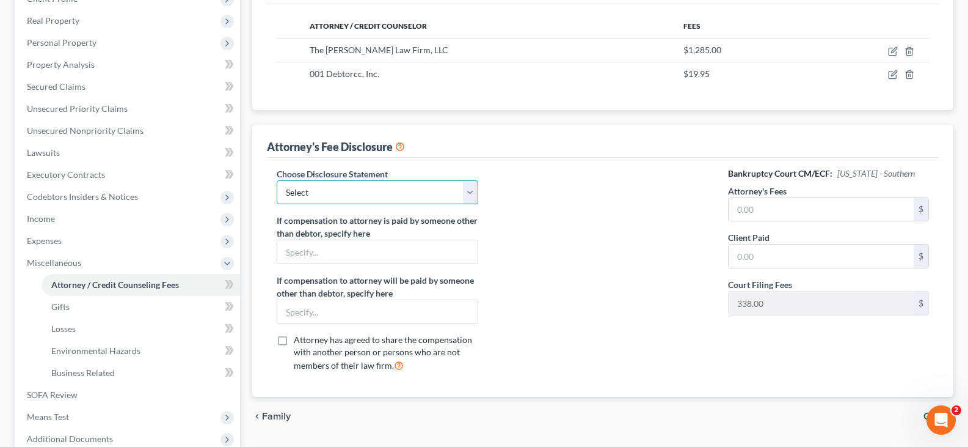
drag, startPoint x: 472, startPoint y: 191, endPoint x: 468, endPoint y: 199, distance: 9.0
click at [472, 191] on select "Select Disclosure of Compensation" at bounding box center [377, 192] width 201 height 24
select select "0"
click at [277, 180] on select "Select Disclosure of Compensation" at bounding box center [377, 192] width 201 height 24
click at [737, 205] on input "text" at bounding box center [821, 209] width 185 height 23
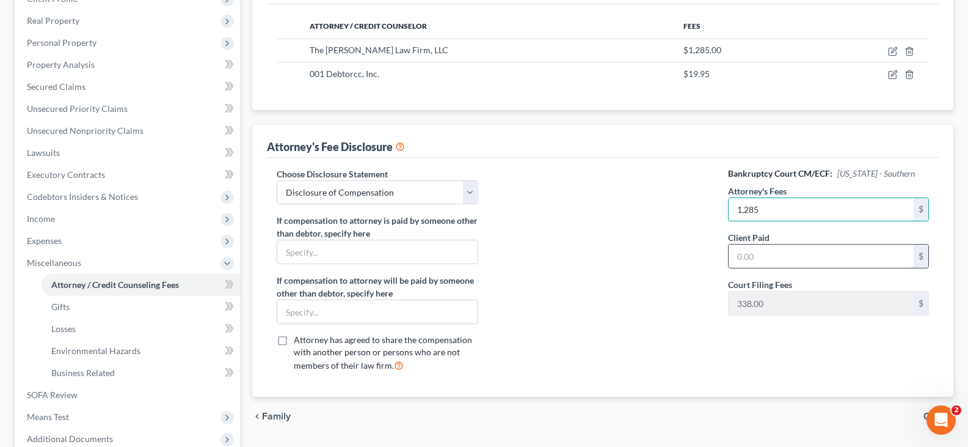
type input "1,285"
click at [786, 251] on input "text" at bounding box center [821, 255] width 185 height 23
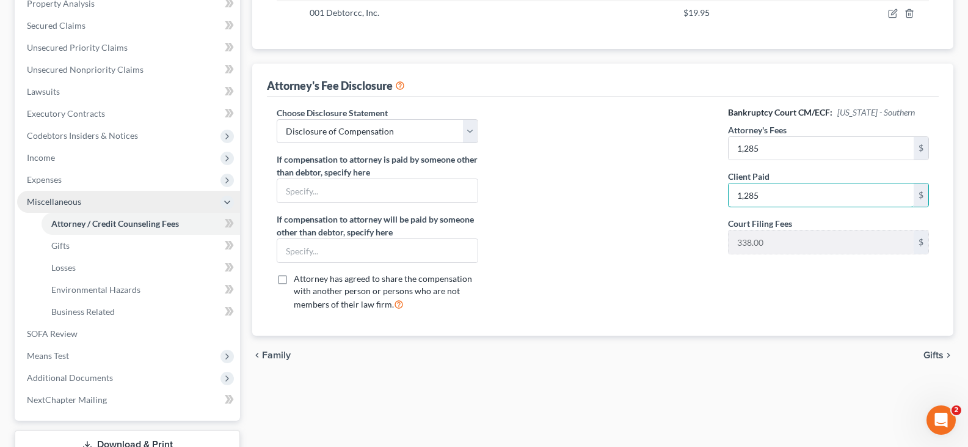
type input "1,285"
click at [130, 205] on span "Miscellaneous" at bounding box center [128, 202] width 223 height 22
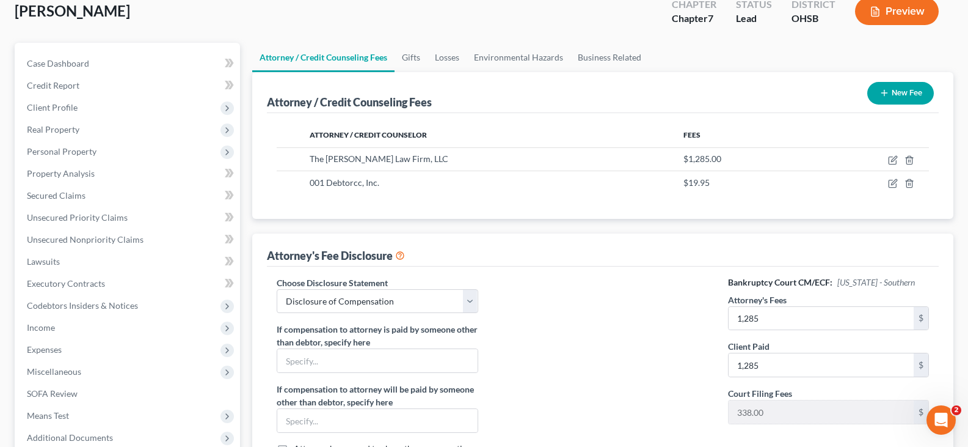
scroll to position [42, 0]
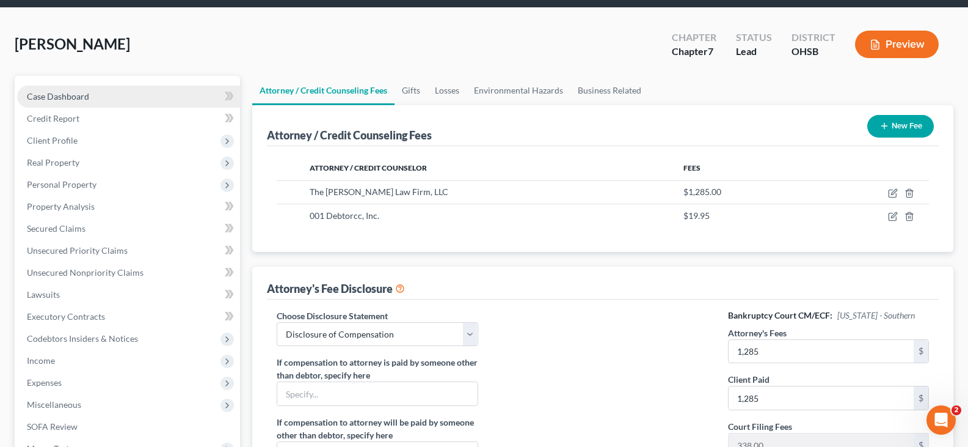
click at [62, 98] on span "Case Dashboard" at bounding box center [58, 96] width 62 height 10
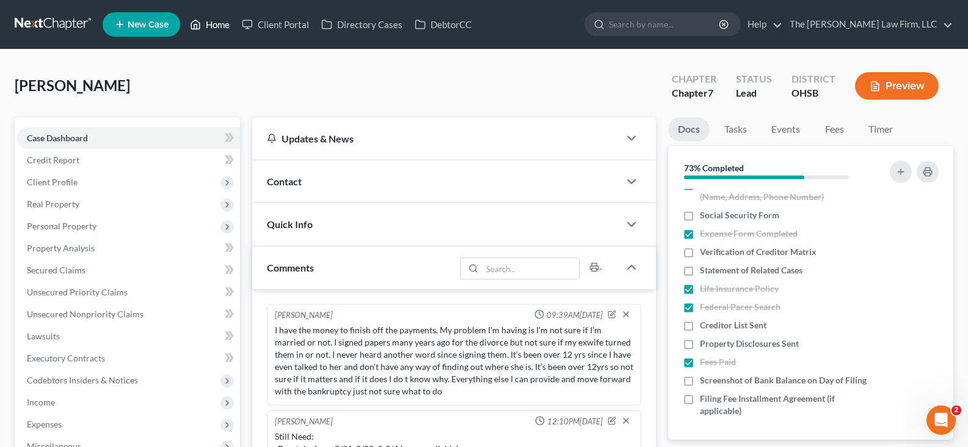
click at [218, 23] on link "Home" at bounding box center [210, 24] width 52 height 22
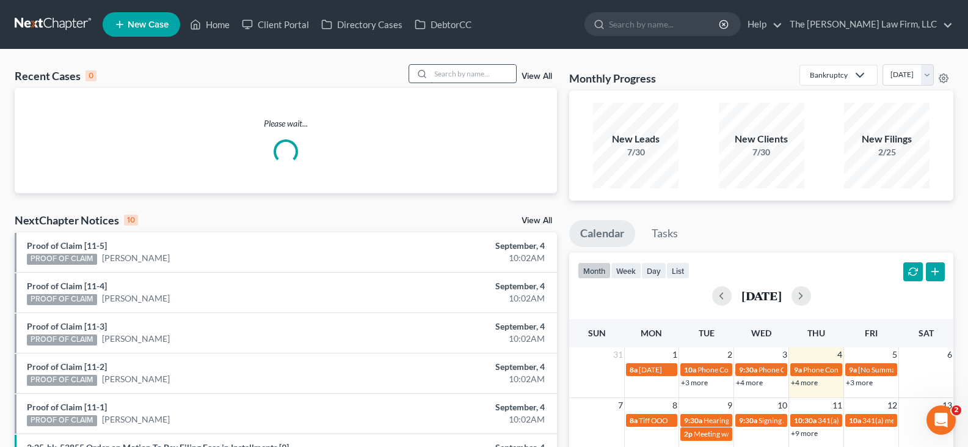
click at [478, 75] on input "search" at bounding box center [474, 74] width 86 height 18
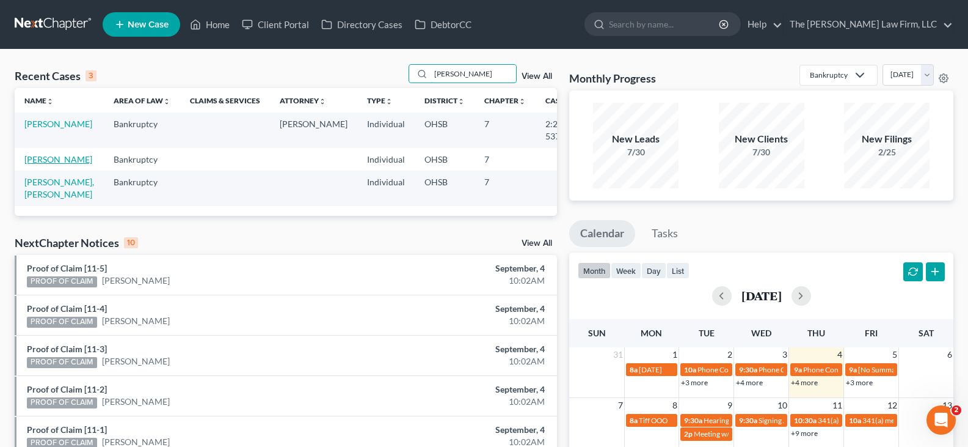
type input "[PERSON_NAME]"
click at [42, 161] on link "[PERSON_NAME]" at bounding box center [58, 159] width 68 height 10
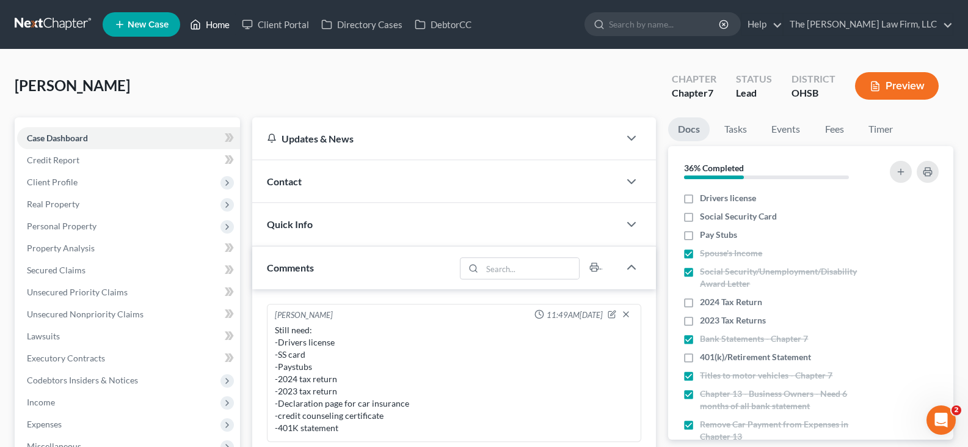
click at [219, 21] on link "Home" at bounding box center [210, 24] width 52 height 22
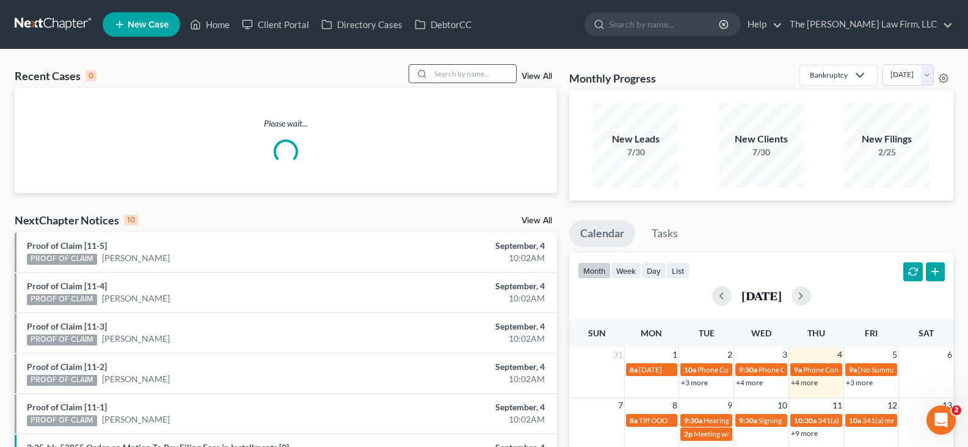
click at [439, 74] on input "search" at bounding box center [474, 74] width 86 height 18
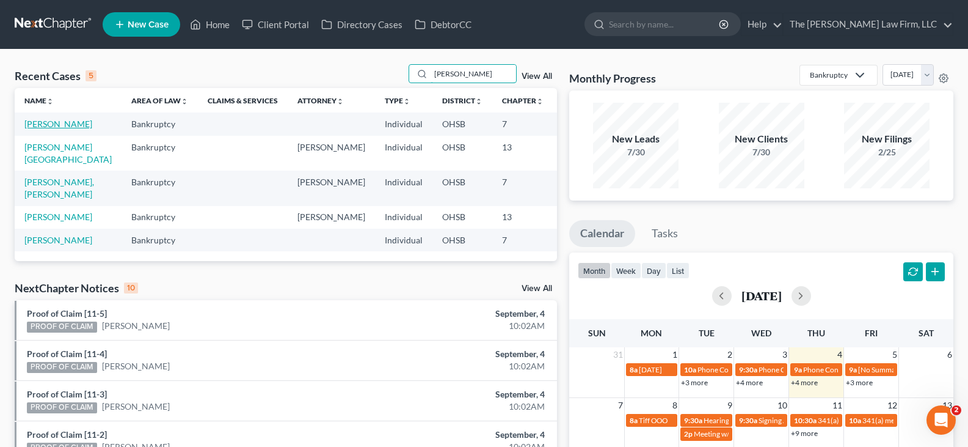
type input "[PERSON_NAME]"
click at [31, 124] on link "[PERSON_NAME]" at bounding box center [58, 124] width 68 height 10
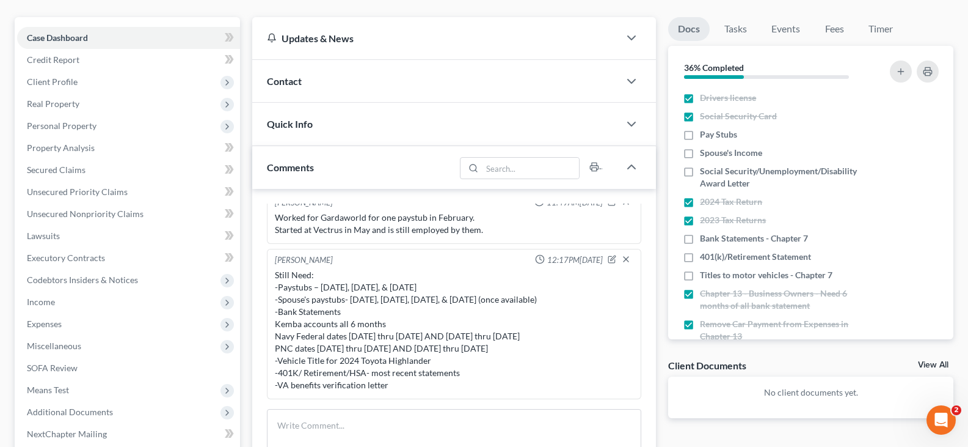
scroll to position [122, 0]
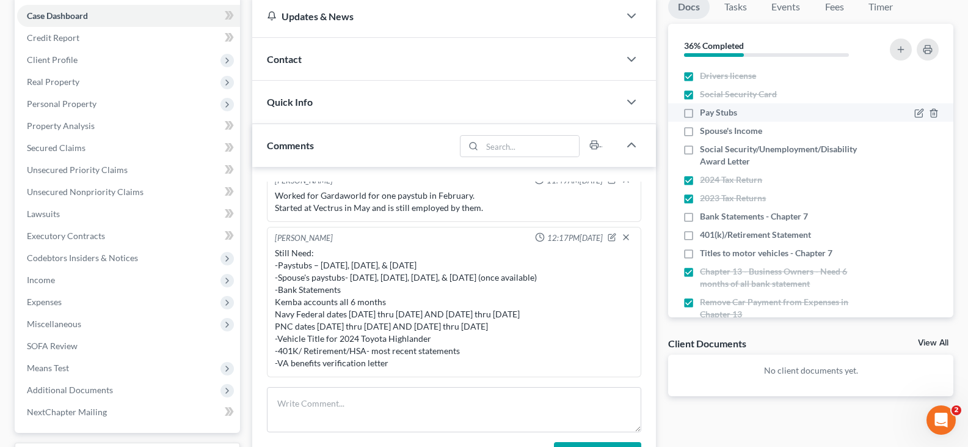
click at [700, 114] on label "Pay Stubs" at bounding box center [718, 112] width 37 height 12
click at [705, 114] on input "Pay Stubs" at bounding box center [709, 110] width 8 height 8
checkbox input "true"
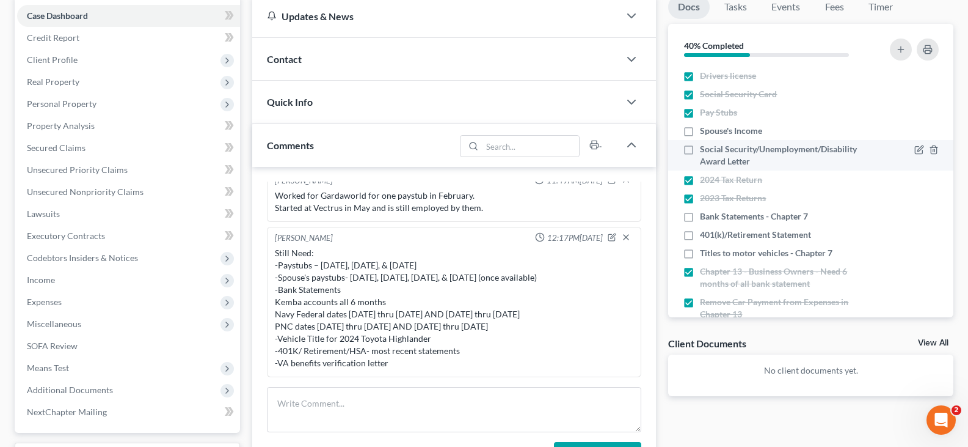
click at [700, 150] on label "Social Security/Unemployment/Disability Award Letter" at bounding box center [786, 155] width 172 height 24
click at [705, 150] on input "Social Security/Unemployment/Disability Award Letter" at bounding box center [709, 147] width 8 height 8
checkbox input "true"
click at [611, 236] on icon "button" at bounding box center [613, 235] width 5 height 5
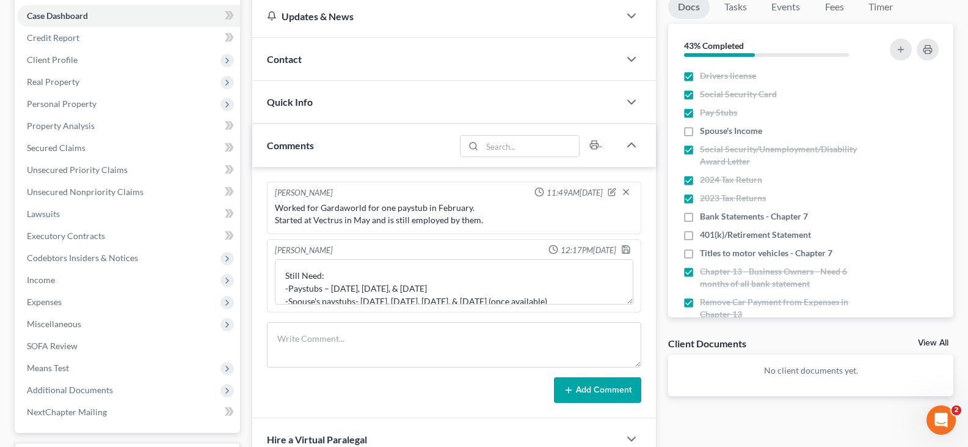
scroll to position [0, 0]
drag, startPoint x: 436, startPoint y: 289, endPoint x: 287, endPoint y: 289, distance: 149.7
click at [287, 289] on textarea "Still Need: -Paystubs – [DATE], [DATE], & [DATE] -Spouse's paystubs- [DATE], [D…" at bounding box center [454, 281] width 359 height 45
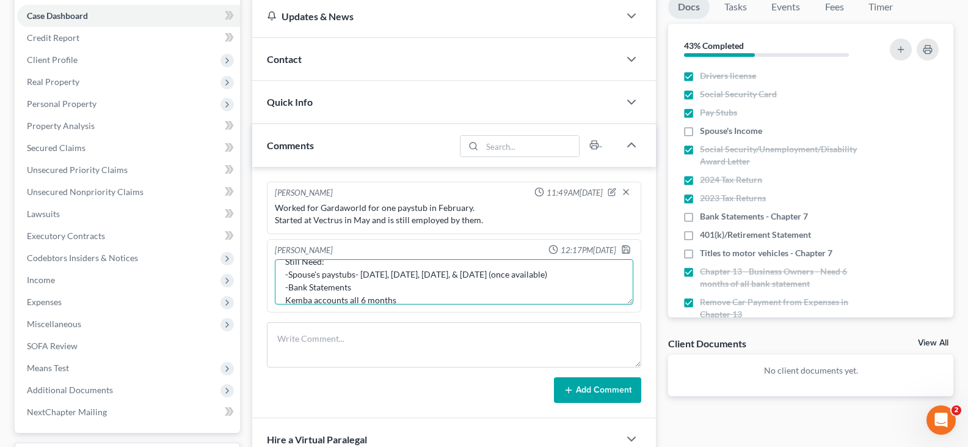
scroll to position [24, 0]
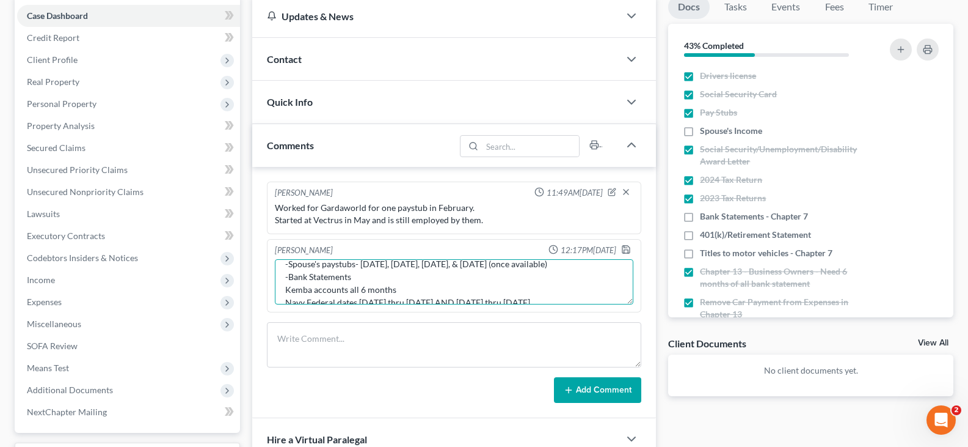
drag, startPoint x: 395, startPoint y: 290, endPoint x: 315, endPoint y: 290, distance: 79.4
click at [315, 290] on textarea "Still Need: -Spouse's paystubs- [DATE], [DATE], [DATE], & [DATE] (once availabl…" at bounding box center [454, 281] width 359 height 45
click at [331, 290] on textarea "Still Need: -Spouse's paystubs- [DATE], [DATE], [DATE], & [DATE] (once availabl…" at bounding box center [454, 281] width 359 height 45
click at [403, 291] on textarea "Still Need: -Spouse's paystubs- [DATE], [DATE], [DATE], & [DATE] (once availabl…" at bounding box center [454, 281] width 359 height 45
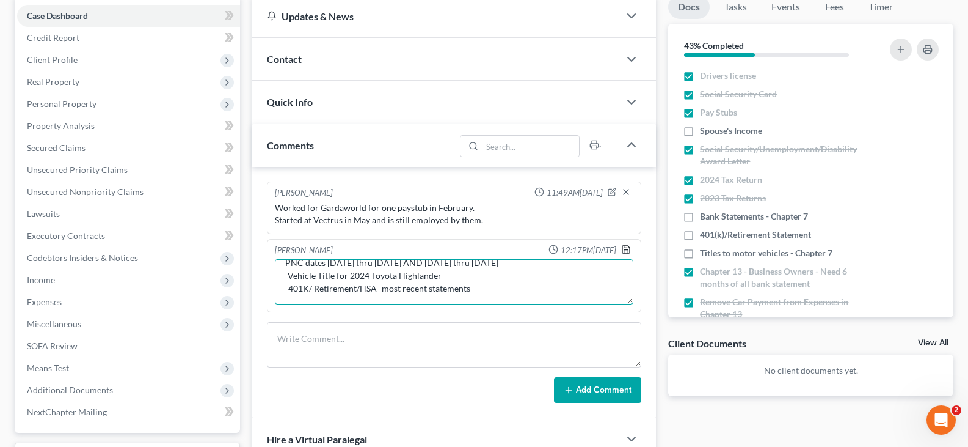
type textarea "Still Need: -Spouse's paystubs- [DATE], [DATE], [DATE], & [DATE] (once availabl…"
click at [626, 250] on polyline "button" at bounding box center [626, 251] width 4 height 3
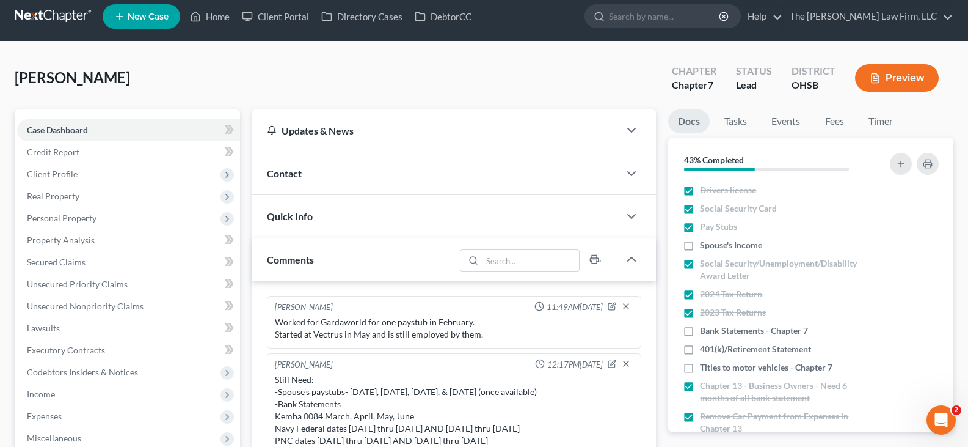
scroll to position [0, 0]
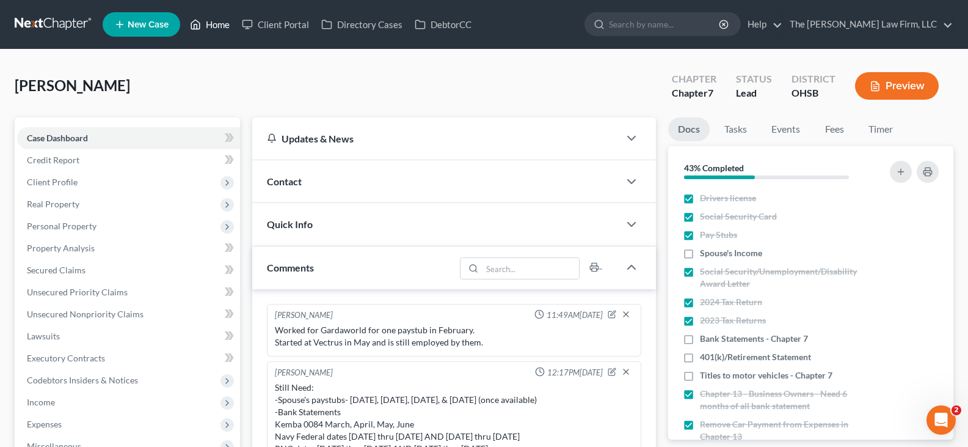
drag, startPoint x: 227, startPoint y: 26, endPoint x: 473, endPoint y: 75, distance: 251.6
click at [227, 26] on link "Home" at bounding box center [210, 24] width 52 height 22
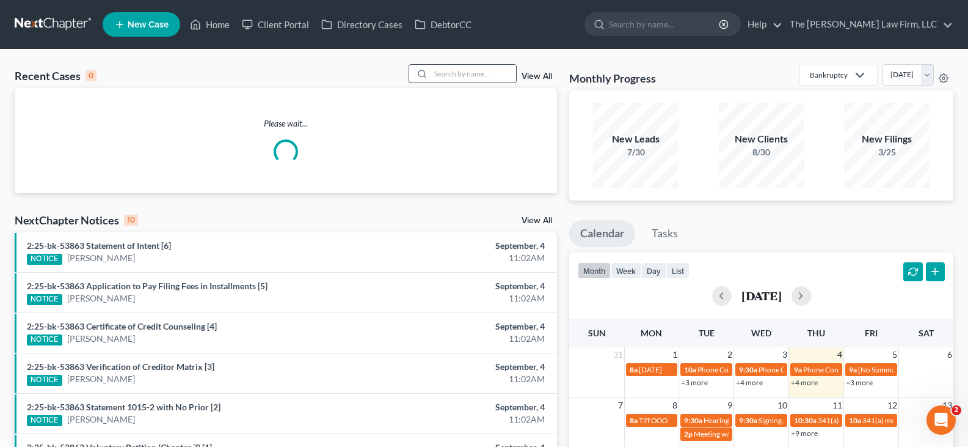
click at [483, 71] on input "search" at bounding box center [474, 74] width 86 height 18
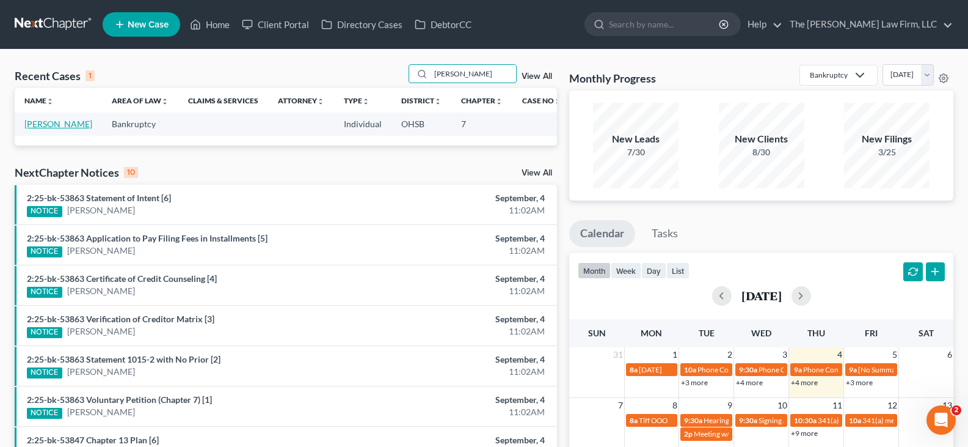
type input "[PERSON_NAME]"
click at [42, 125] on link "[PERSON_NAME]" at bounding box center [58, 124] width 68 height 10
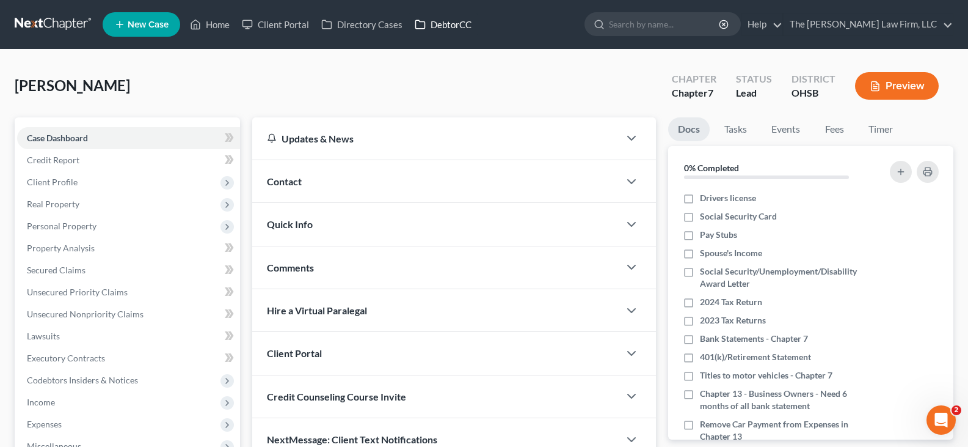
click at [450, 18] on link "DebtorCC" at bounding box center [443, 24] width 69 height 22
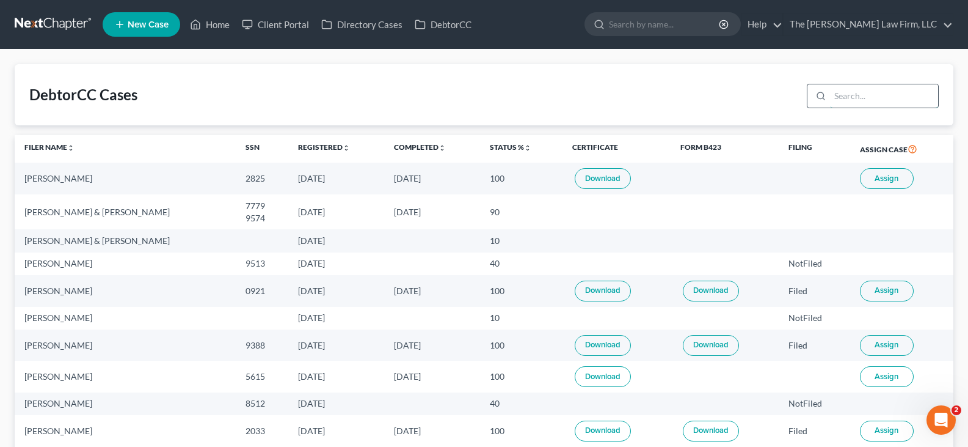
click at [873, 93] on input "search" at bounding box center [884, 95] width 108 height 23
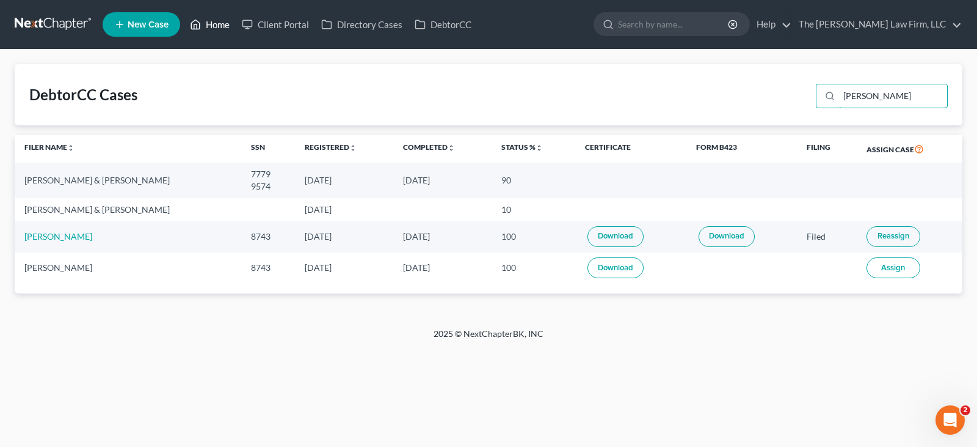
type input "[PERSON_NAME]"
click at [216, 24] on link "Home" at bounding box center [210, 24] width 52 height 22
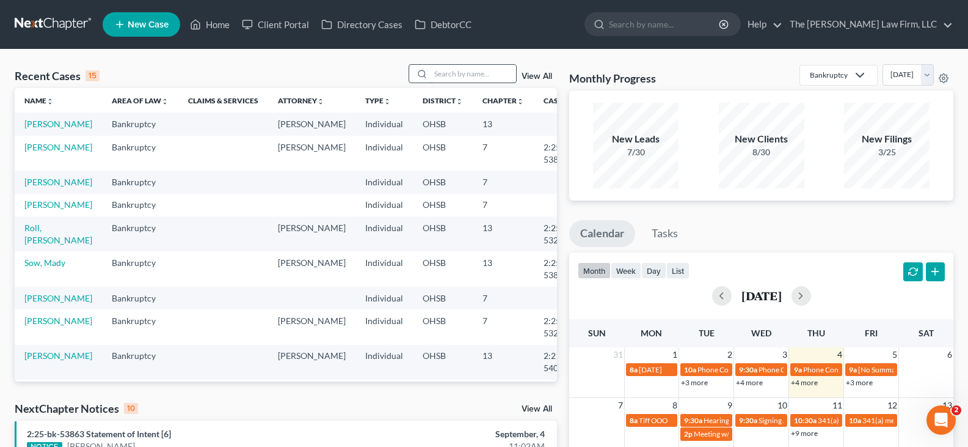
click at [445, 74] on input "search" at bounding box center [474, 74] width 86 height 18
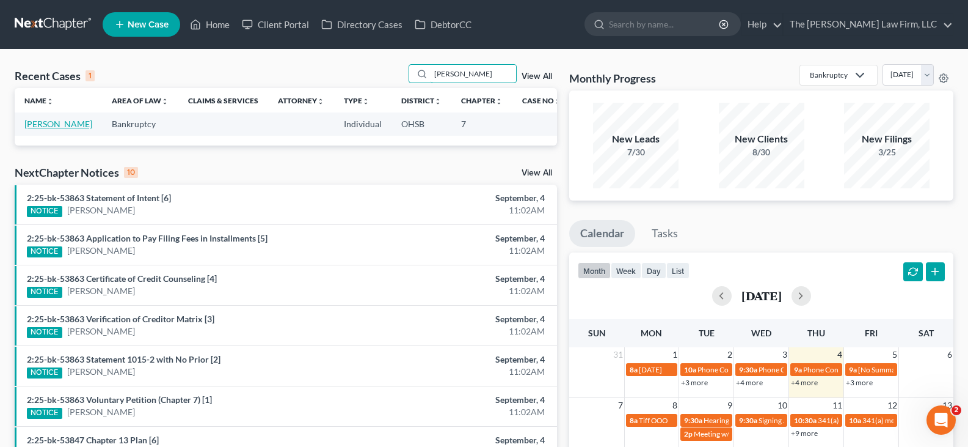
type input "[PERSON_NAME]"
click at [46, 124] on link "[PERSON_NAME]" at bounding box center [58, 124] width 68 height 10
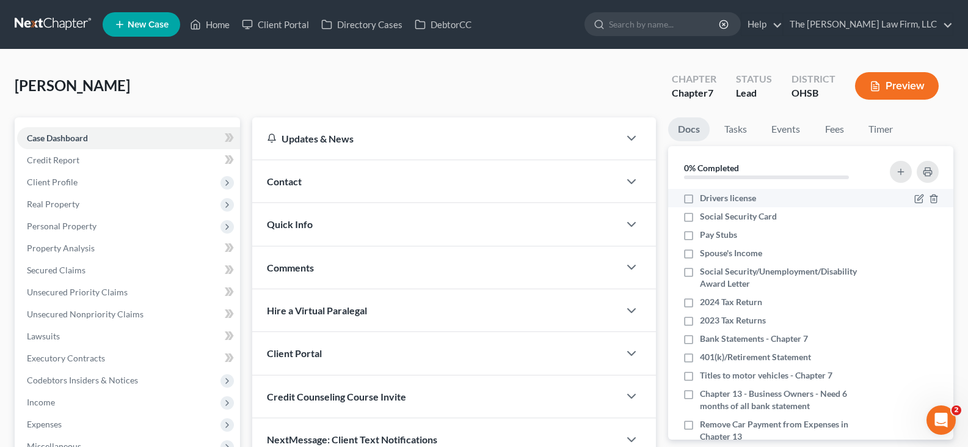
click at [700, 197] on label "Drivers license" at bounding box center [728, 198] width 56 height 12
click at [705, 197] on input "Drivers license" at bounding box center [709, 196] width 8 height 8
checkbox input "true"
click at [700, 217] on label "Social Security Card" at bounding box center [738, 216] width 77 height 12
click at [705, 217] on input "Social Security Card" at bounding box center [709, 214] width 8 height 8
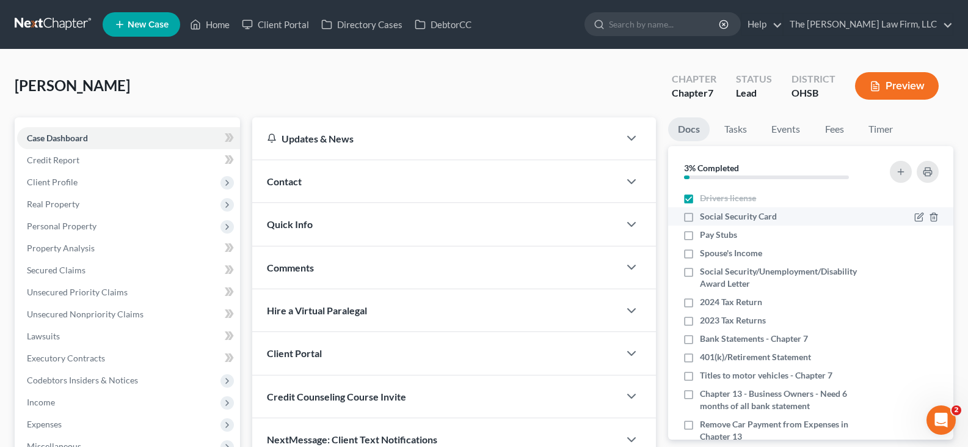
checkbox input "true"
click at [700, 233] on label "Pay Stubs" at bounding box center [718, 234] width 37 height 12
click at [705, 233] on input "Pay Stubs" at bounding box center [709, 232] width 8 height 8
checkbox input "true"
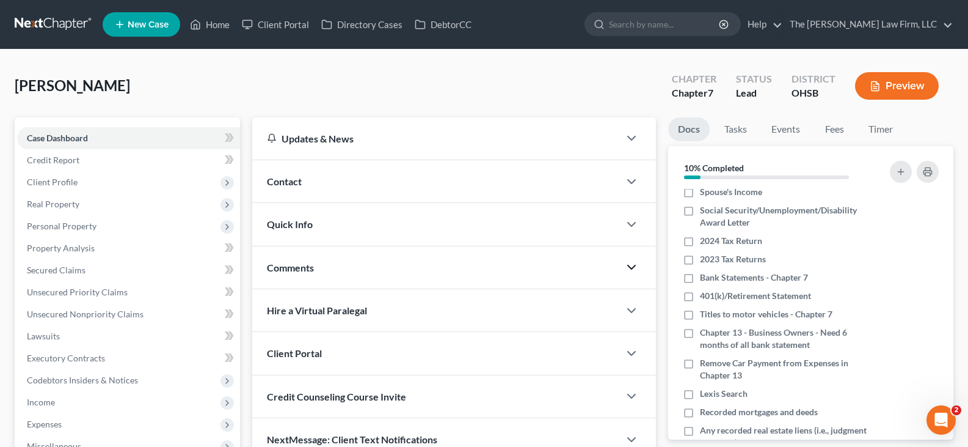
click at [632, 266] on icon "button" at bounding box center [631, 267] width 15 height 15
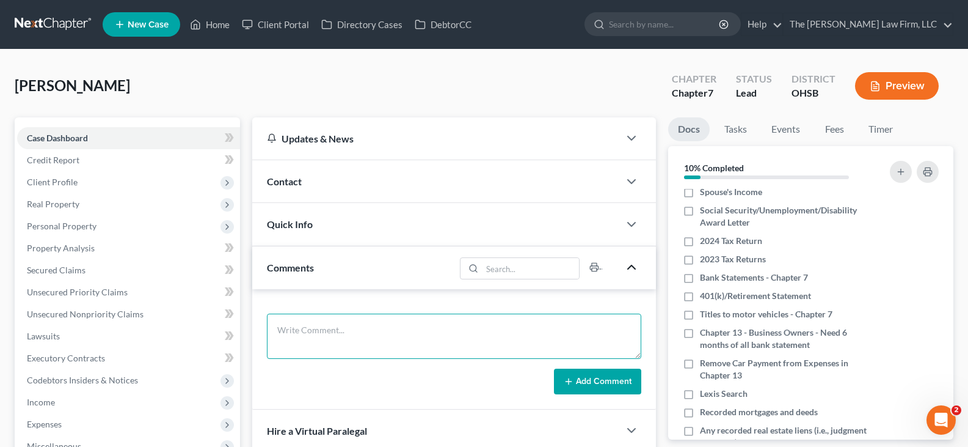
click at [514, 338] on textarea at bounding box center [454, 335] width 374 height 45
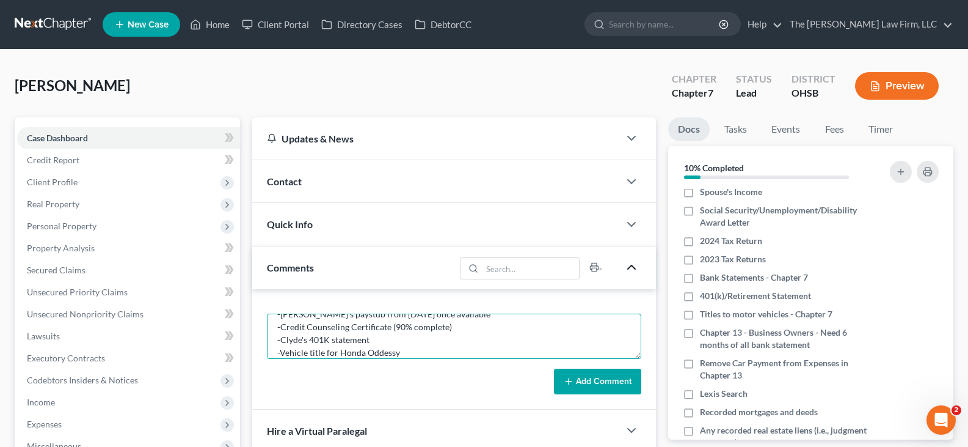
type textarea "Still Need: -[PERSON_NAME]'s paystub from [DATE] once available -Credit Counsel…"
click at [596, 378] on button "Add Comment" at bounding box center [597, 381] width 87 height 26
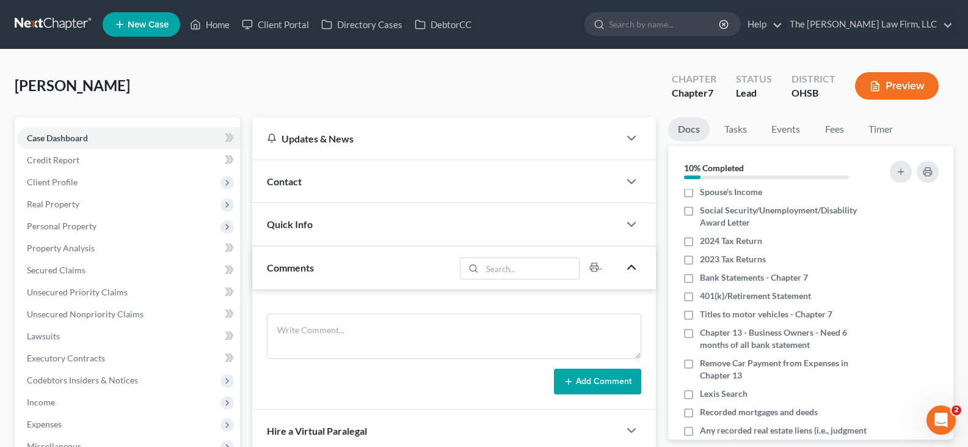
scroll to position [0, 0]
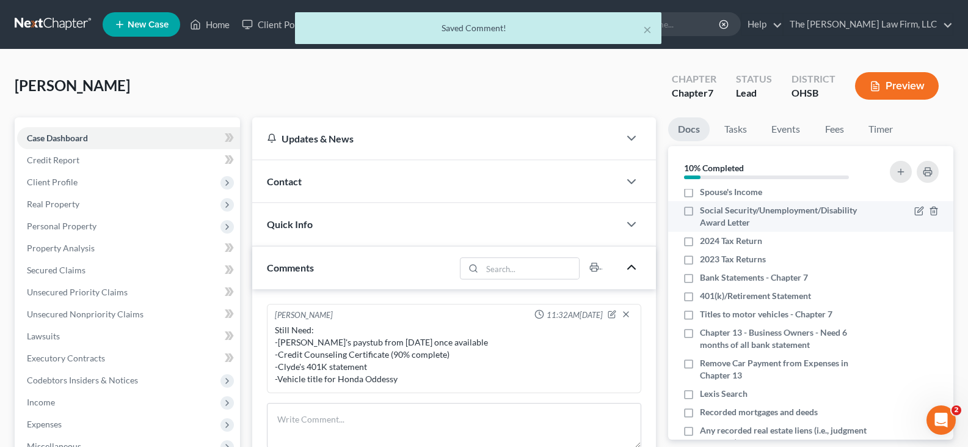
click at [700, 211] on label "Social Security/Unemployment/Disability Award Letter" at bounding box center [786, 216] width 172 height 24
click at [705, 211] on input "Social Security/Unemployment/Disability Award Letter" at bounding box center [709, 208] width 8 height 8
checkbox input "true"
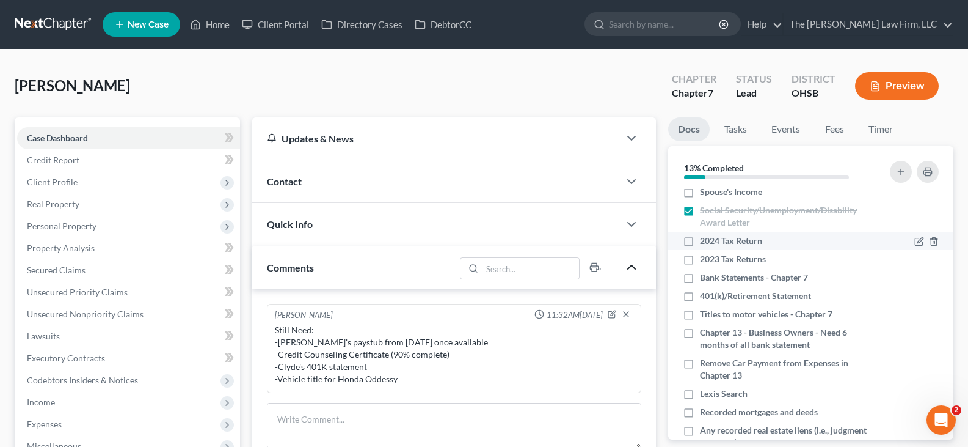
click at [700, 243] on label "2024 Tax Return" at bounding box center [731, 241] width 62 height 12
click at [705, 243] on input "2024 Tax Return" at bounding box center [709, 239] width 8 height 8
checkbox input "true"
click at [700, 260] on label "2023 Tax Returns" at bounding box center [733, 259] width 66 height 12
click at [705, 260] on input "2023 Tax Returns" at bounding box center [709, 257] width 8 height 8
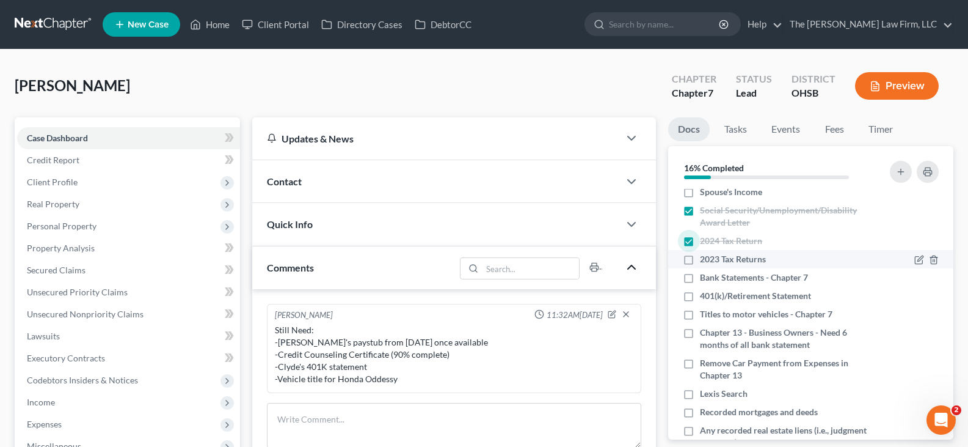
checkbox input "true"
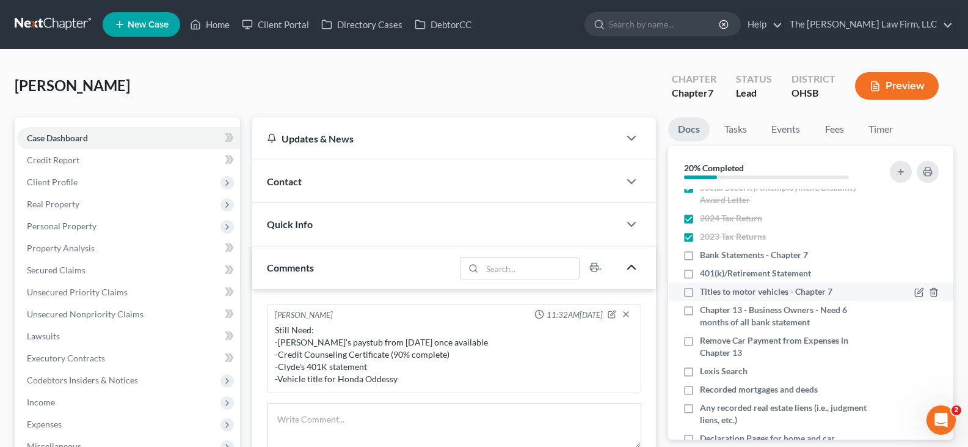
scroll to position [122, 0]
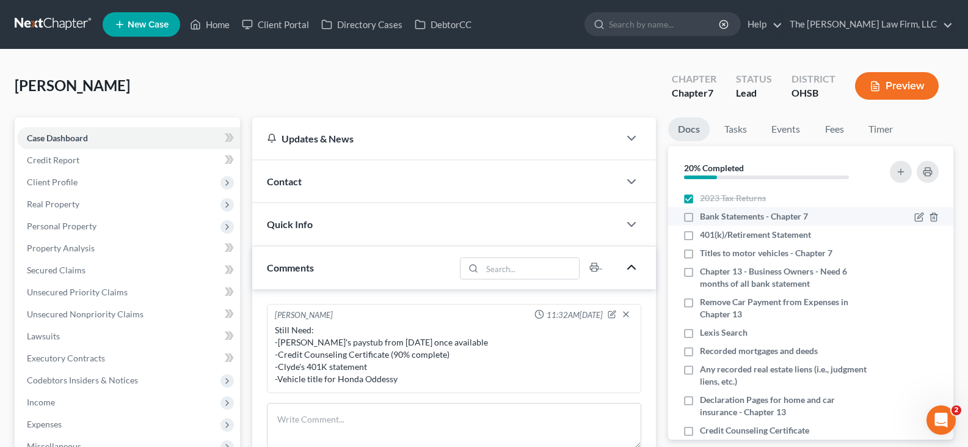
click at [700, 216] on label "Bank Statements - Chapter 7" at bounding box center [754, 216] width 108 height 12
click at [705, 216] on input "Bank Statements - Chapter 7" at bounding box center [709, 214] width 8 height 8
checkbox input "true"
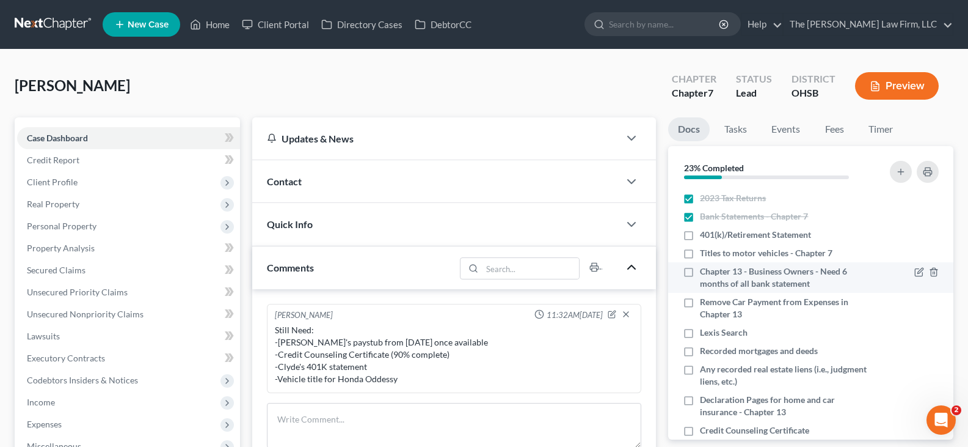
click at [700, 272] on label "Chapter 13 - Business Owners - Need 6 months of all bank statement" at bounding box center [786, 277] width 172 height 24
click at [705, 272] on input "Chapter 13 - Business Owners - Need 6 months of all bank statement" at bounding box center [709, 269] width 8 height 8
checkbox input "true"
click at [700, 302] on label "Remove Car Payment from Expenses in Chapter 13" at bounding box center [786, 308] width 172 height 24
click at [705, 302] on input "Remove Car Payment from Expenses in Chapter 13" at bounding box center [709, 300] width 8 height 8
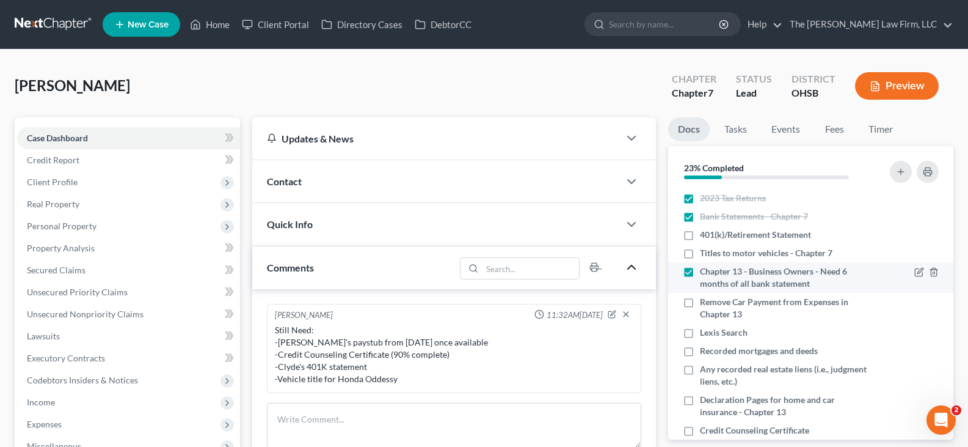
checkbox input "true"
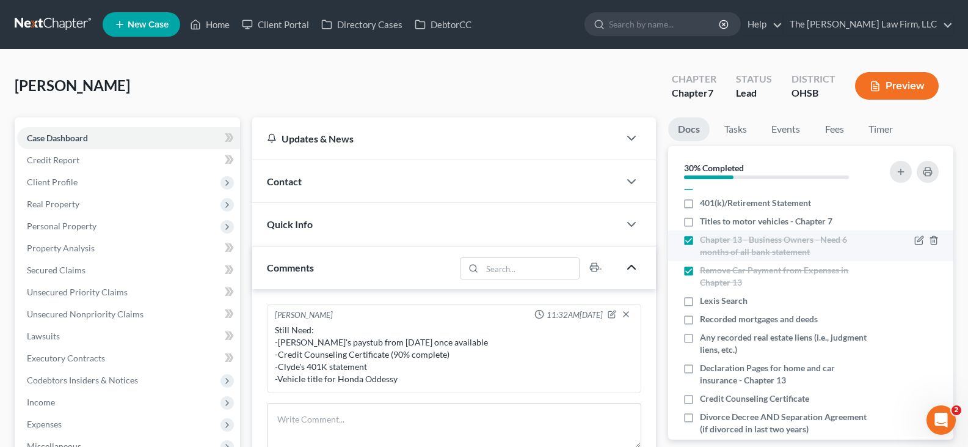
scroll to position [183, 0]
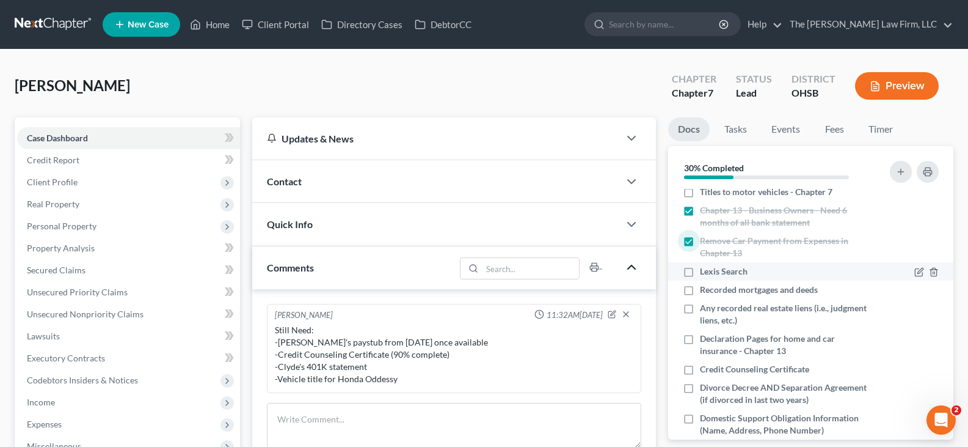
click at [700, 272] on label "Lexis Search" at bounding box center [724, 271] width 48 height 12
click at [705, 272] on input "Lexis Search" at bounding box center [709, 269] width 8 height 8
checkbox input "true"
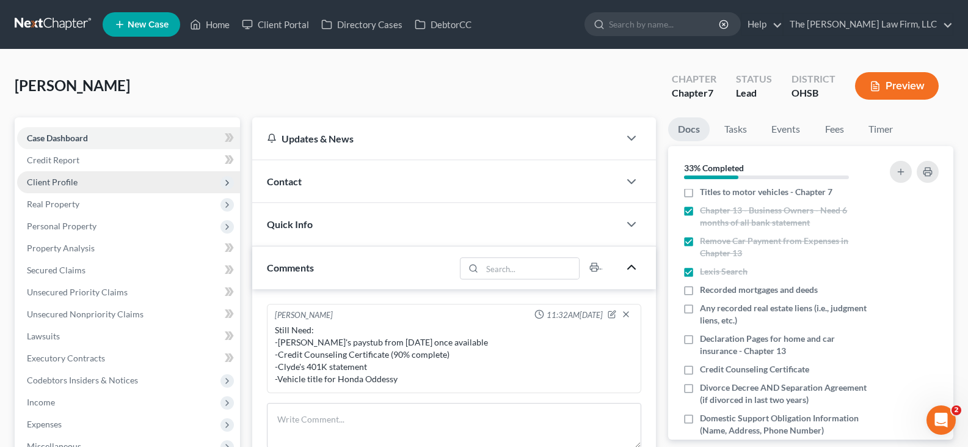
click at [62, 184] on span "Client Profile" at bounding box center [52, 182] width 51 height 10
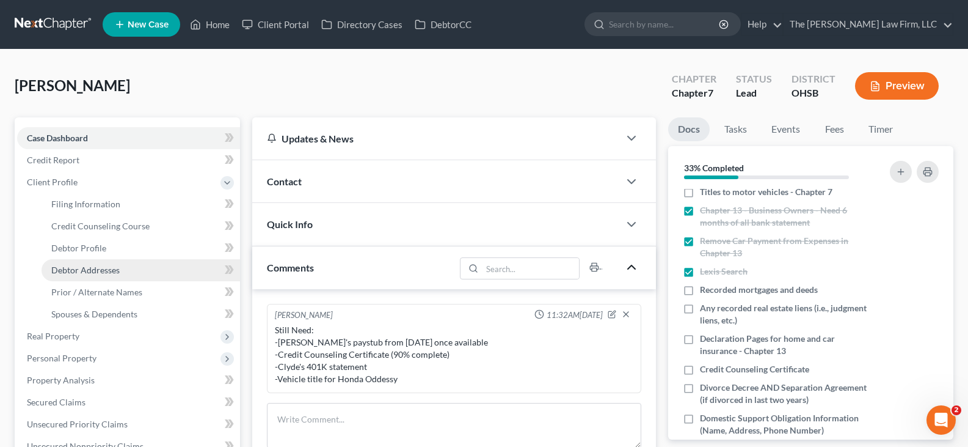
click at [88, 270] on span "Debtor Addresses" at bounding box center [85, 270] width 68 height 10
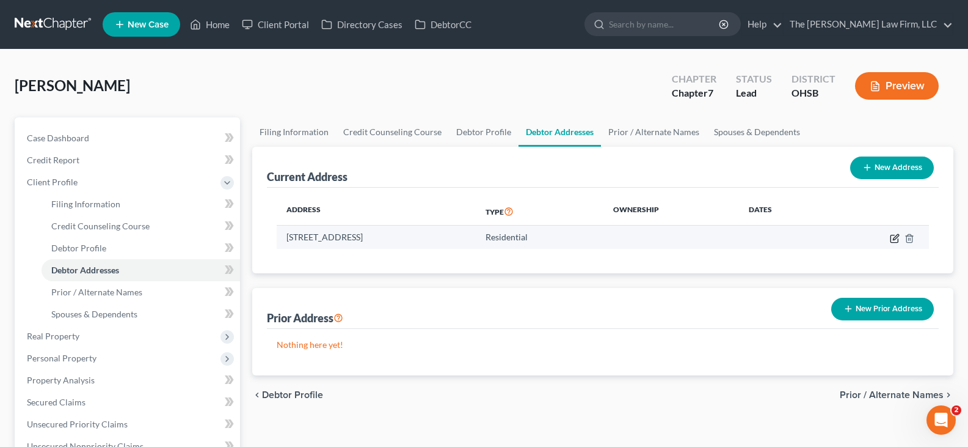
click at [894, 240] on icon "button" at bounding box center [895, 238] width 10 height 10
select select "36"
select select "0"
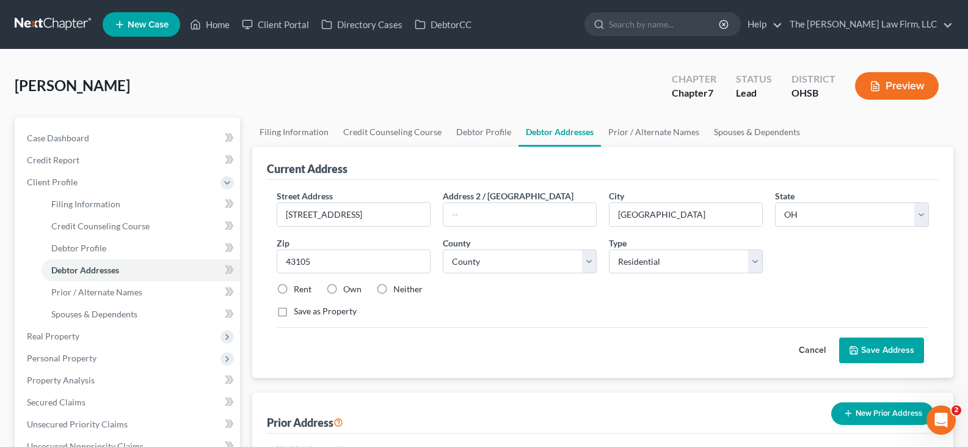
click at [343, 288] on label "Own" at bounding box center [352, 289] width 18 height 12
click at [348, 288] on input "Own" at bounding box center [352, 287] width 8 height 8
radio input "true"
click at [591, 260] on select "County [GEOGRAPHIC_DATA] [GEOGRAPHIC_DATA] [GEOGRAPHIC_DATA] [GEOGRAPHIC_DATA] …" at bounding box center [520, 261] width 154 height 24
select select "22"
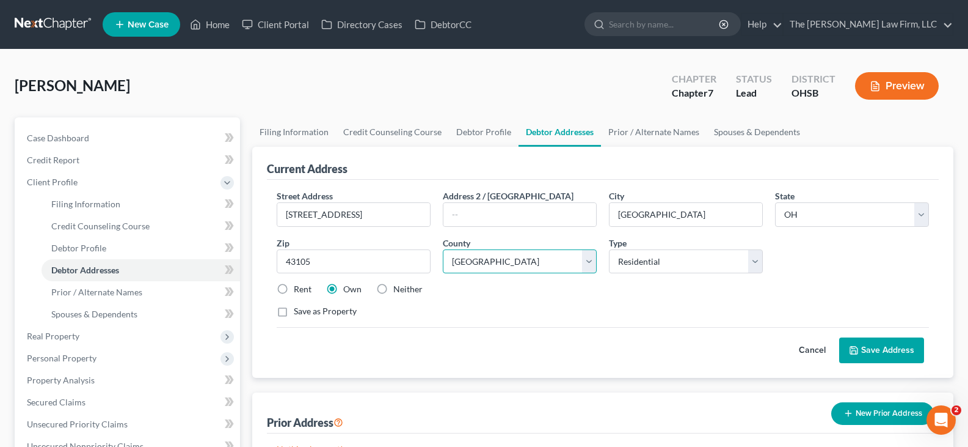
click at [443, 249] on select "County [GEOGRAPHIC_DATA] [GEOGRAPHIC_DATA] [GEOGRAPHIC_DATA] [GEOGRAPHIC_DATA] …" at bounding box center [520, 261] width 154 height 24
click at [855, 352] on icon at bounding box center [854, 350] width 10 height 10
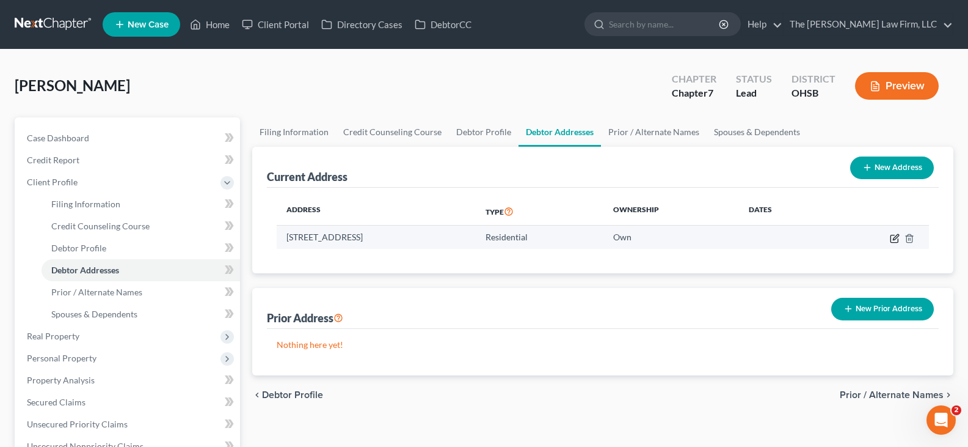
click at [895, 240] on icon "button" at bounding box center [895, 238] width 10 height 10
select select "36"
select select "22"
select select "0"
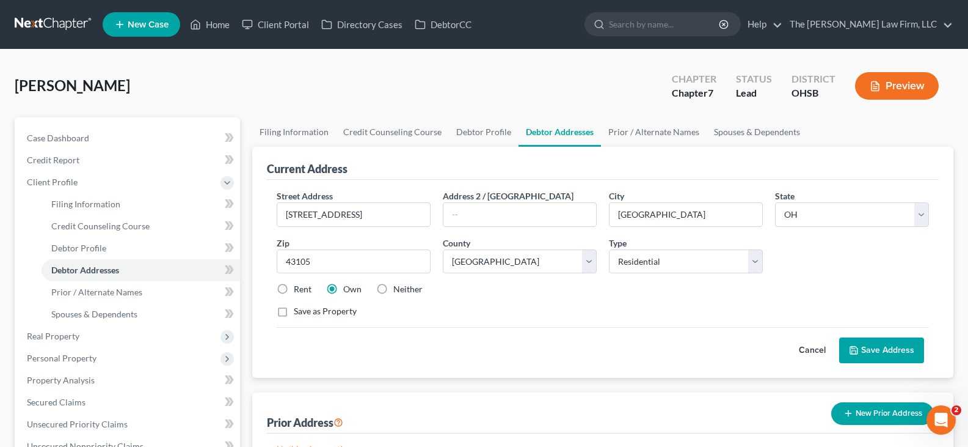
click at [867, 346] on button "Save Address" at bounding box center [881, 350] width 85 height 26
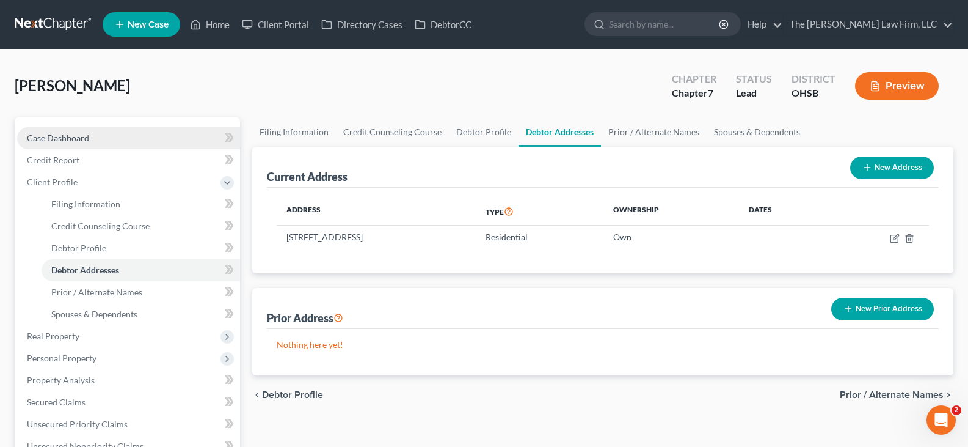
click at [83, 139] on span "Case Dashboard" at bounding box center [58, 138] width 62 height 10
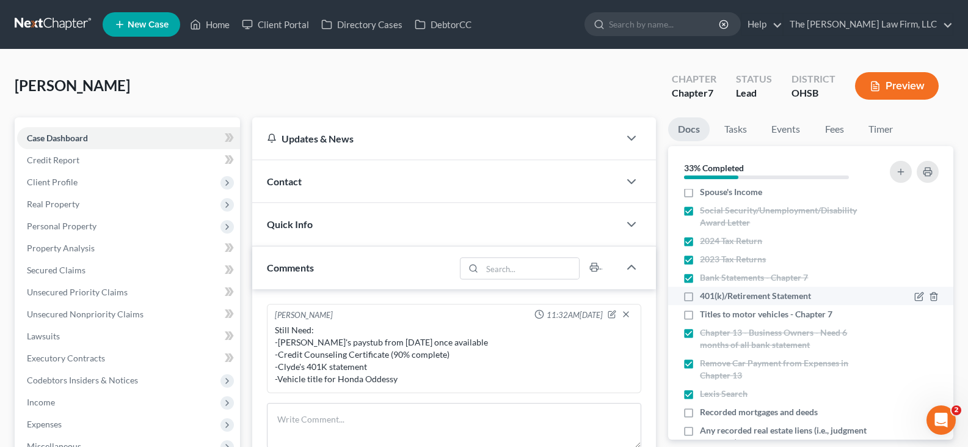
scroll to position [122, 0]
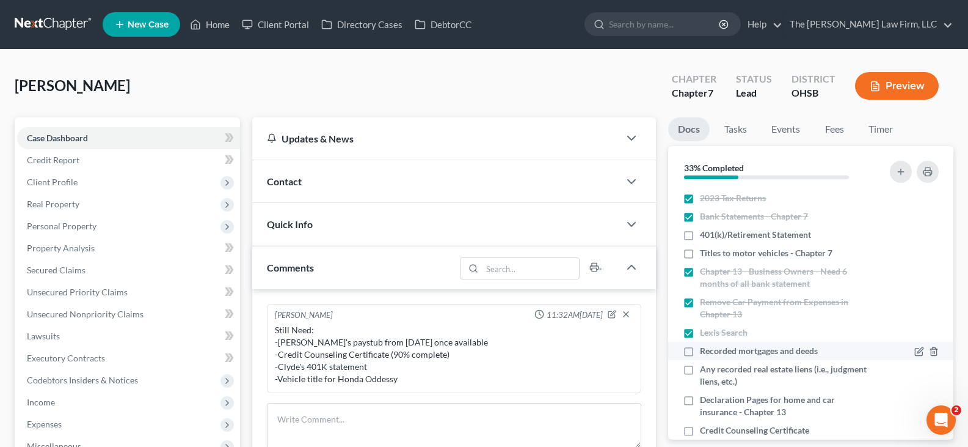
click at [700, 352] on label "Recorded mortgages and deeds" at bounding box center [759, 351] width 118 height 12
click at [705, 352] on input "Recorded mortgages and deeds" at bounding box center [709, 349] width 8 height 8
checkbox input "true"
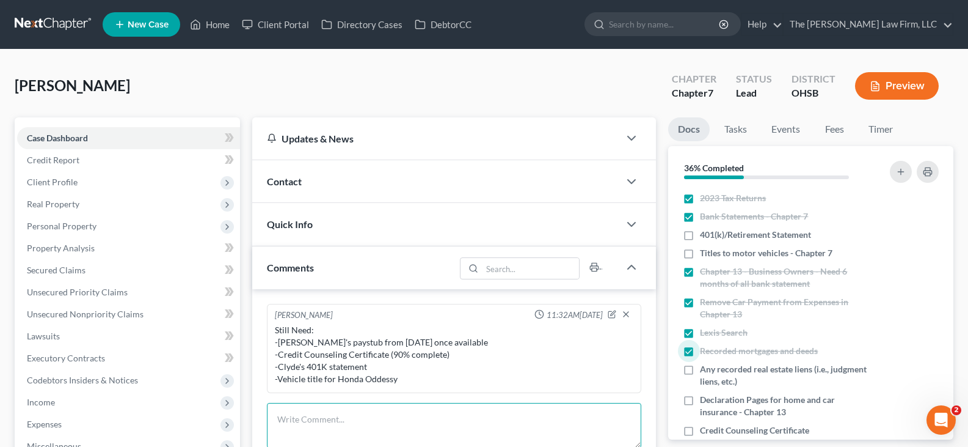
click at [494, 424] on textarea at bounding box center [454, 425] width 374 height 45
click at [361, 434] on textarea "[PERSON_NAME] has 2 active judgement/liens" at bounding box center [454, 425] width 374 height 45
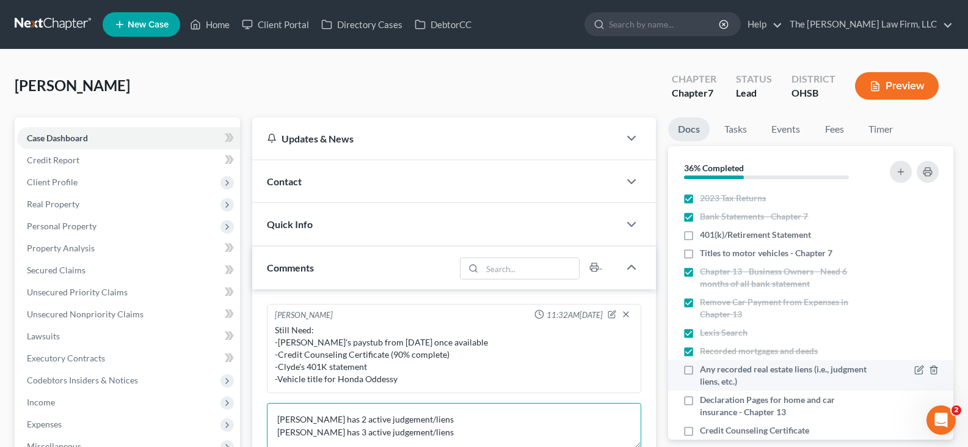
type textarea "[PERSON_NAME] has 2 active judgement/liens [PERSON_NAME] has 3 active judgement…"
click at [700, 367] on label "Any recorded real estate liens (i.e., judgment liens, etc.)" at bounding box center [786, 375] width 172 height 24
click at [705, 367] on input "Any recorded real estate liens (i.e., judgment liens, etc.)" at bounding box center [709, 367] width 8 height 8
checkbox input "true"
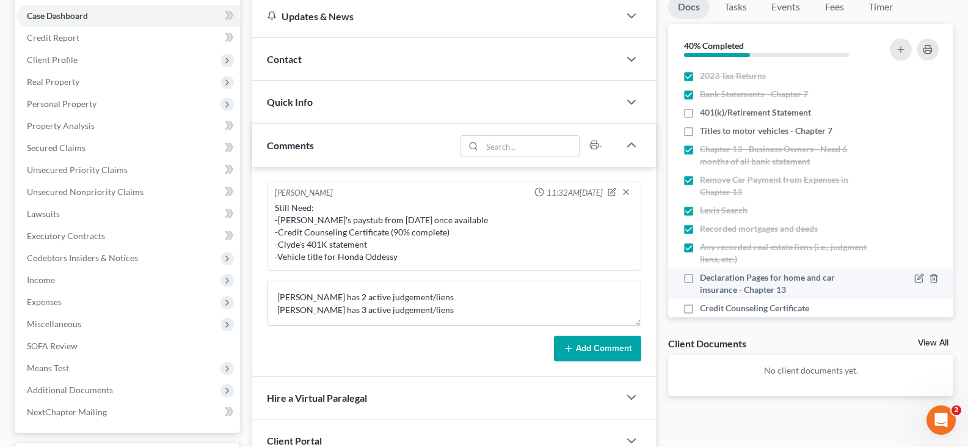
click at [700, 278] on label "Declaration Pages for home and car insurance - Chapter 13" at bounding box center [786, 283] width 172 height 24
click at [705, 278] on input "Declaration Pages for home and car insurance - Chapter 13" at bounding box center [709, 275] width 8 height 8
checkbox input "true"
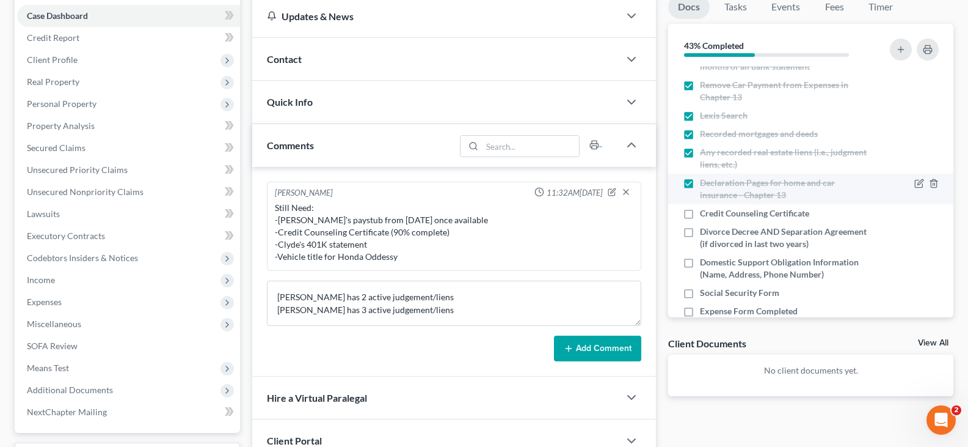
scroll to position [244, 0]
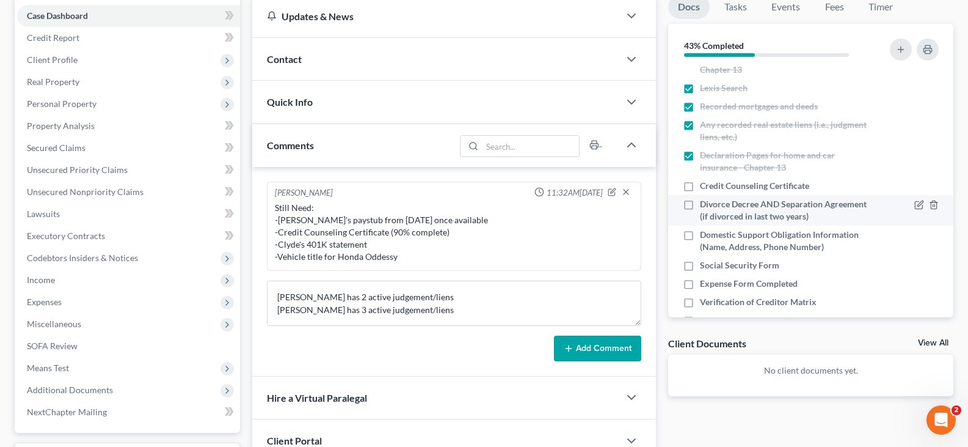
click at [700, 202] on label "Divorce Decree AND Separation Agreement (if divorced in last two years)" at bounding box center [786, 210] width 172 height 24
click at [705, 202] on input "Divorce Decree AND Separation Agreement (if divorced in last two years)" at bounding box center [709, 202] width 8 height 8
checkbox input "true"
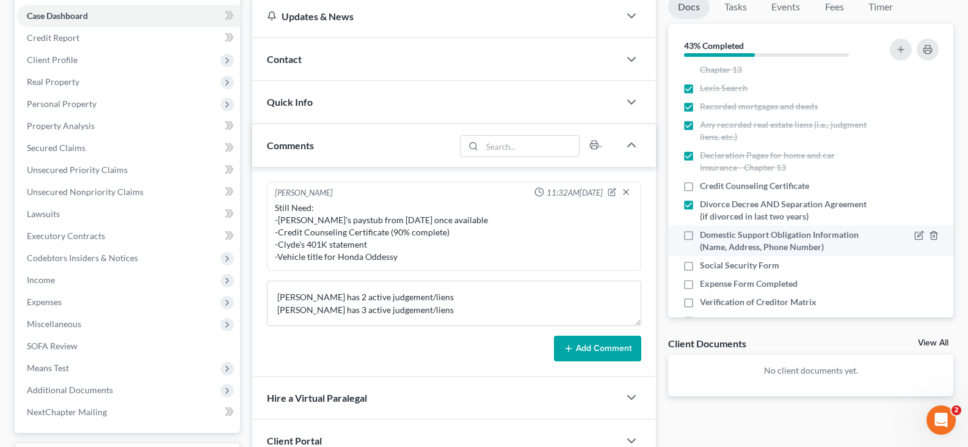
click at [700, 236] on label "Domestic Support Obligation Information (Name, Address, Phone Number)" at bounding box center [786, 240] width 172 height 24
click at [705, 236] on input "Domestic Support Obligation Information (Name, Address, Phone Number)" at bounding box center [709, 232] width 8 height 8
checkbox input "true"
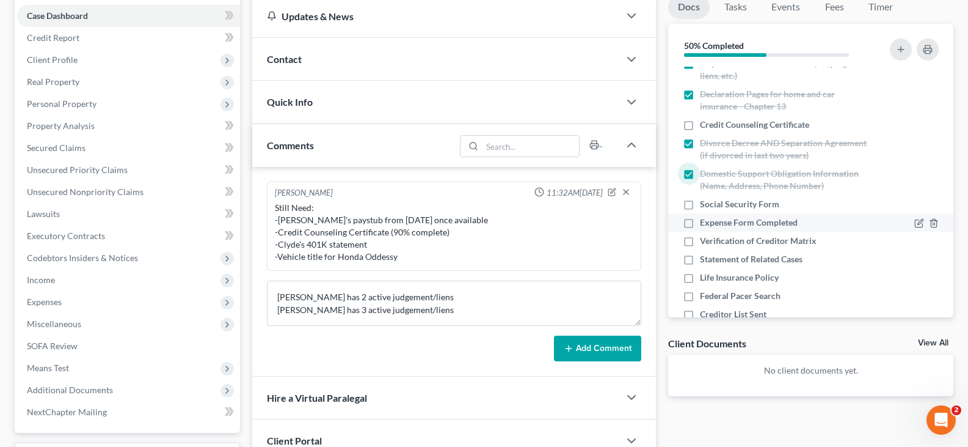
click at [700, 223] on label "Expense Form Completed" at bounding box center [749, 222] width 98 height 12
click at [705, 223] on input "Expense Form Completed" at bounding box center [709, 220] width 8 height 8
checkbox input "true"
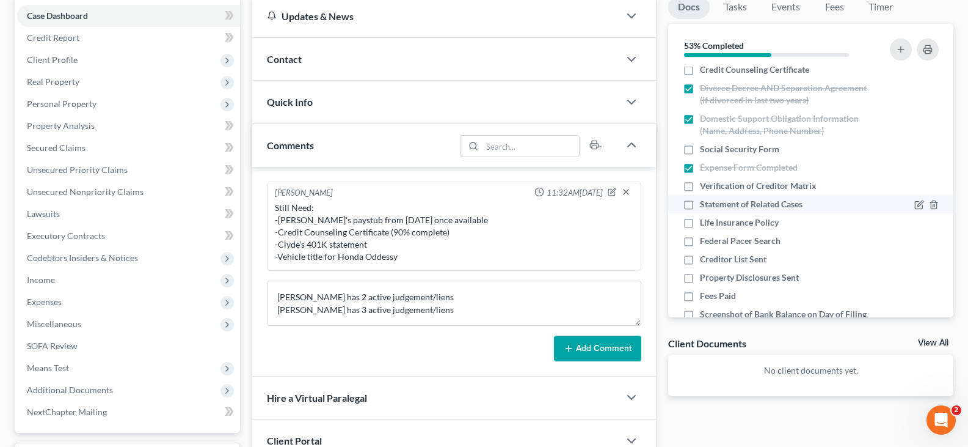
scroll to position [367, 0]
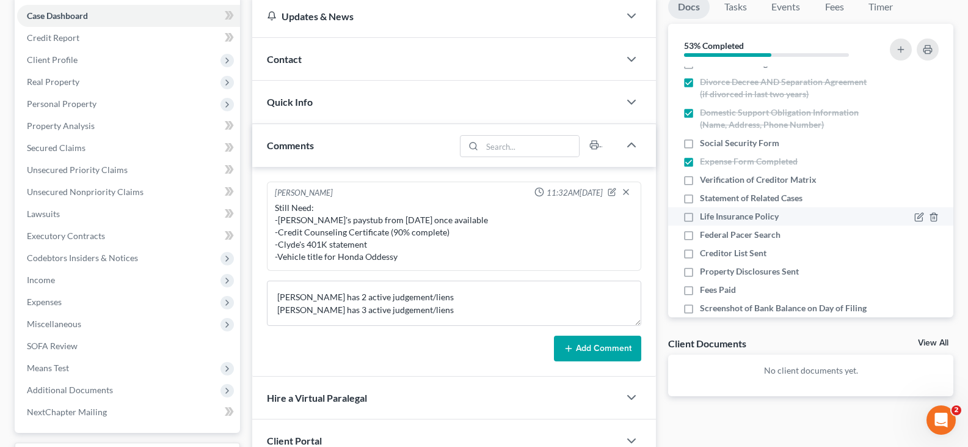
click at [700, 217] on label "Life Insurance Policy" at bounding box center [739, 216] width 79 height 12
click at [705, 217] on input "Life Insurance Policy" at bounding box center [709, 214] width 8 height 8
checkbox input "true"
click at [700, 290] on label "Fees Paid" at bounding box center [718, 289] width 36 height 12
click at [705, 290] on input "Fees Paid" at bounding box center [709, 287] width 8 height 8
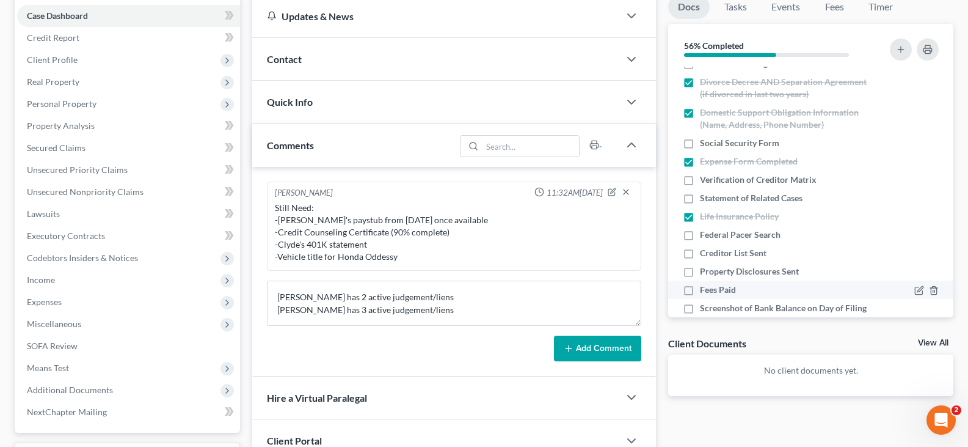
checkbox input "true"
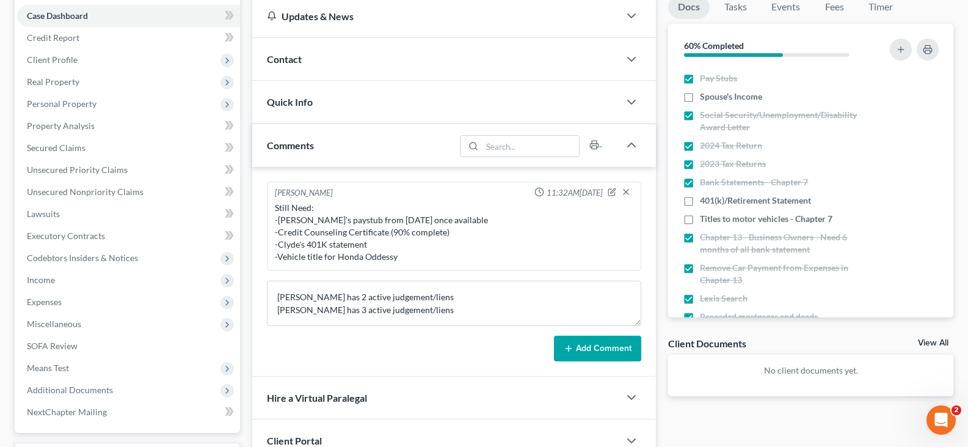
scroll to position [0, 0]
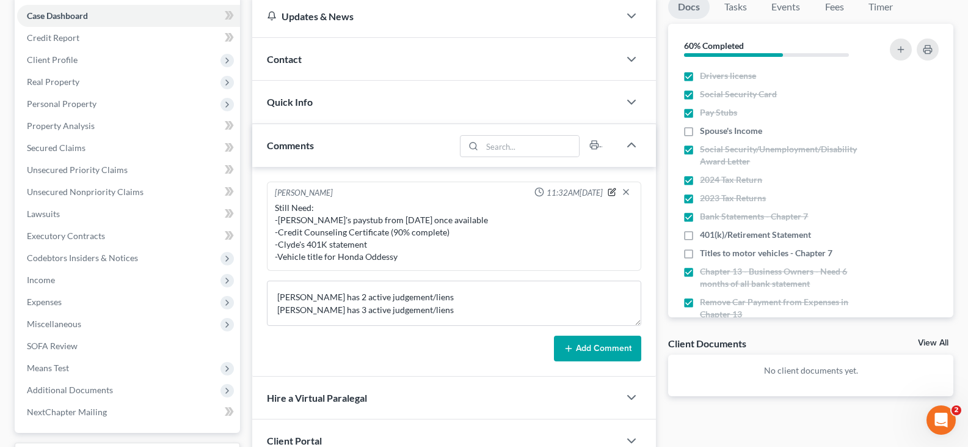
click at [613, 193] on icon "button" at bounding box center [612, 192] width 9 height 9
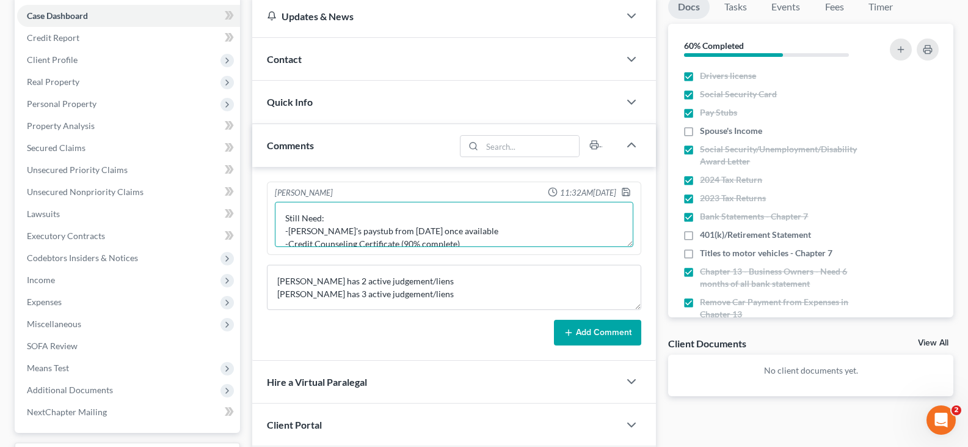
scroll to position [24, 0]
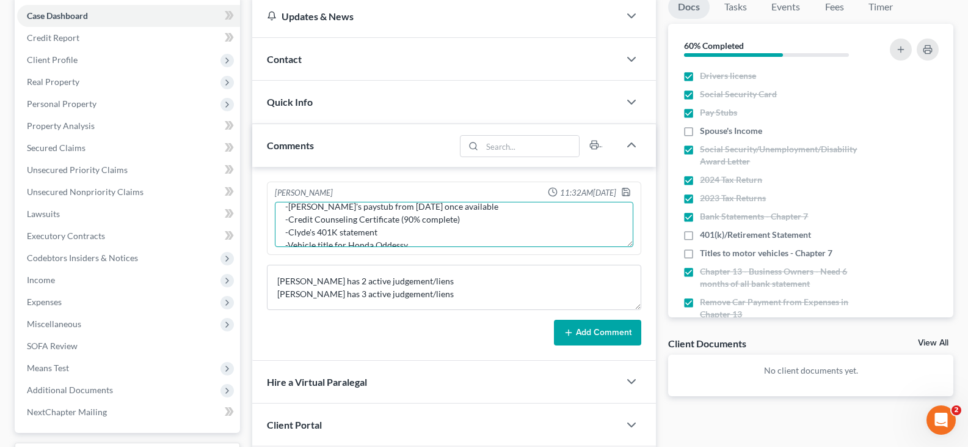
click at [403, 236] on textarea "Still Need: -[PERSON_NAME]'s paystub from [DATE] once available -Credit Counsel…" at bounding box center [454, 224] width 359 height 45
type textarea "Still Need: -[PERSON_NAME]'s paystub from [DATE] once available -Credit Counsel…"
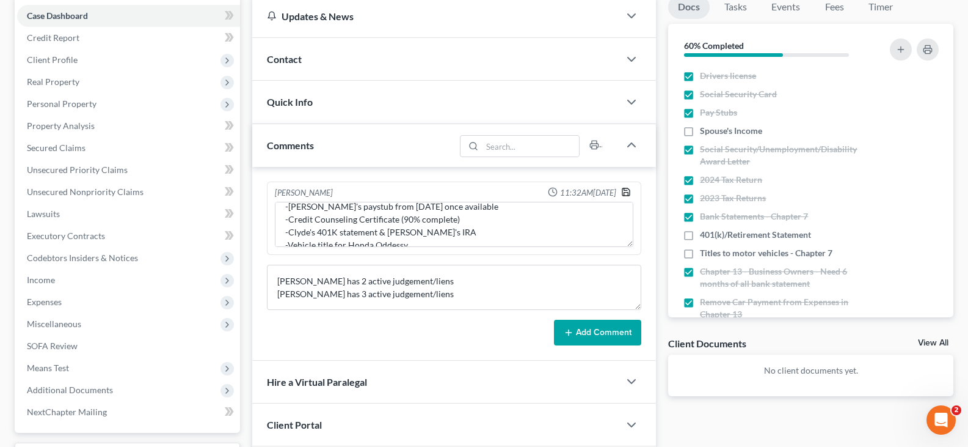
click at [627, 192] on icon "button" at bounding box center [626, 192] width 10 height 10
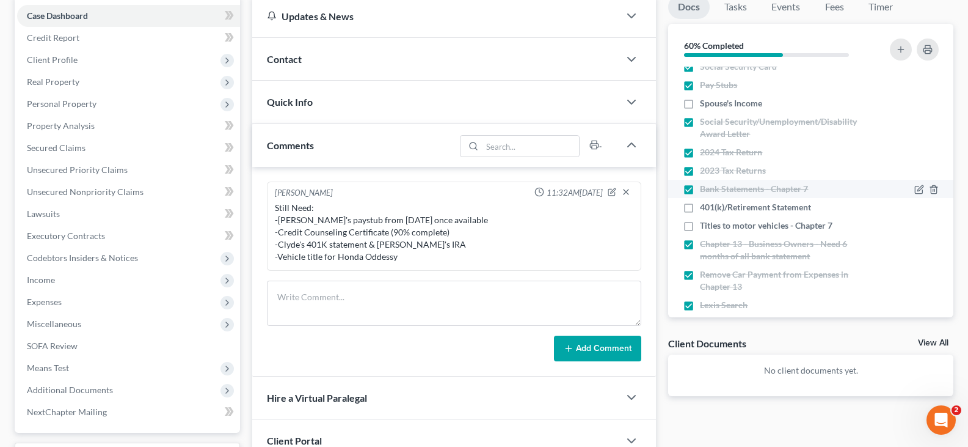
scroll to position [0, 0]
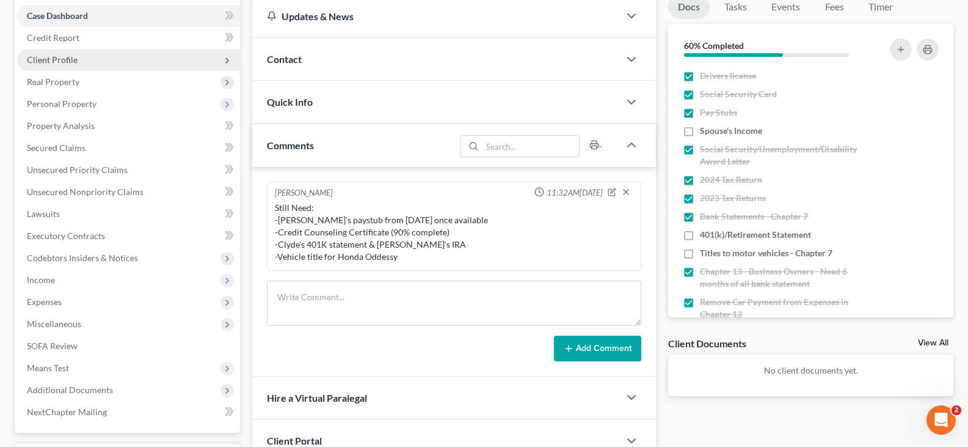
click at [65, 59] on span "Client Profile" at bounding box center [52, 59] width 51 height 10
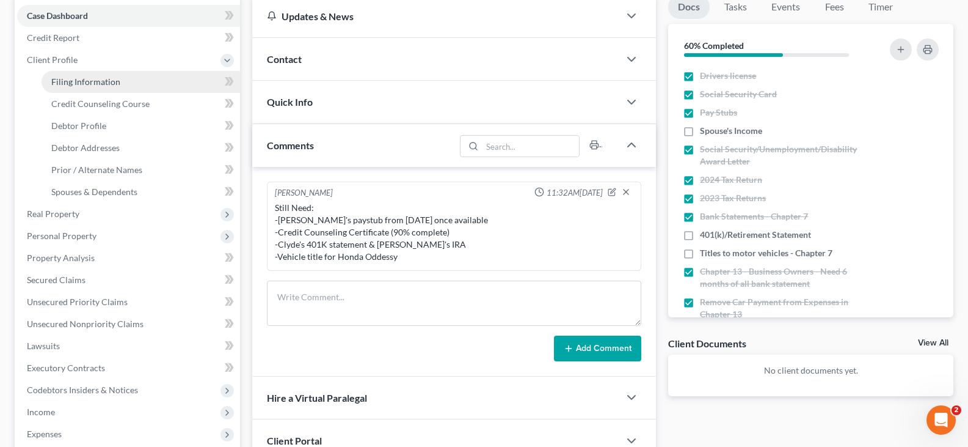
click at [71, 81] on span "Filing Information" at bounding box center [85, 81] width 69 height 10
select select "1"
select select "0"
select select "62"
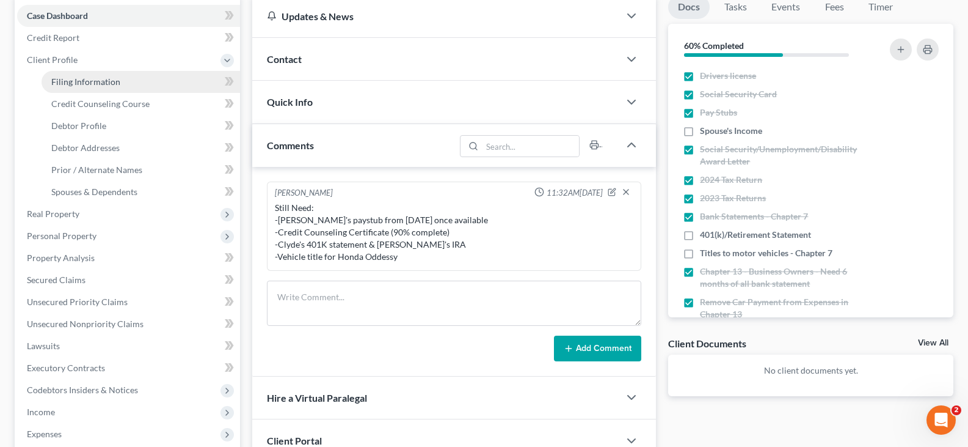
select select "36"
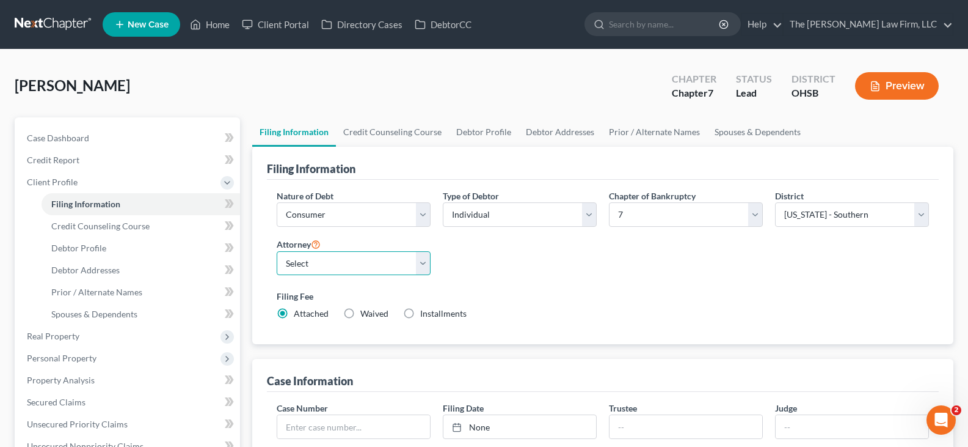
click at [424, 263] on select "Select [PERSON_NAME] - OHSB [PERSON_NAME] - OHNB [PERSON_NAME] - OHSB" at bounding box center [354, 263] width 154 height 24
select select "0"
click at [277, 251] on select "Select [PERSON_NAME] - OHSB [PERSON_NAME] - OHNB [PERSON_NAME] - OHSB" at bounding box center [354, 263] width 154 height 24
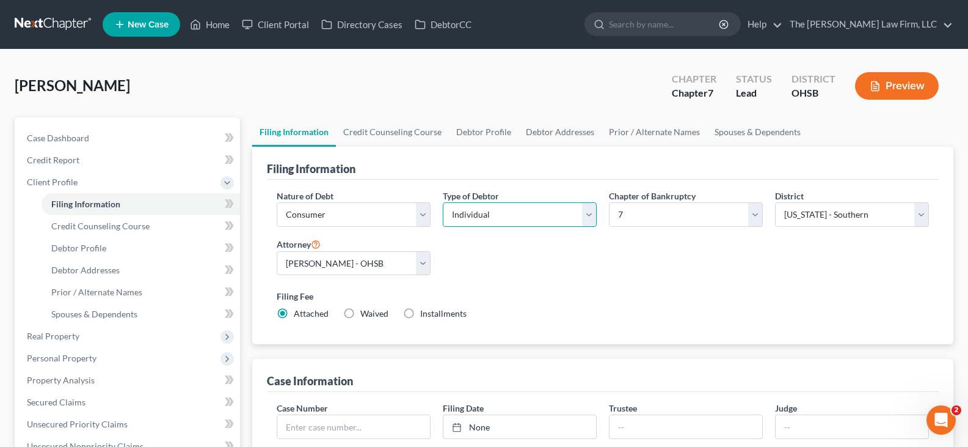
drag, startPoint x: 588, startPoint y: 215, endPoint x: 579, endPoint y: 219, distance: 10.4
click at [588, 215] on select "Select Individual Joint" at bounding box center [520, 214] width 154 height 24
select select "1"
click at [443, 202] on select "Select Individual Joint" at bounding box center [520, 214] width 154 height 24
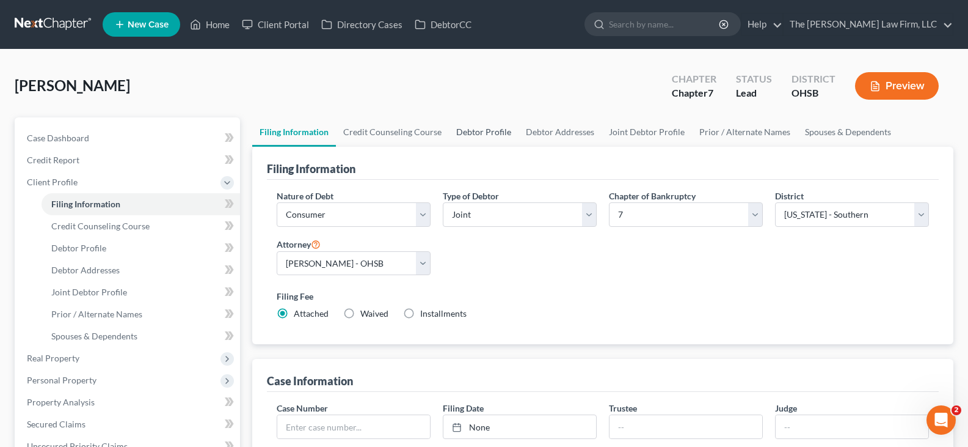
click at [465, 134] on link "Debtor Profile" at bounding box center [484, 131] width 70 height 29
select select "1"
select select "0"
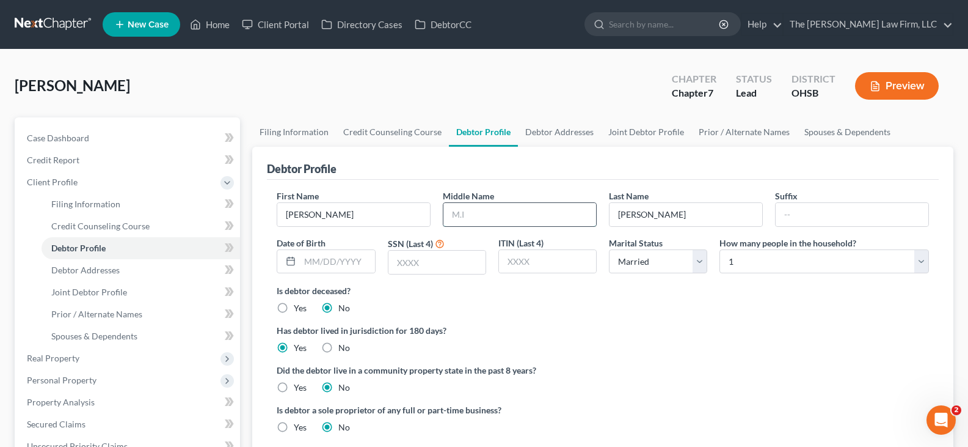
click at [503, 211] on input "text" at bounding box center [519, 214] width 153 height 23
type input "R"
click at [306, 265] on input "text" at bounding box center [337, 261] width 75 height 23
type input "[DATE]"
click at [414, 263] on input "text" at bounding box center [437, 261] width 97 height 23
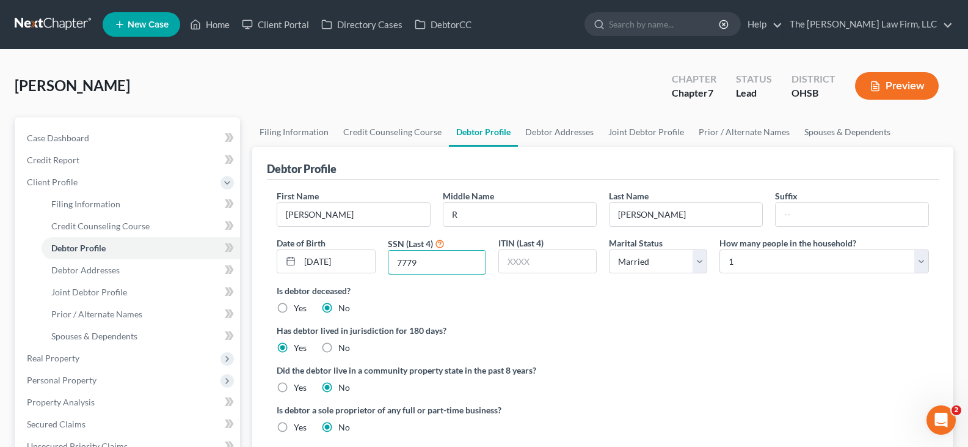
type input "7779"
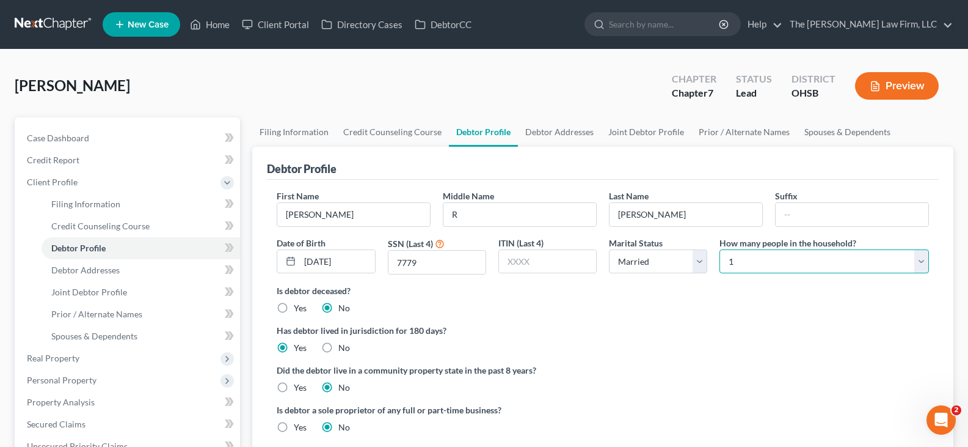
click at [923, 260] on select "Select 1 2 3 4 5 6 7 8 9 10 11 12 13 14 15 16 17 18 19 20" at bounding box center [825, 261] width 210 height 24
select select "1"
click at [720, 249] on select "Select 1 2 3 4 5 6 7 8 9 10 11 12 13 14 15 16 17 18 19 20" at bounding box center [825, 261] width 210 height 24
click at [573, 133] on link "Debtor Addresses" at bounding box center [559, 131] width 83 height 29
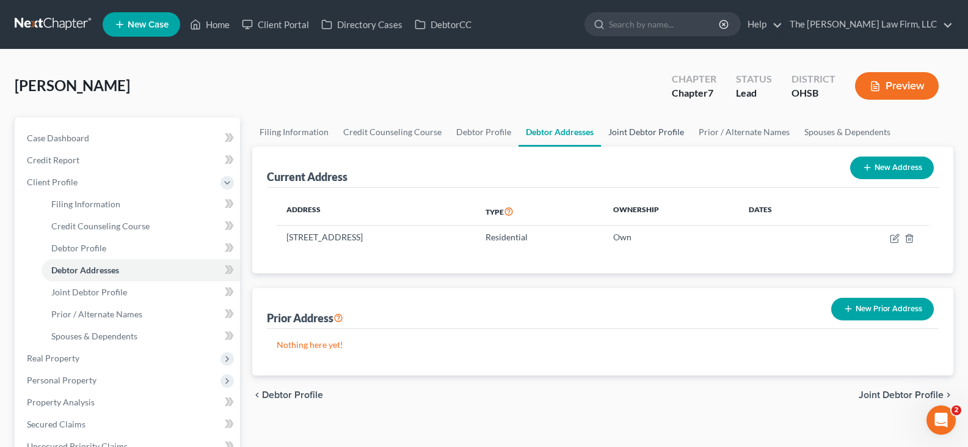
click at [624, 132] on link "Joint Debtor Profile" at bounding box center [646, 131] width 90 height 29
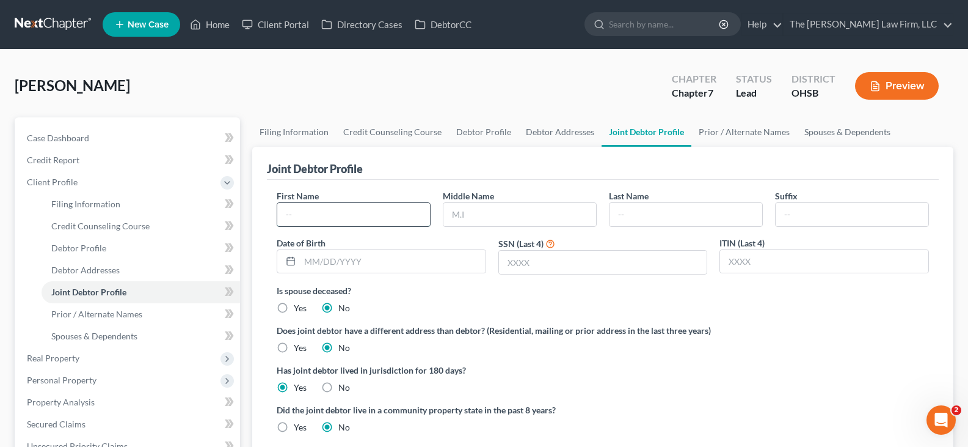
click at [393, 215] on input "text" at bounding box center [353, 214] width 153 height 23
type input "[PERSON_NAME]"
click at [511, 214] on input "text" at bounding box center [519, 214] width 153 height 23
click at [502, 216] on input "text" at bounding box center [519, 214] width 153 height 23
type input "M"
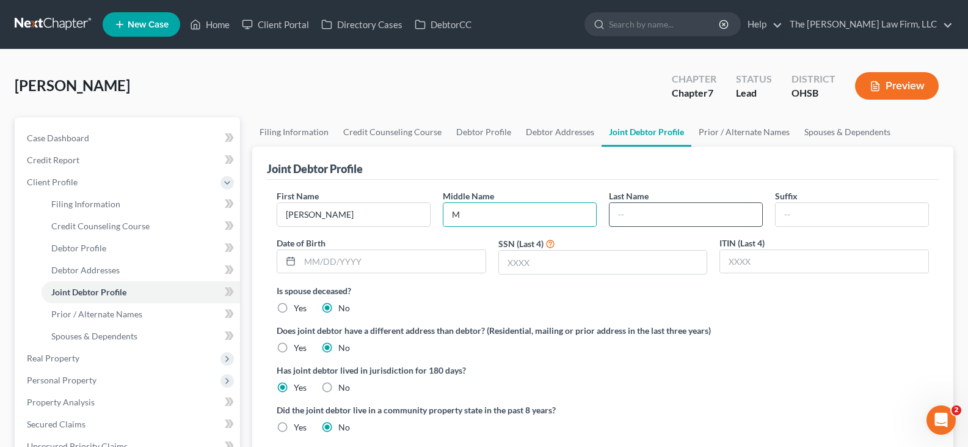
click at [619, 218] on input "text" at bounding box center [686, 214] width 153 height 23
type input "[PERSON_NAME]"
click at [798, 214] on input "text" at bounding box center [852, 214] width 153 height 23
type input "III"
click at [309, 265] on input "text" at bounding box center [393, 261] width 186 height 23
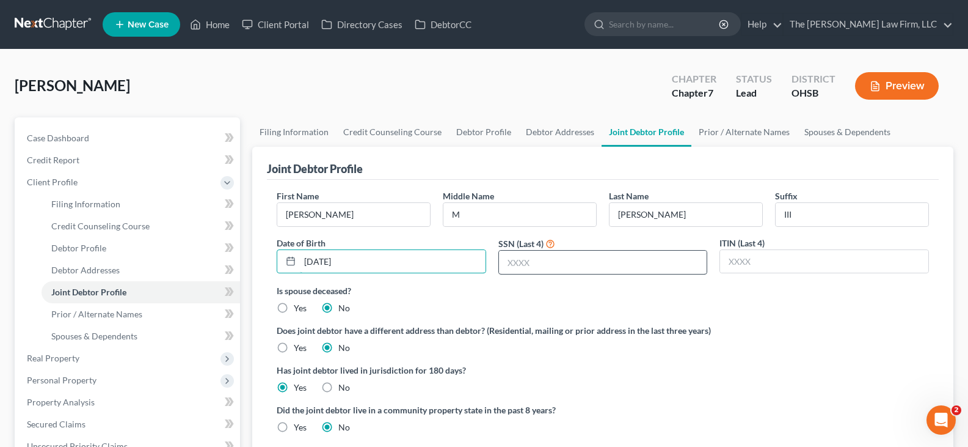
type input "[DATE]"
drag, startPoint x: 517, startPoint y: 269, endPoint x: 585, endPoint y: 261, distance: 67.7
click at [517, 269] on input "text" at bounding box center [603, 261] width 208 height 23
click at [514, 263] on input "text" at bounding box center [603, 261] width 208 height 23
type input "9574"
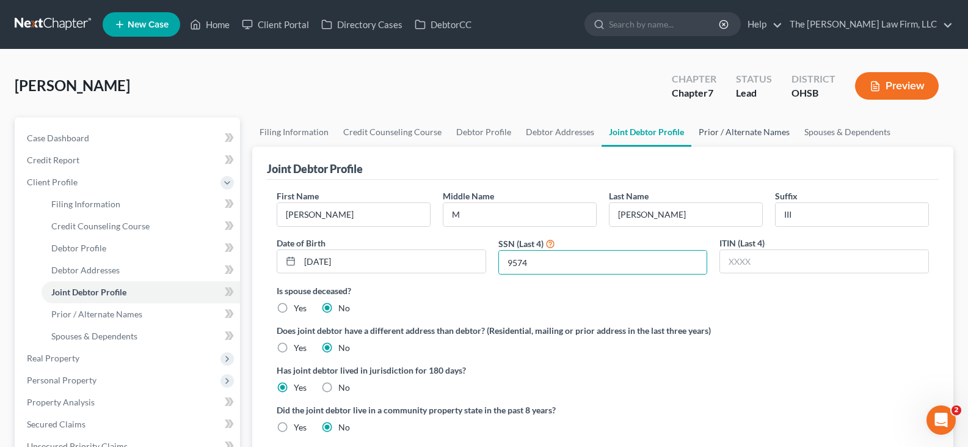
click at [712, 131] on link "Prior / Alternate Names" at bounding box center [745, 131] width 106 height 29
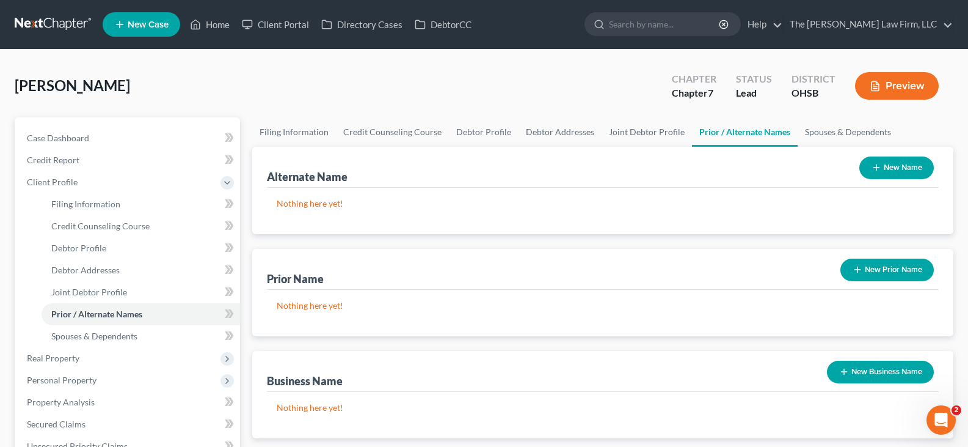
click at [856, 269] on icon "button" at bounding box center [858, 270] width 10 height 10
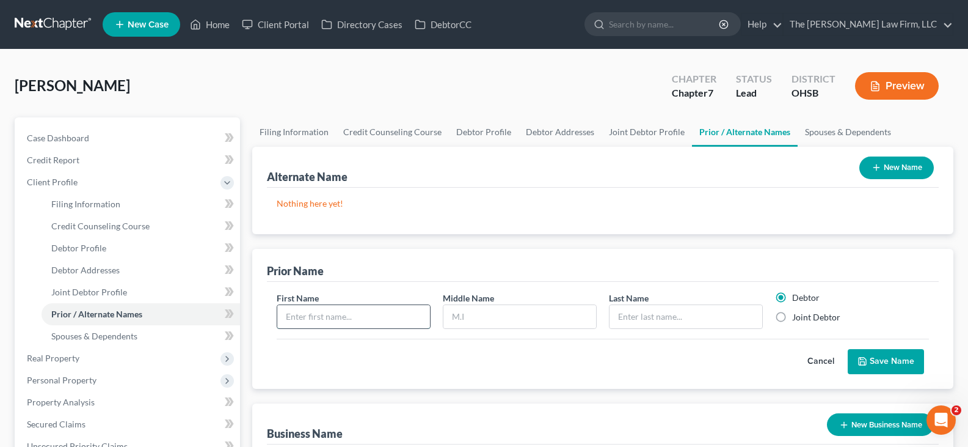
click at [376, 323] on input "text" at bounding box center [353, 316] width 153 height 23
type input "[PERSON_NAME]"
click at [634, 313] on input "text" at bounding box center [686, 316] width 153 height 23
type input "[PERSON_NAME]"
click at [884, 360] on button "Save Name" at bounding box center [886, 362] width 76 height 26
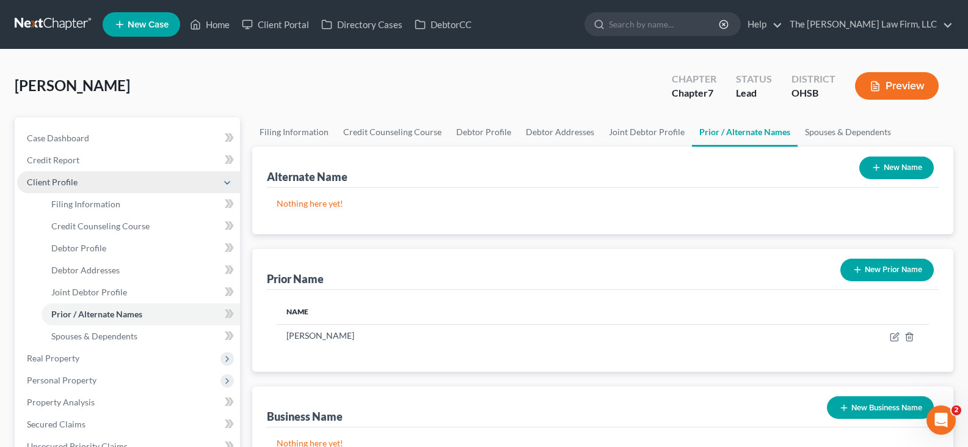
click at [93, 190] on span "Client Profile" at bounding box center [128, 182] width 223 height 22
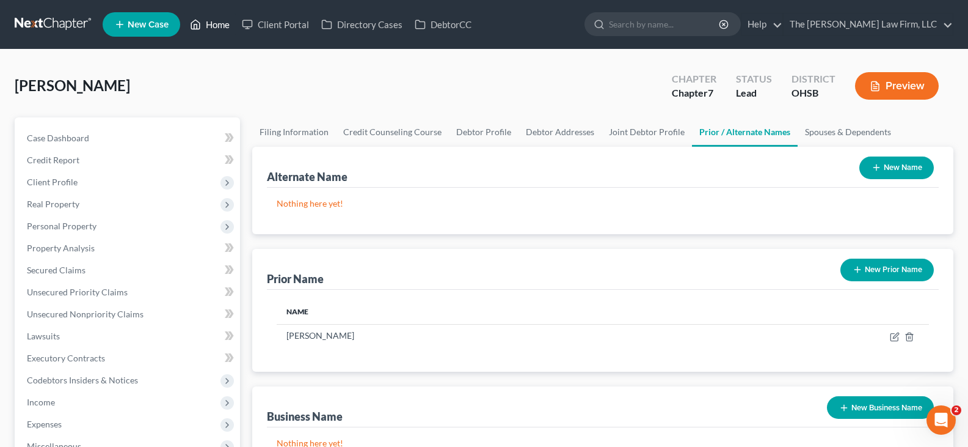
click at [221, 26] on link "Home" at bounding box center [210, 24] width 52 height 22
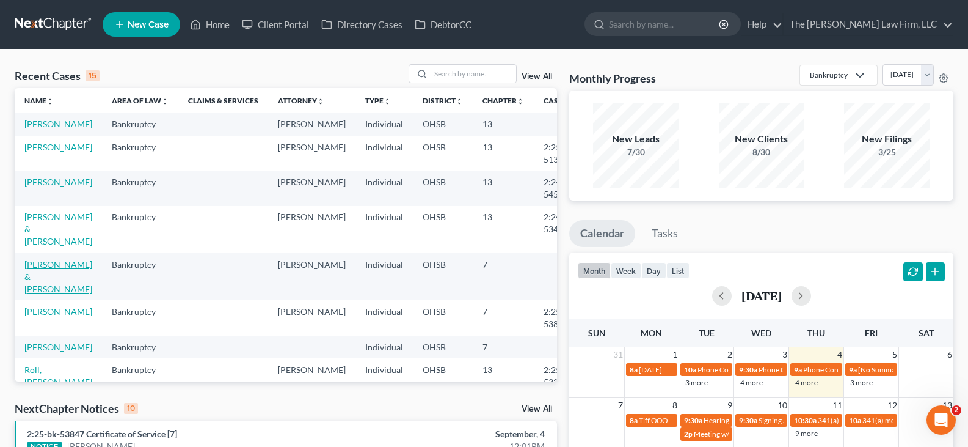
click at [40, 287] on link "[PERSON_NAME] & [PERSON_NAME]" at bounding box center [58, 276] width 68 height 35
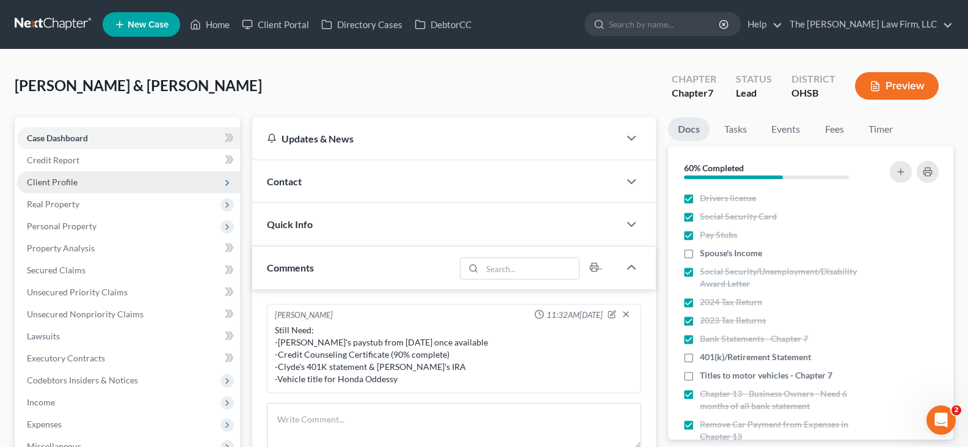
click at [53, 184] on span "Client Profile" at bounding box center [52, 182] width 51 height 10
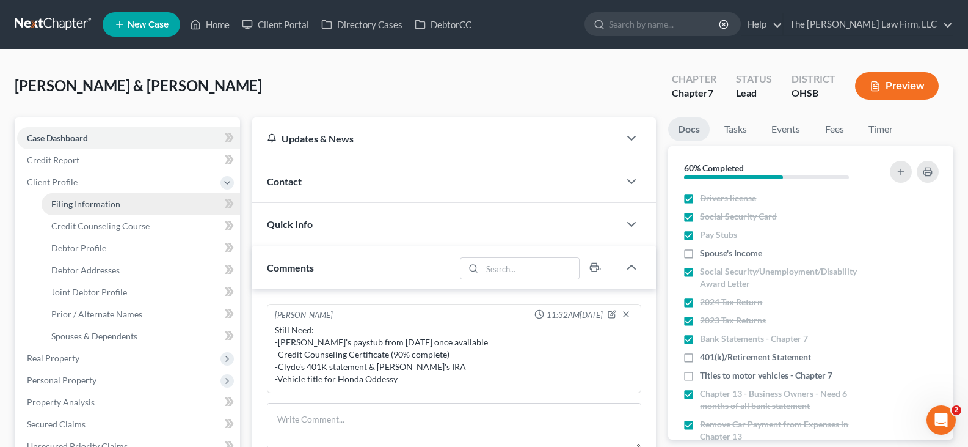
click at [65, 205] on span "Filing Information" at bounding box center [85, 204] width 69 height 10
select select "1"
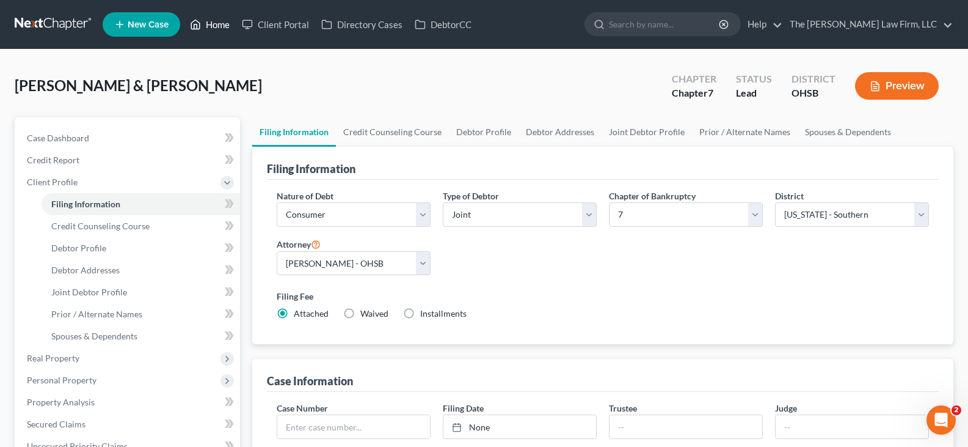
click at [217, 20] on link "Home" at bounding box center [210, 24] width 52 height 22
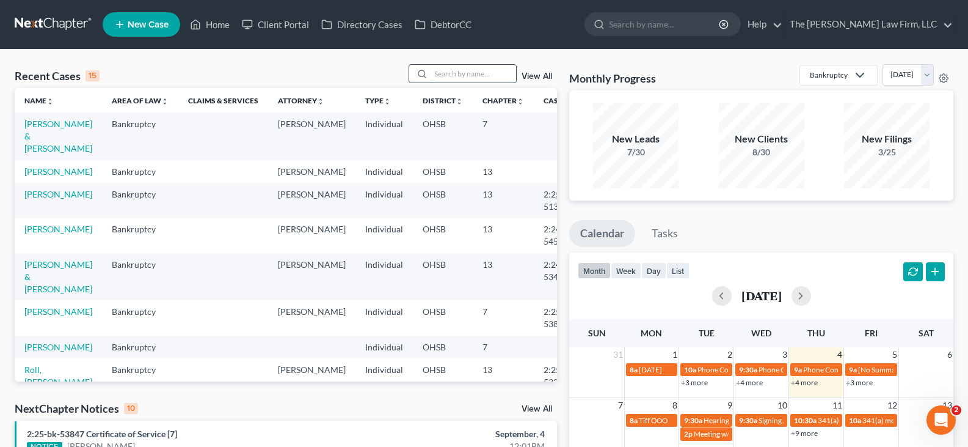
click at [454, 71] on input "search" at bounding box center [474, 74] width 86 height 18
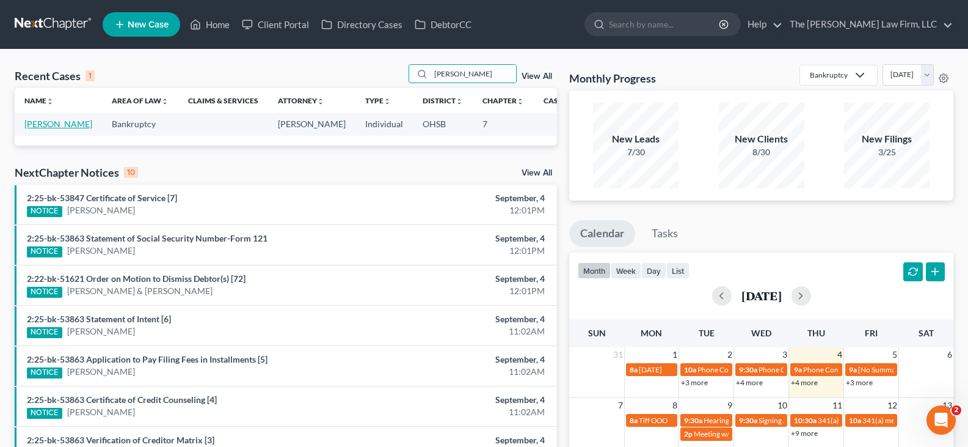
click at [47, 129] on link "[PERSON_NAME]" at bounding box center [58, 124] width 68 height 10
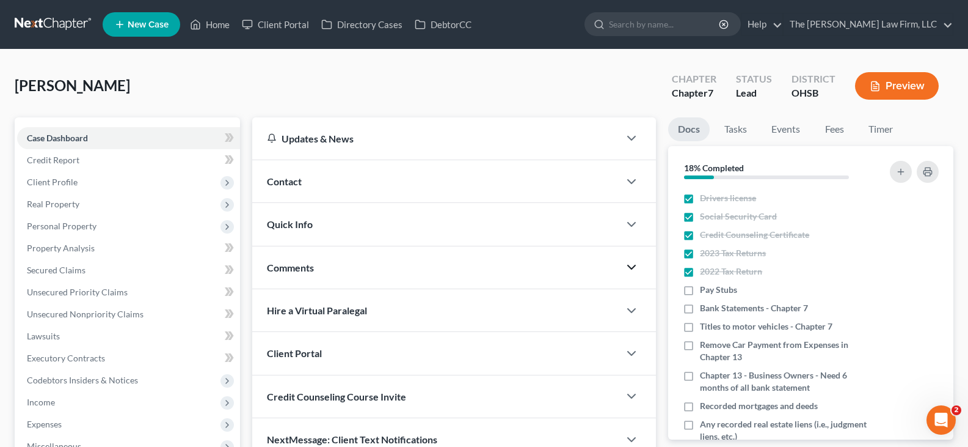
click at [632, 266] on icon "button" at bounding box center [631, 267] width 15 height 15
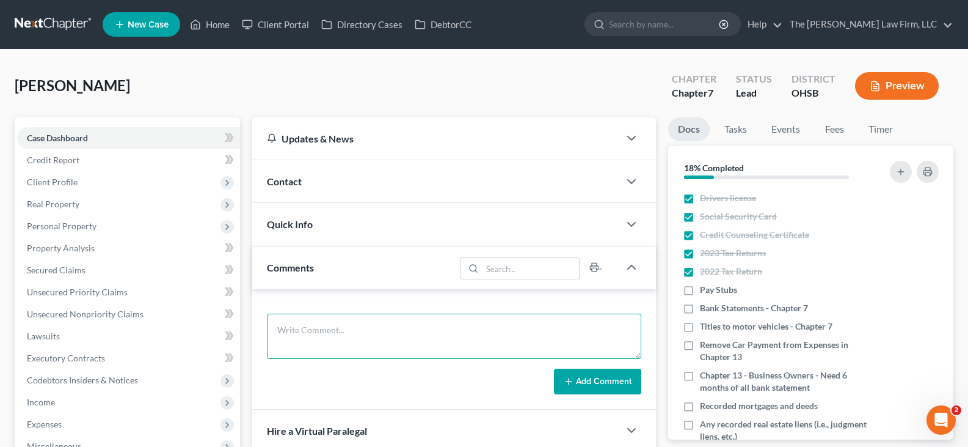
click at [404, 321] on textarea at bounding box center [454, 335] width 374 height 45
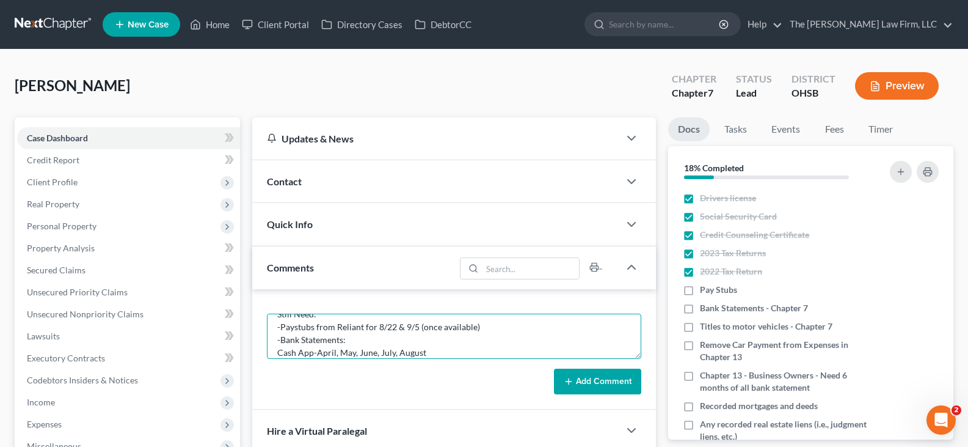
scroll to position [26, 0]
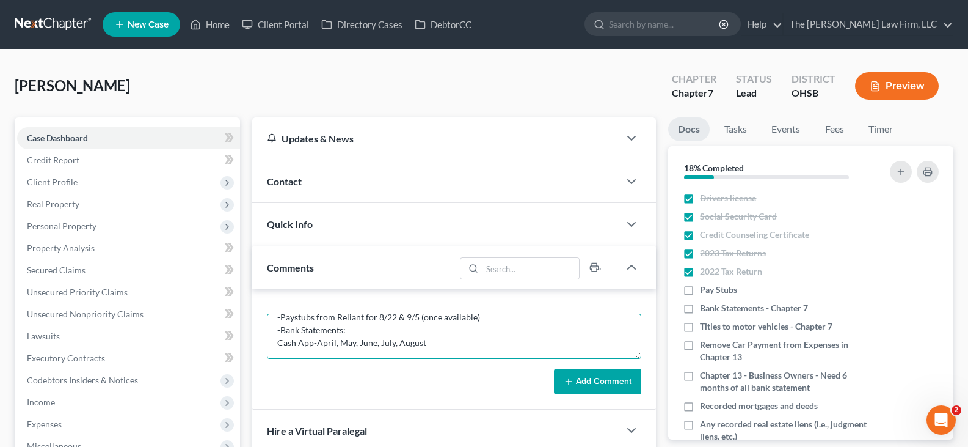
drag, startPoint x: 426, startPoint y: 351, endPoint x: 279, endPoint y: 340, distance: 147.6
click at [279, 340] on textarea "Still Need: -Paystubs from Reliant for 8/22 & 9/5 (once available) -Bank Statem…" at bounding box center [454, 335] width 374 height 45
click at [431, 343] on textarea "Still Need: -Paystubs from Reliant for 8/22 & 9/5 (once available) -Bank Statem…" at bounding box center [454, 335] width 374 height 45
paste textarea "Cash App-April, May, June, July, August"
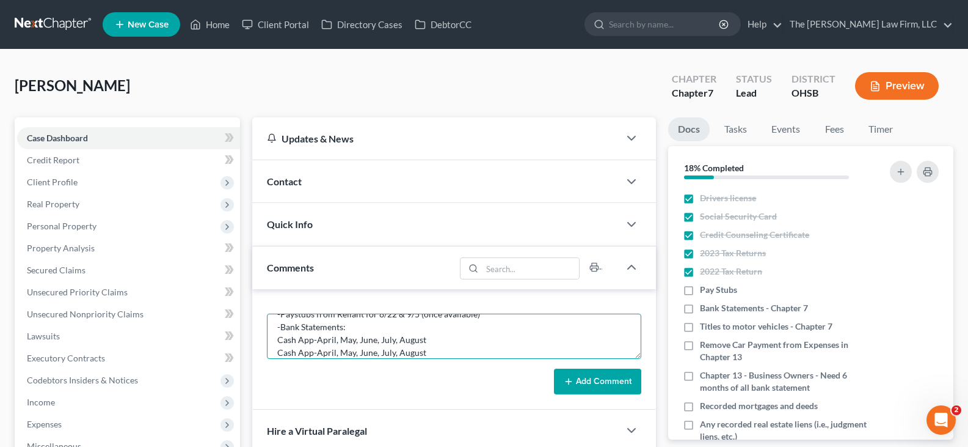
click at [312, 354] on textarea "Still Need: -Paystubs from Reliant for 8/22 & 9/5 (once available) -Bank Statem…" at bounding box center [454, 335] width 374 height 45
click at [431, 353] on textarea "Still Need: -Paystubs from Reliant for 8/22 & 9/5 (once available) -Bank Statem…" at bounding box center [454, 335] width 374 height 45
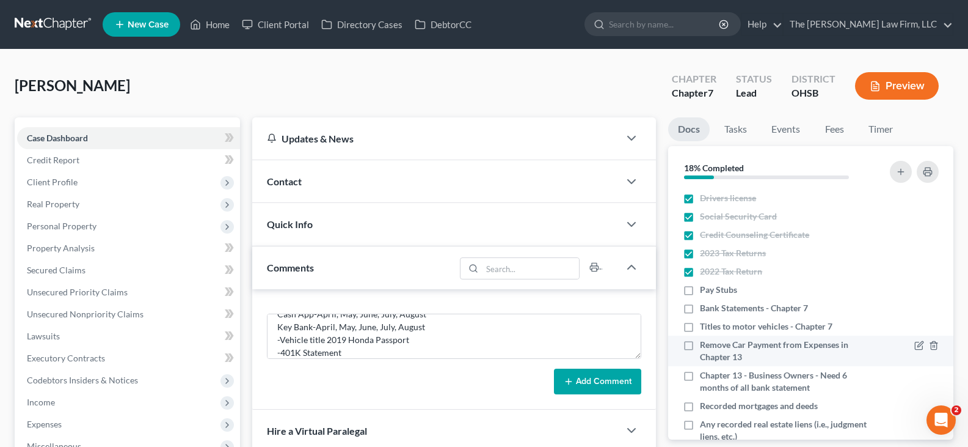
click at [700, 346] on label "Remove Car Payment from Expenses in Chapter 13" at bounding box center [786, 350] width 172 height 24
click at [705, 346] on input "Remove Car Payment from Expenses in Chapter 13" at bounding box center [709, 342] width 8 height 8
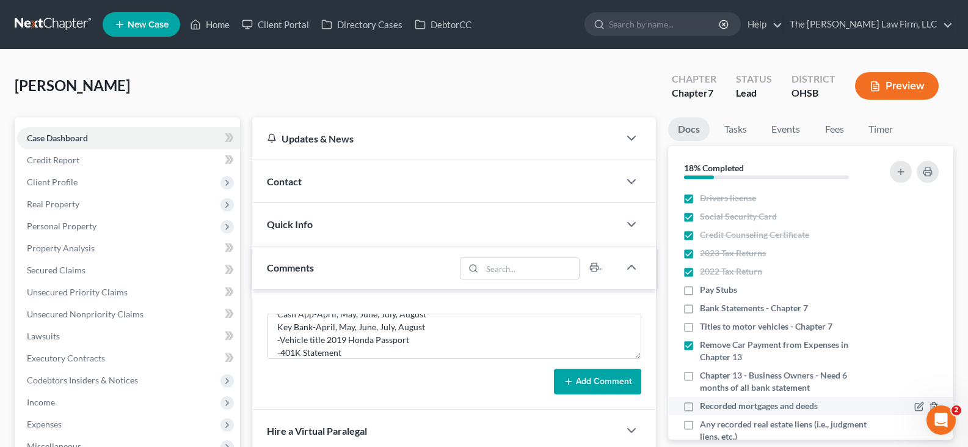
click at [700, 374] on label "Chapter 13 - Business Owners - Need 6 months of all bank statement" at bounding box center [786, 381] width 172 height 24
click at [705, 374] on input "Chapter 13 - Business Owners - Need 6 months of all bank statement" at bounding box center [709, 373] width 8 height 8
click at [700, 406] on label "Recorded mortgages and deeds" at bounding box center [759, 406] width 118 height 12
click at [705, 406] on input "Recorded mortgages and deeds" at bounding box center [709, 404] width 8 height 8
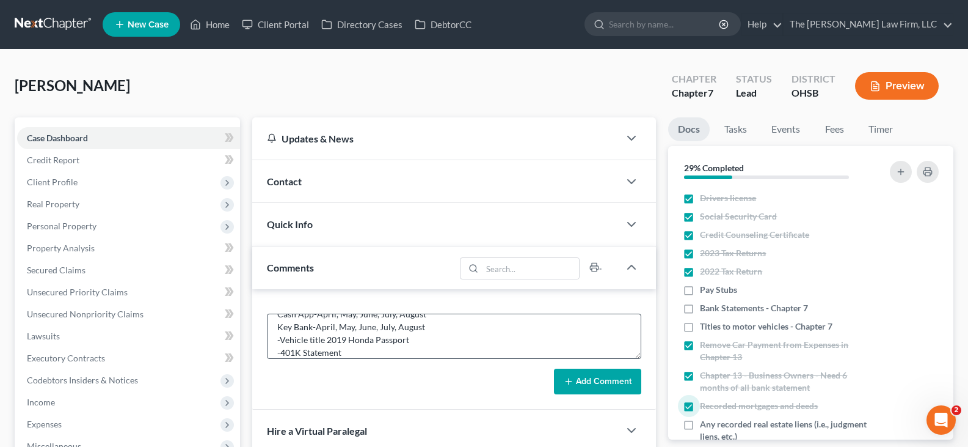
scroll to position [64, 0]
click at [584, 380] on button "Add Comment" at bounding box center [597, 381] width 87 height 26
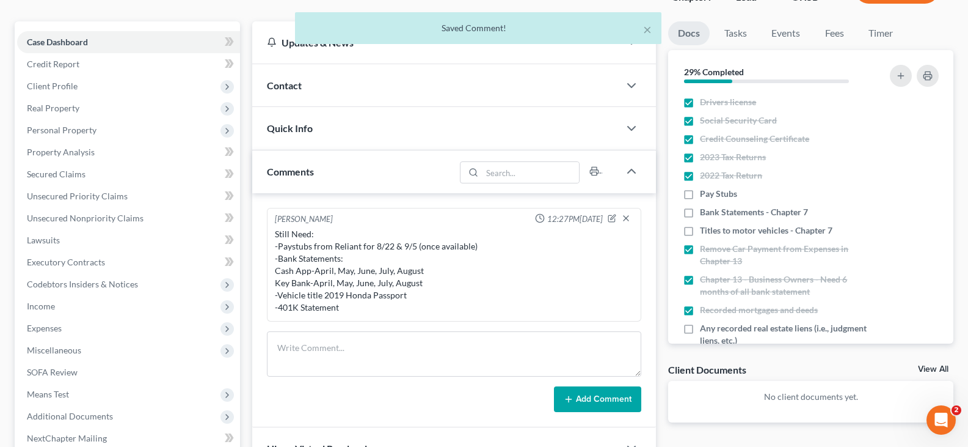
scroll to position [122, 0]
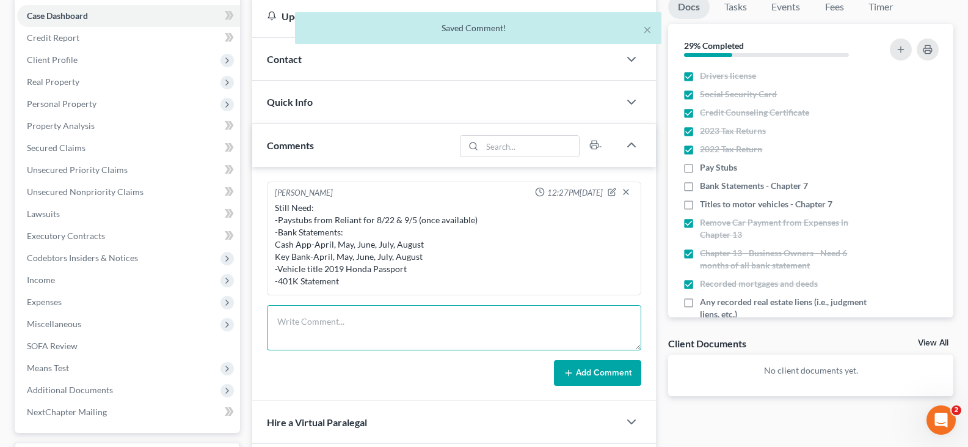
click at [480, 325] on textarea at bounding box center [454, 327] width 374 height 45
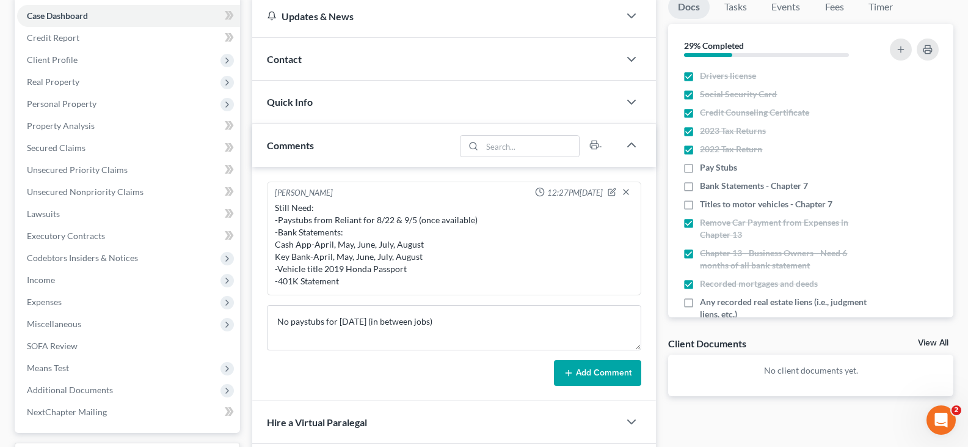
click at [585, 370] on button "Add Comment" at bounding box center [597, 373] width 87 height 26
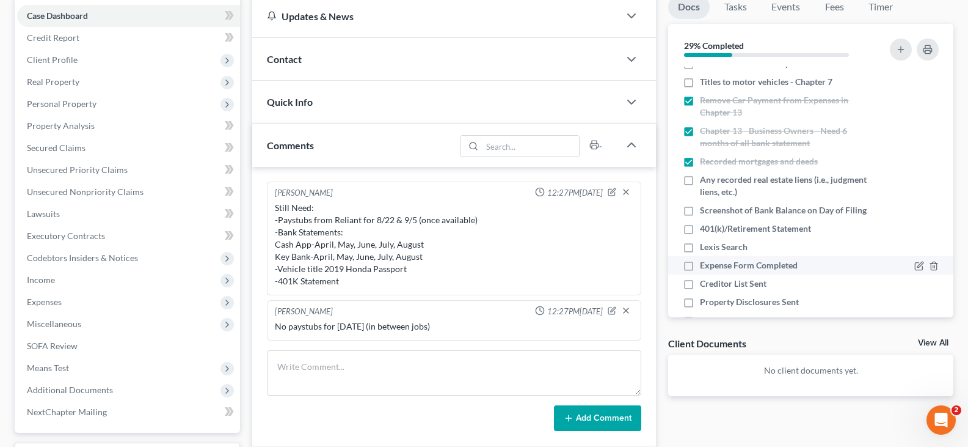
click at [700, 271] on label "Expense Form Completed" at bounding box center [749, 265] width 98 height 12
click at [705, 267] on input "Expense Form Completed" at bounding box center [709, 263] width 8 height 8
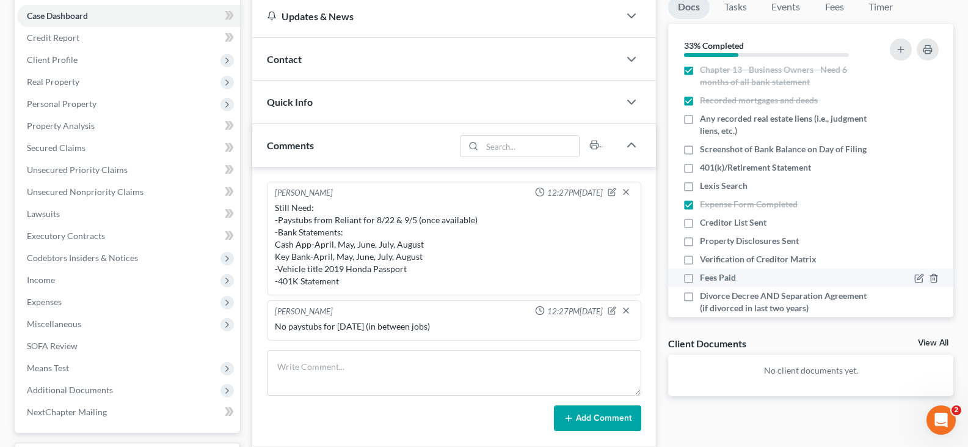
click at [700, 283] on label "Fees Paid" at bounding box center [718, 277] width 36 height 12
click at [705, 279] on input "Fees Paid" at bounding box center [709, 275] width 8 height 8
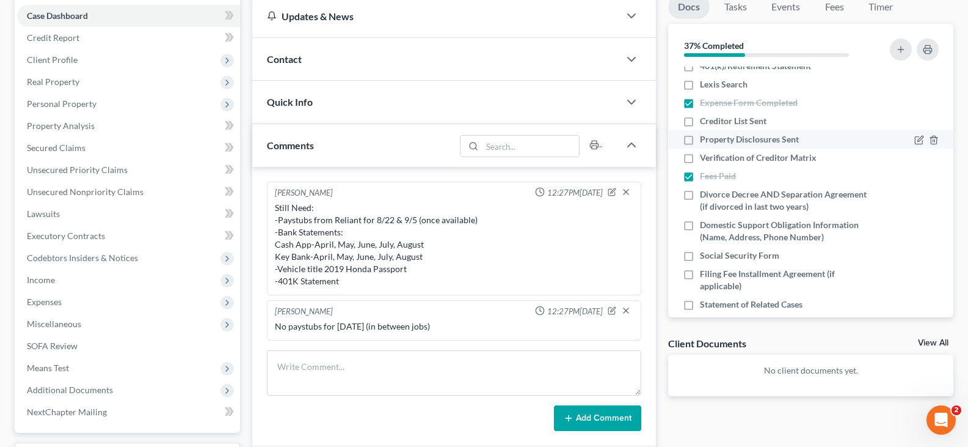
scroll to position [305, 0]
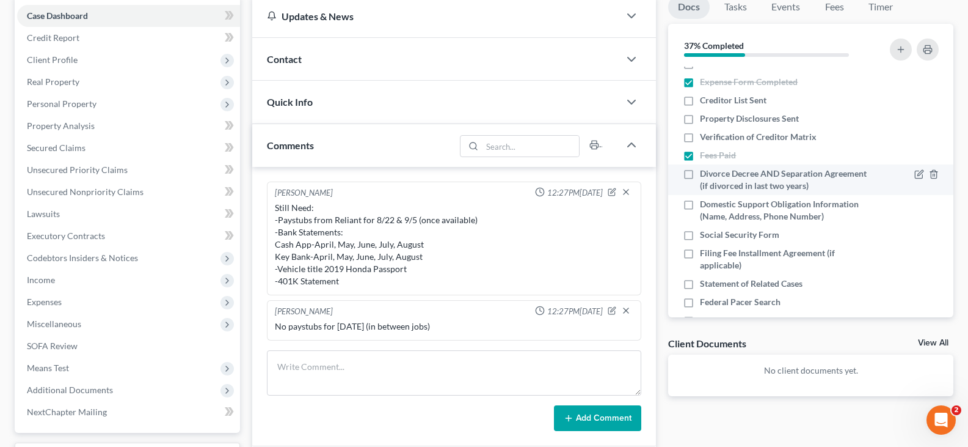
click at [700, 186] on label "Divorce Decree AND Separation Agreement (if divorced in last two years)" at bounding box center [786, 179] width 172 height 24
click at [705, 175] on input "Divorce Decree AND Separation Agreement (if divorced in last two years)" at bounding box center [709, 171] width 8 height 8
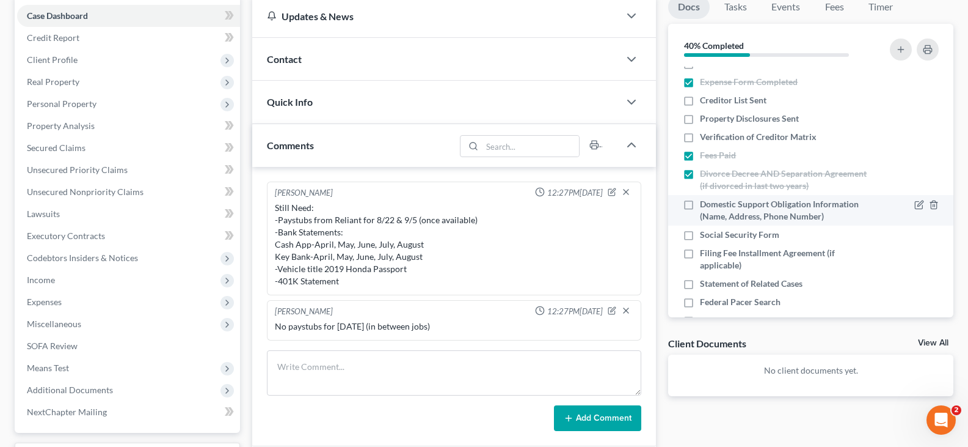
click at [700, 217] on label "Domestic Support Obligation Information (Name, Address, Phone Number)" at bounding box center [786, 210] width 172 height 24
click at [705, 206] on input "Domestic Support Obligation Information (Name, Address, Phone Number)" at bounding box center [709, 202] width 8 height 8
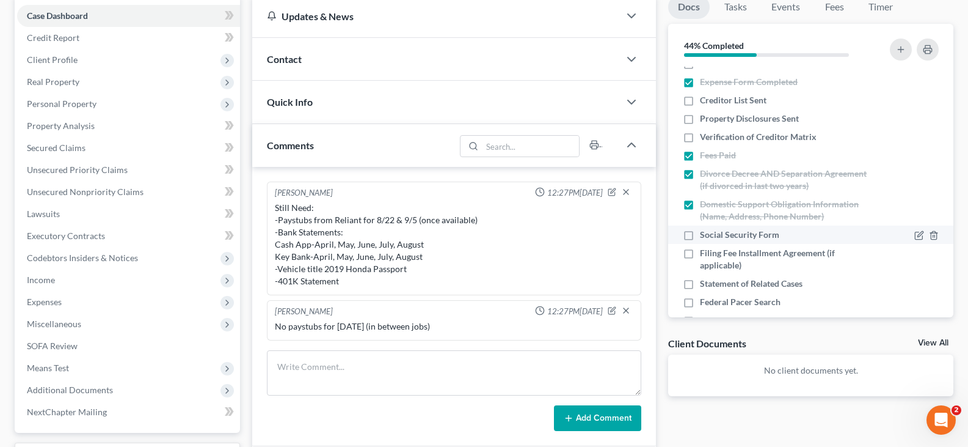
scroll to position [349, 0]
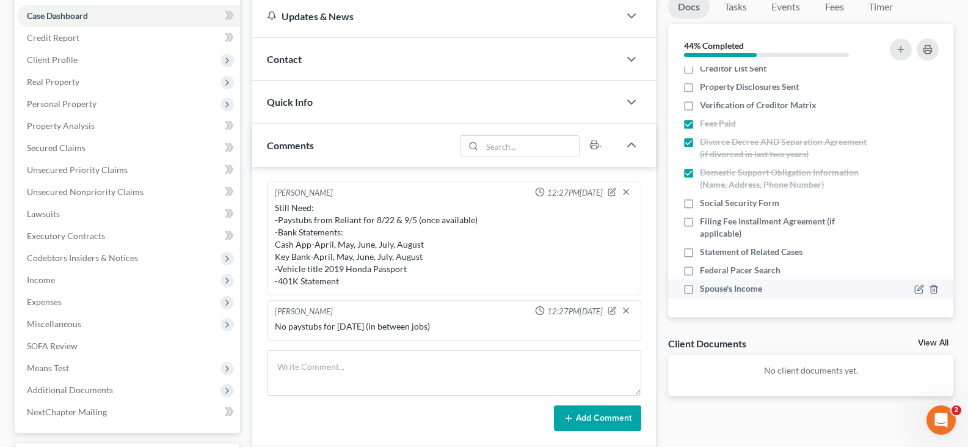
click at [700, 290] on label "Spouse's Income" at bounding box center [731, 288] width 62 height 12
click at [705, 290] on input "Spouse's Income" at bounding box center [709, 286] width 8 height 8
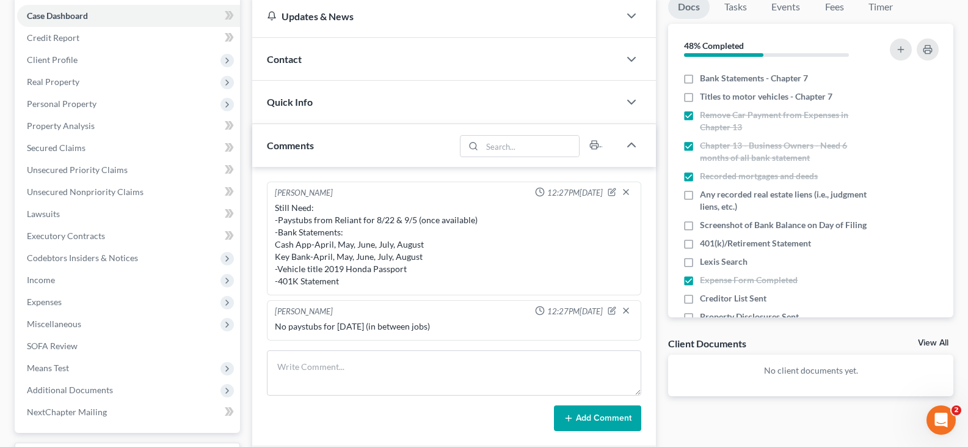
scroll to position [105, 0]
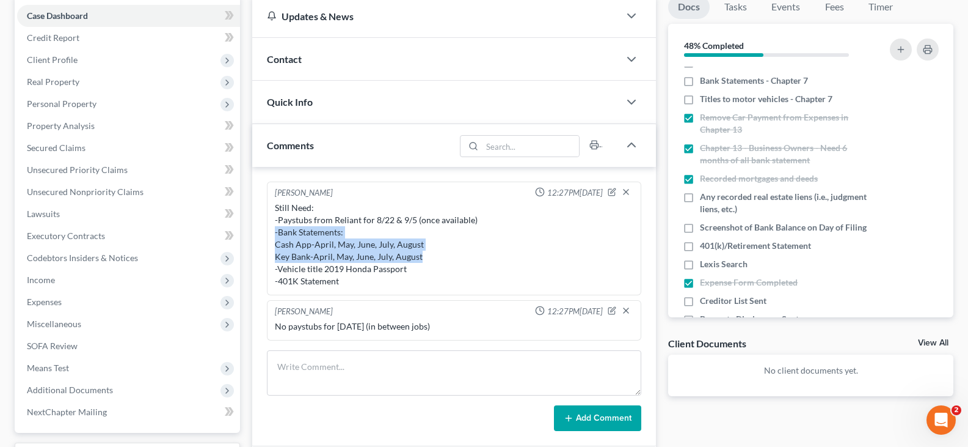
drag, startPoint x: 429, startPoint y: 255, endPoint x: 275, endPoint y: 236, distance: 155.6
click at [275, 236] on div "Still Need: -Paystubs from Reliant for 8/22 & 9/5 (once available) -Bank Statem…" at bounding box center [454, 245] width 359 height 86
copy div "-Bank Statements: Cash App-April, May, June, July, August Key Bank-April, May, …"
click at [509, 246] on div "Still Need: -Paystubs from Reliant for 8/22 & 9/5 (once available) -Bank Statem…" at bounding box center [454, 245] width 359 height 86
click at [551, 243] on div "Still Need: -Paystubs from Reliant for 8/22 & 9/5 (once available) -Bank Statem…" at bounding box center [454, 245] width 359 height 86
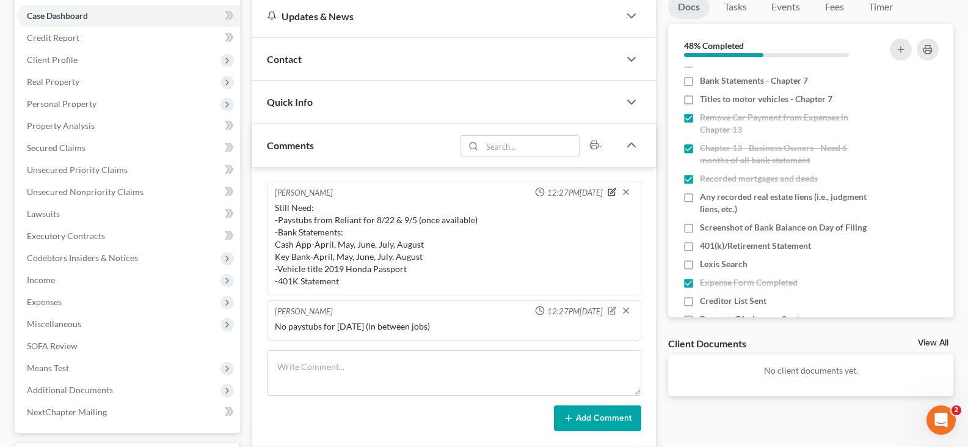
drag, startPoint x: 613, startPoint y: 192, endPoint x: 436, endPoint y: 261, distance: 189.6
click at [613, 192] on icon "button" at bounding box center [613, 190] width 5 height 5
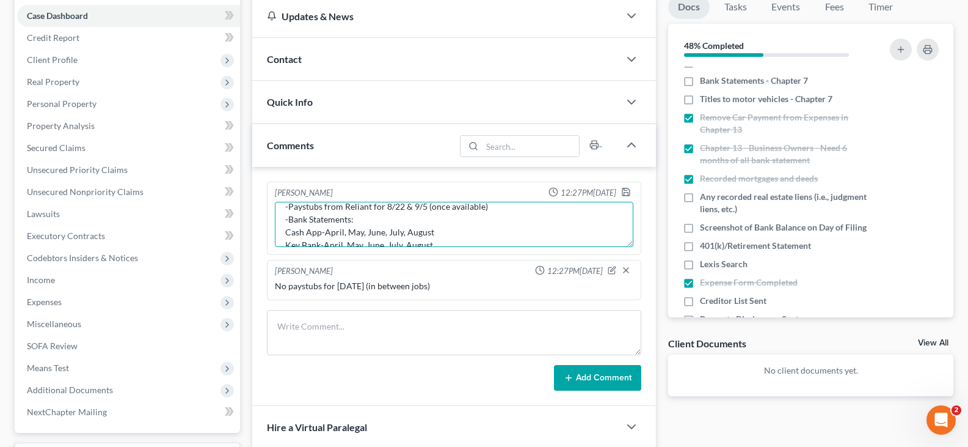
scroll to position [64, 0]
click at [371, 234] on textarea "Still Need: -Paystubs from Reliant for 8/22 & 9/5 (once available) -Bank Statem…" at bounding box center [454, 224] width 359 height 45
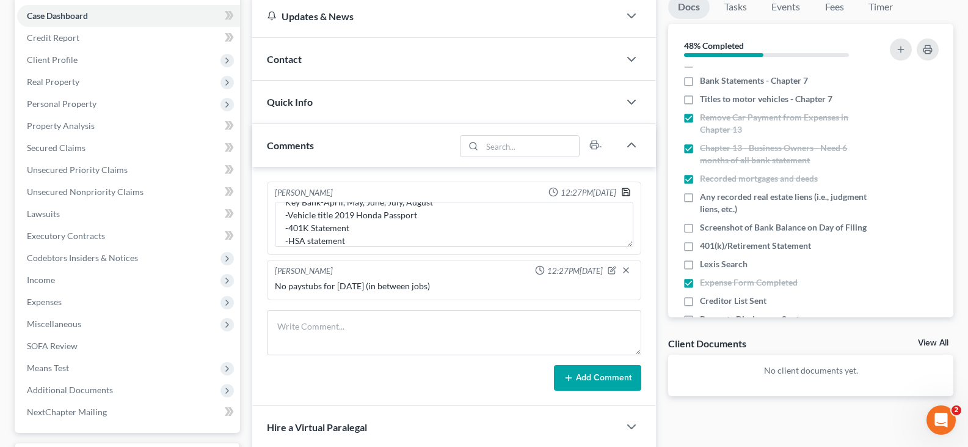
click at [627, 192] on polyline "button" at bounding box center [626, 193] width 4 height 3
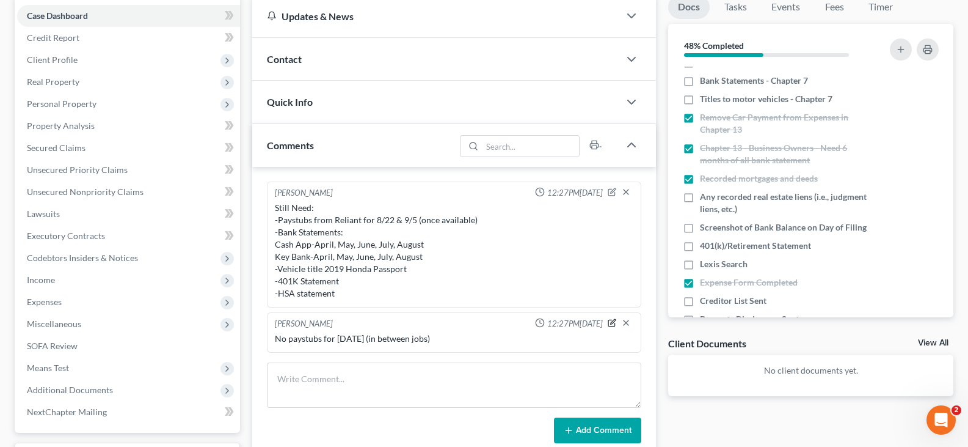
click at [613, 323] on icon "button" at bounding box center [612, 322] width 9 height 9
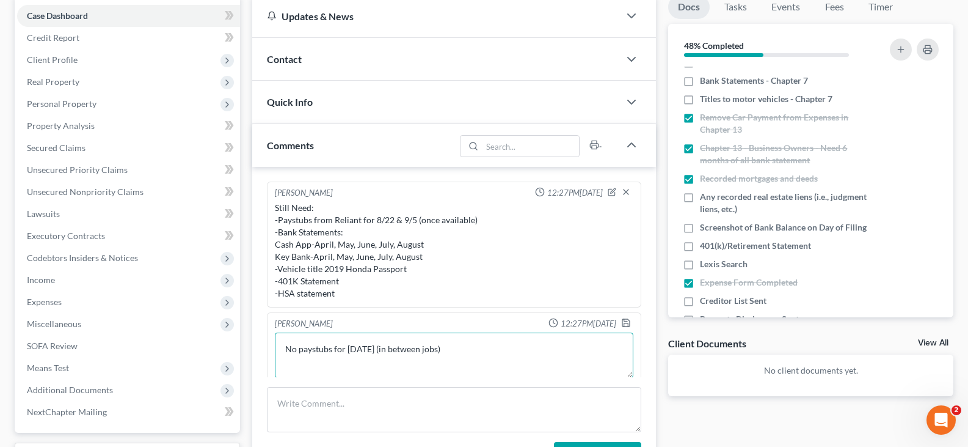
click at [475, 350] on textarea "No paystubs for [DATE] (in between jobs)" at bounding box center [454, 354] width 359 height 45
click at [624, 323] on polyline "button" at bounding box center [626, 324] width 4 height 3
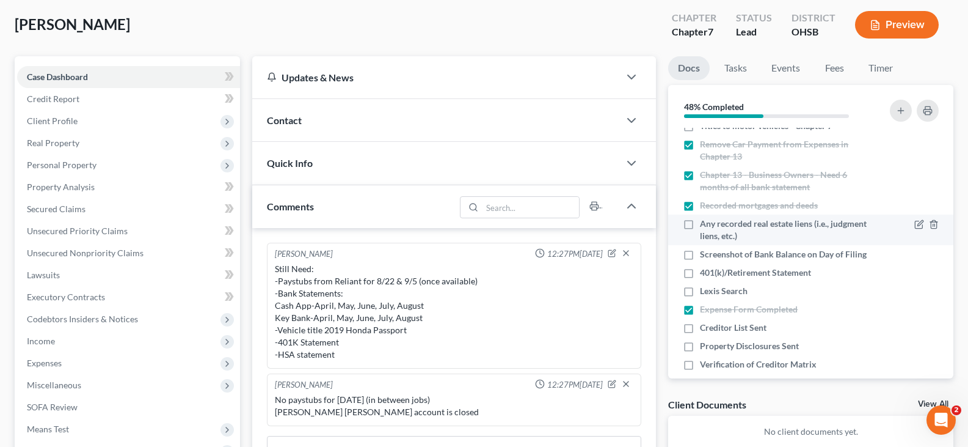
scroll to position [166, 0]
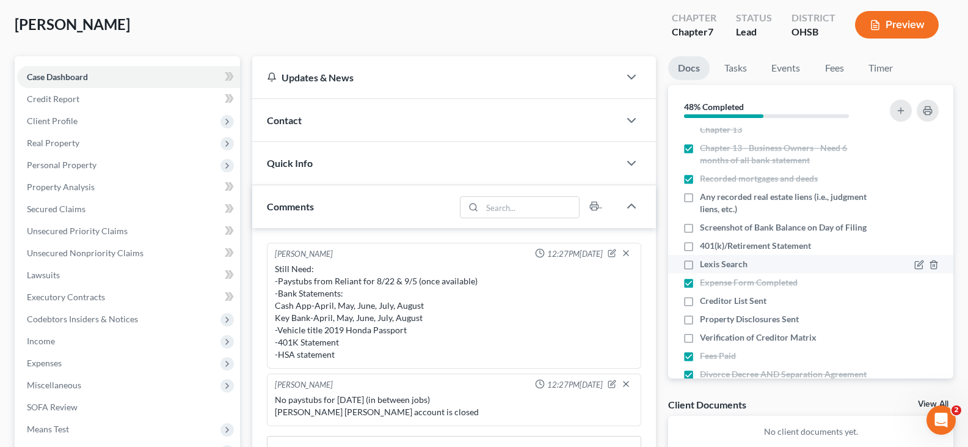
click at [700, 270] on label "Lexis Search" at bounding box center [724, 264] width 48 height 12
click at [705, 266] on input "Lexis Search" at bounding box center [709, 262] width 8 height 8
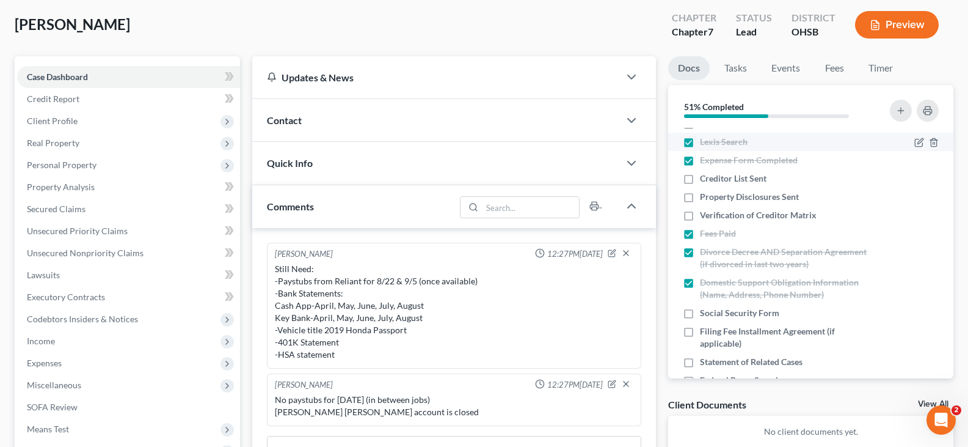
scroll to position [349, 0]
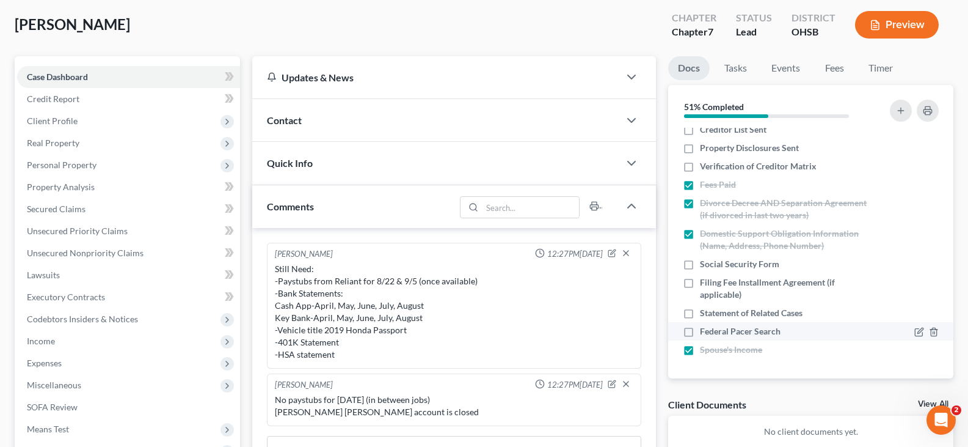
click at [700, 332] on label "Federal Pacer Search" at bounding box center [740, 331] width 81 height 12
click at [705, 332] on input "Federal Pacer Search" at bounding box center [709, 329] width 8 height 8
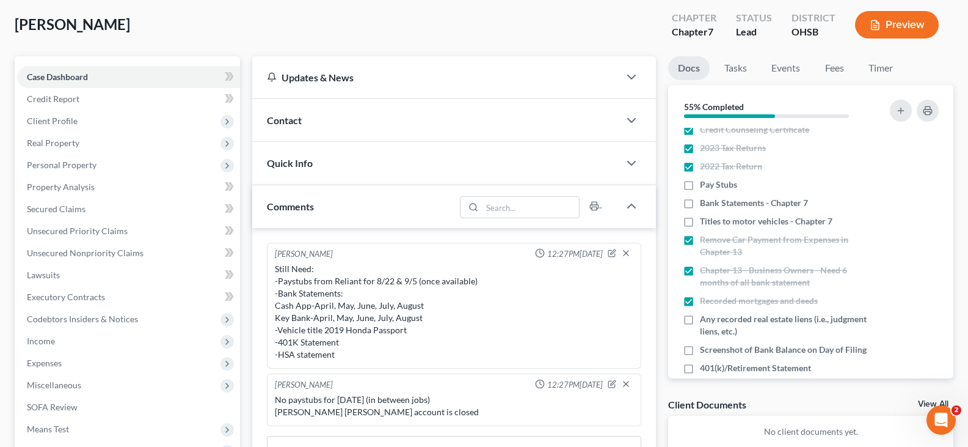
scroll to position [122, 0]
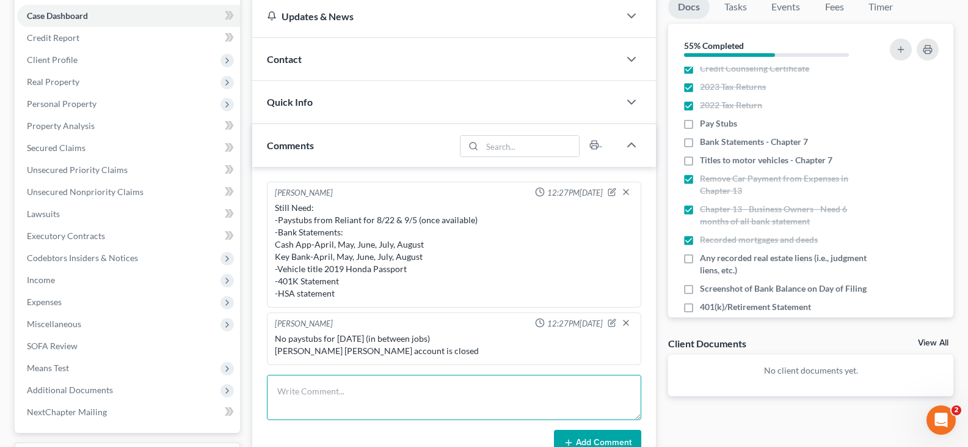
click at [378, 392] on textarea at bounding box center [454, 396] width 374 height 45
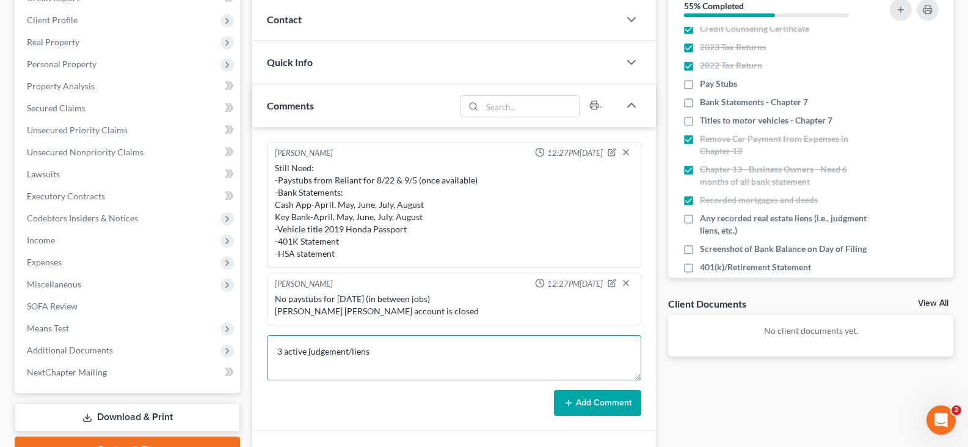
scroll to position [183, 0]
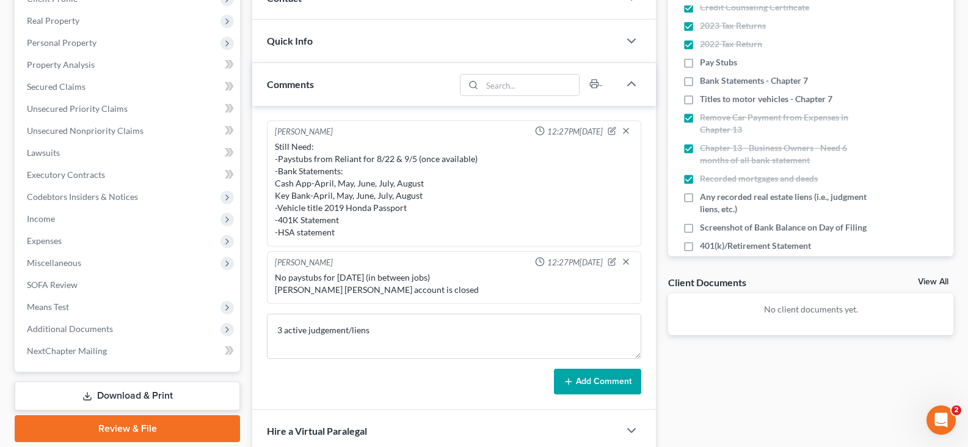
click at [613, 382] on button "Add Comment" at bounding box center [597, 381] width 87 height 26
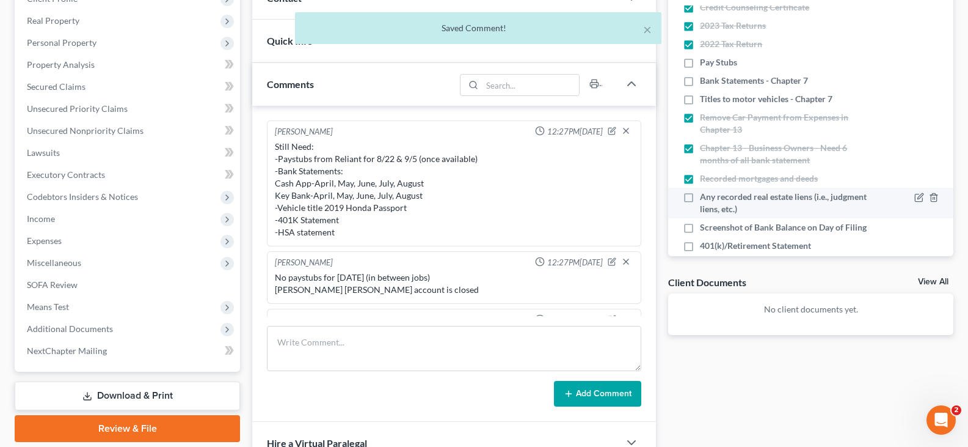
scroll to position [33, 0]
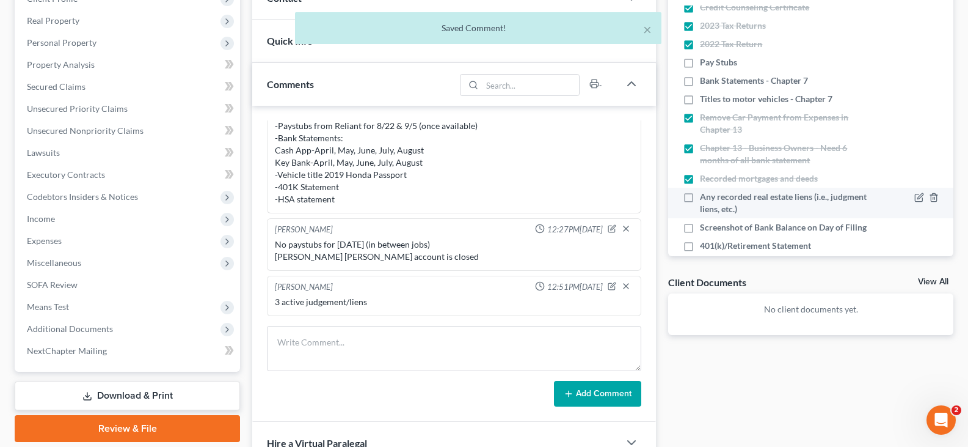
click at [700, 199] on label "Any recorded real estate liens (i.e., judgment liens, etc.)" at bounding box center [786, 203] width 172 height 24
click at [705, 199] on input "Any recorded real estate liens (i.e., judgment liens, etc.)" at bounding box center [709, 195] width 8 height 8
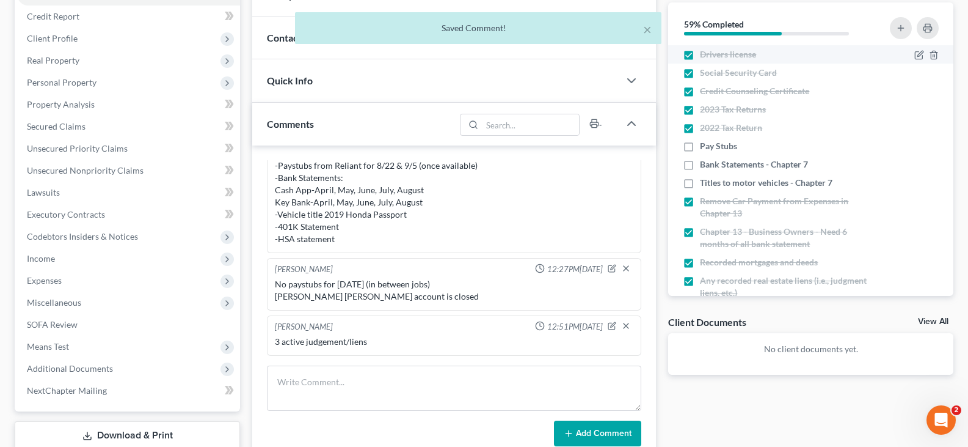
scroll to position [122, 0]
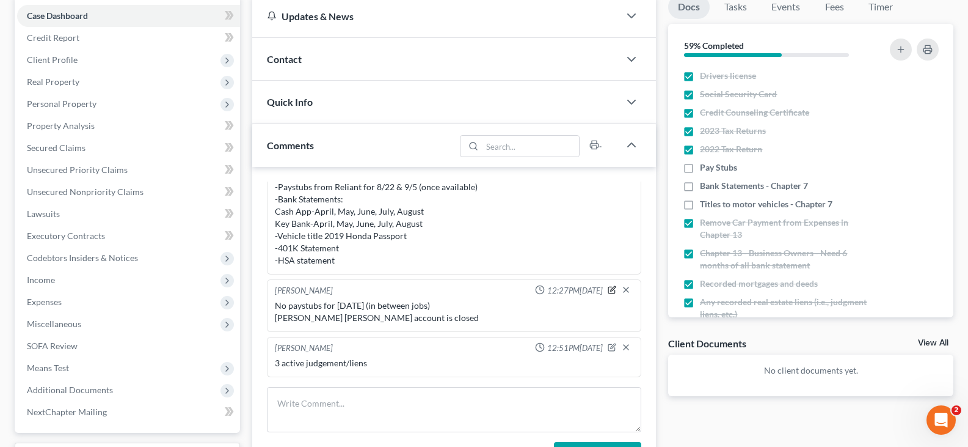
click at [608, 291] on icon "button" at bounding box center [612, 289] width 9 height 9
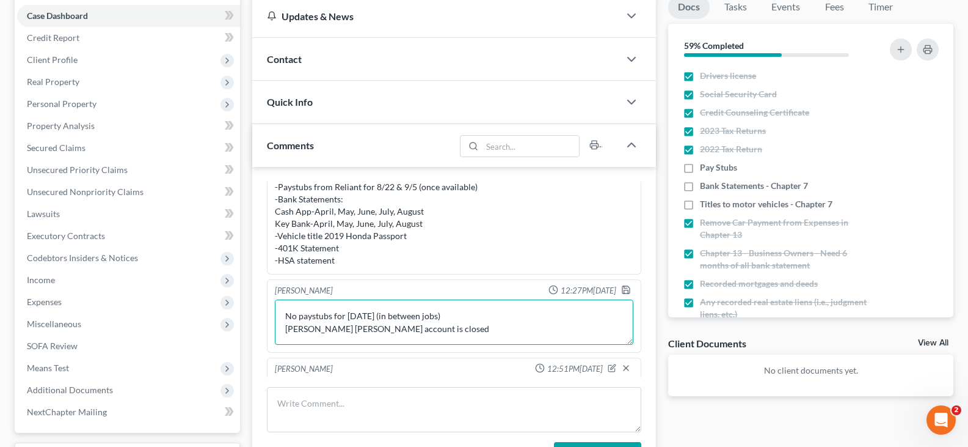
click at [436, 330] on textarea "No paystubs for [DATE] (in between jobs) [PERSON_NAME] [PERSON_NAME] account is…" at bounding box center [454, 321] width 359 height 45
click at [339, 341] on textarea "No paystubs for [DATE] (in between jobs) [PERSON_NAME] [PERSON_NAME] account is…" at bounding box center [454, 321] width 359 height 45
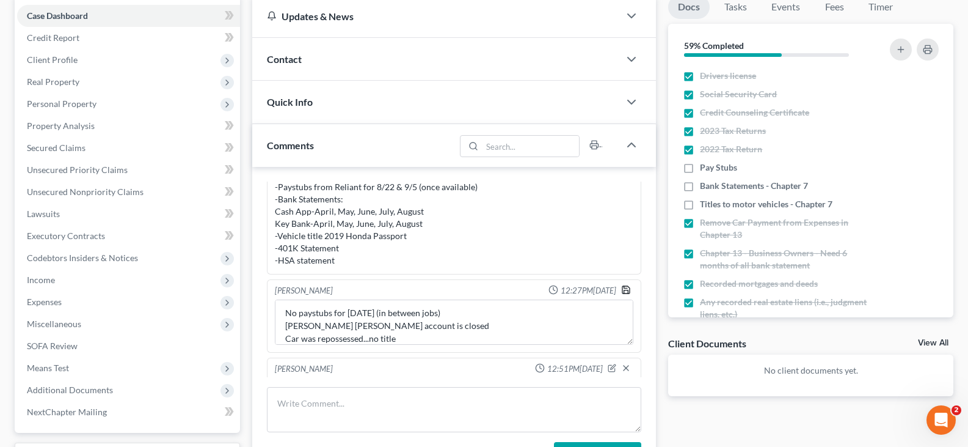
click at [624, 288] on polyline "button" at bounding box center [625, 287] width 3 height 2
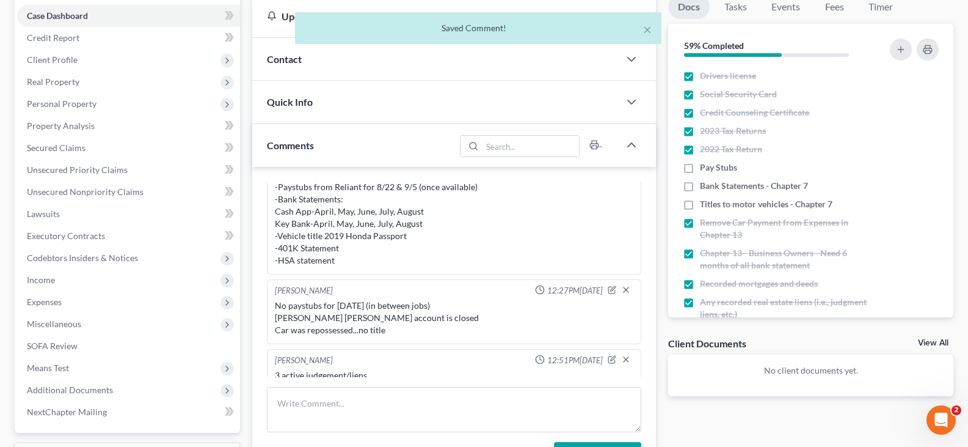
scroll to position [45, 0]
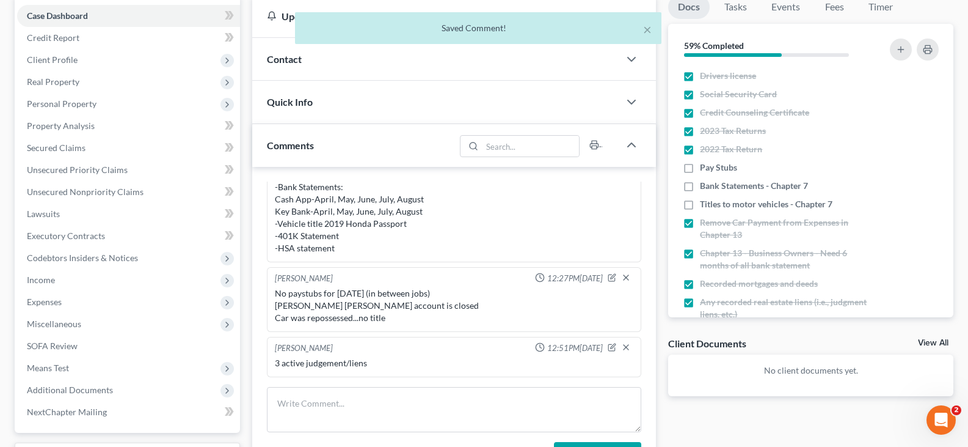
click at [393, 317] on div "No paystubs for [DATE] (in between jobs) [PERSON_NAME] [PERSON_NAME] account is…" at bounding box center [454, 305] width 359 height 37
click at [608, 276] on icon "button" at bounding box center [612, 277] width 9 height 9
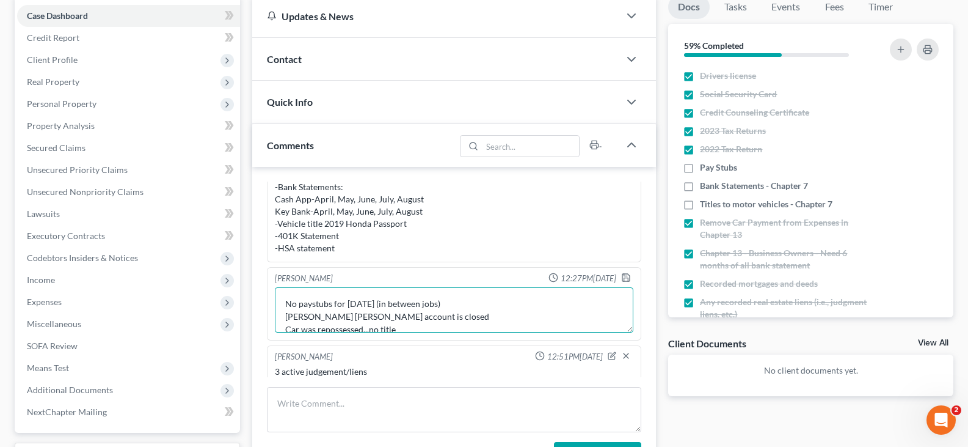
click at [407, 329] on textarea "No paystubs for [DATE] (in between jobs) [PERSON_NAME] [PERSON_NAME] account is…" at bounding box center [454, 309] width 359 height 45
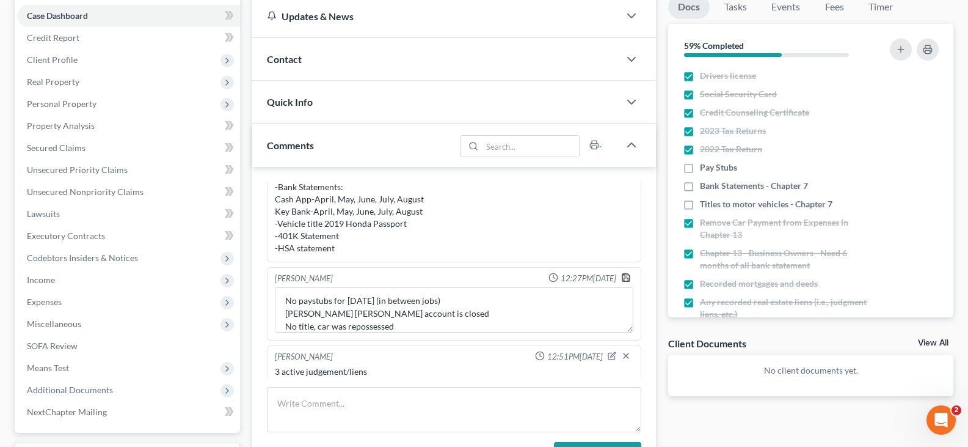
click at [624, 278] on polyline "button" at bounding box center [626, 279] width 4 height 3
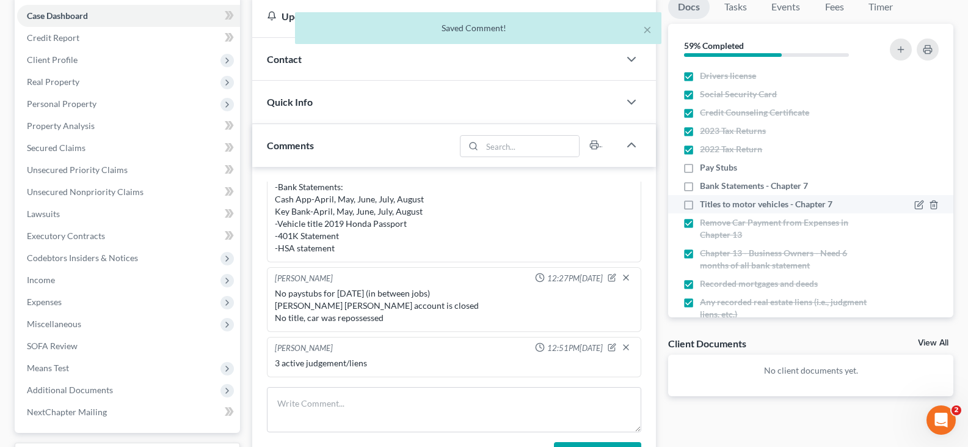
click at [700, 202] on label "Titles to motor vehicles - Chapter 7" at bounding box center [766, 204] width 133 height 12
click at [705, 202] on input "Titles to motor vehicles - Chapter 7" at bounding box center [709, 202] width 8 height 8
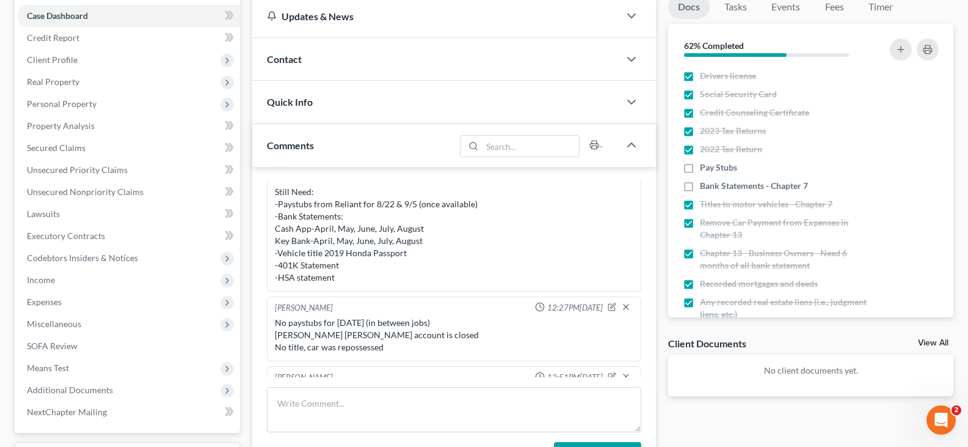
scroll to position [0, 0]
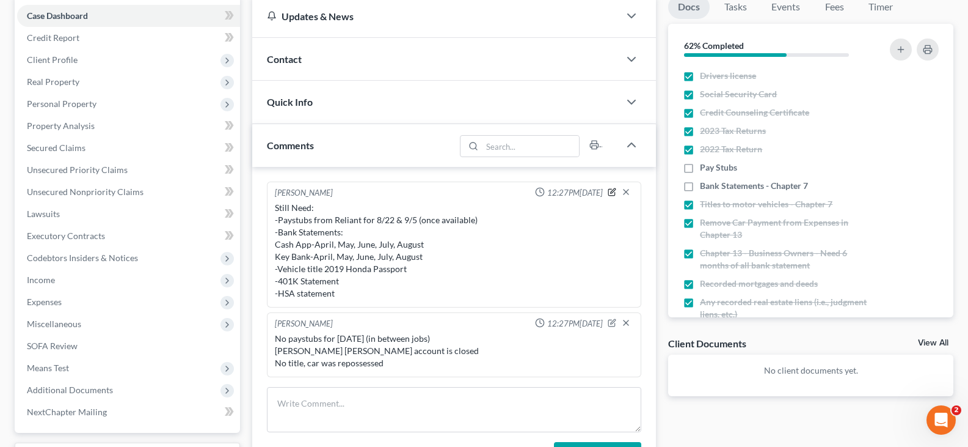
click at [608, 193] on icon "button" at bounding box center [612, 192] width 9 height 9
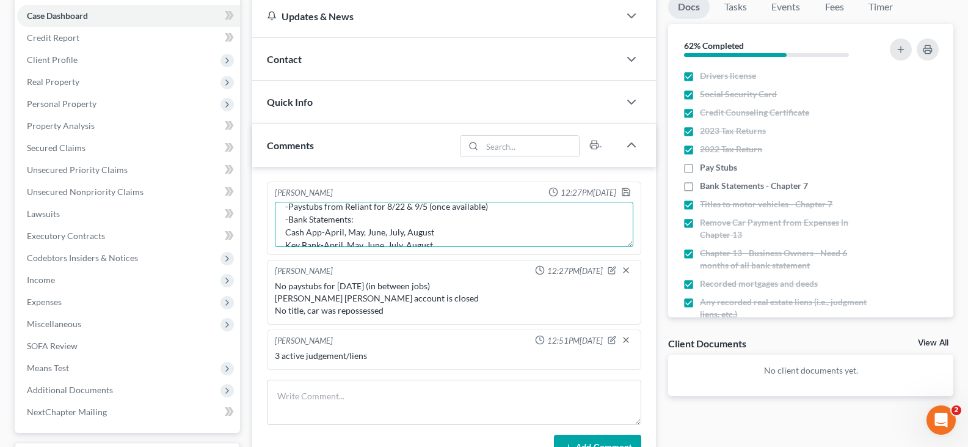
scroll to position [49, 0]
click at [422, 235] on textarea "Still Need: -Paystubs from Reliant for 8/22 & 9/5 (once available) -Bank Statem…" at bounding box center [454, 224] width 359 height 45
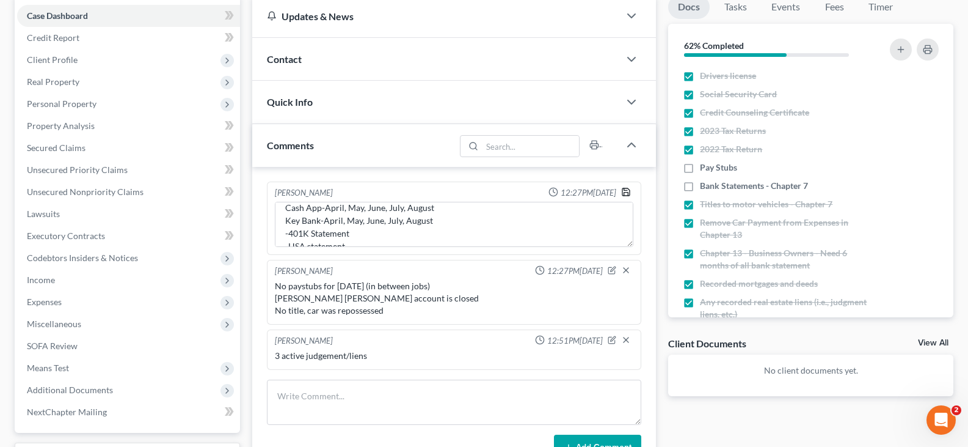
click at [626, 194] on icon "button" at bounding box center [626, 192] width 10 height 10
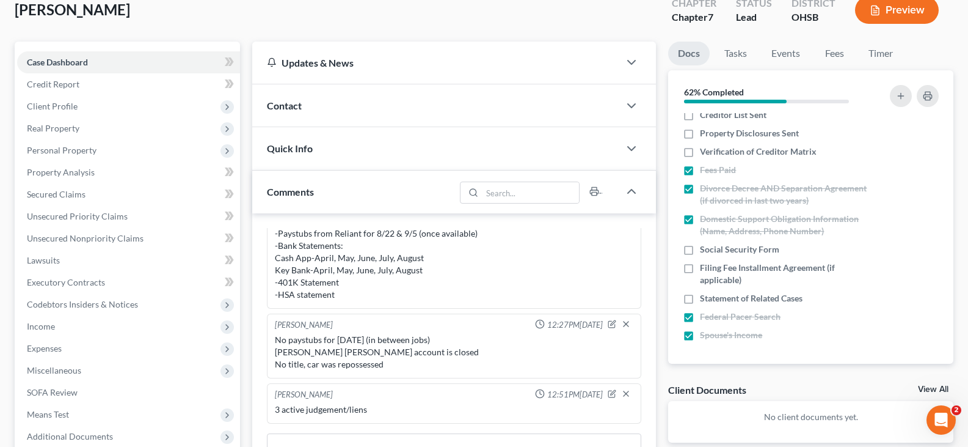
scroll to position [122, 0]
